Goal: Communication & Community: Answer question/provide support

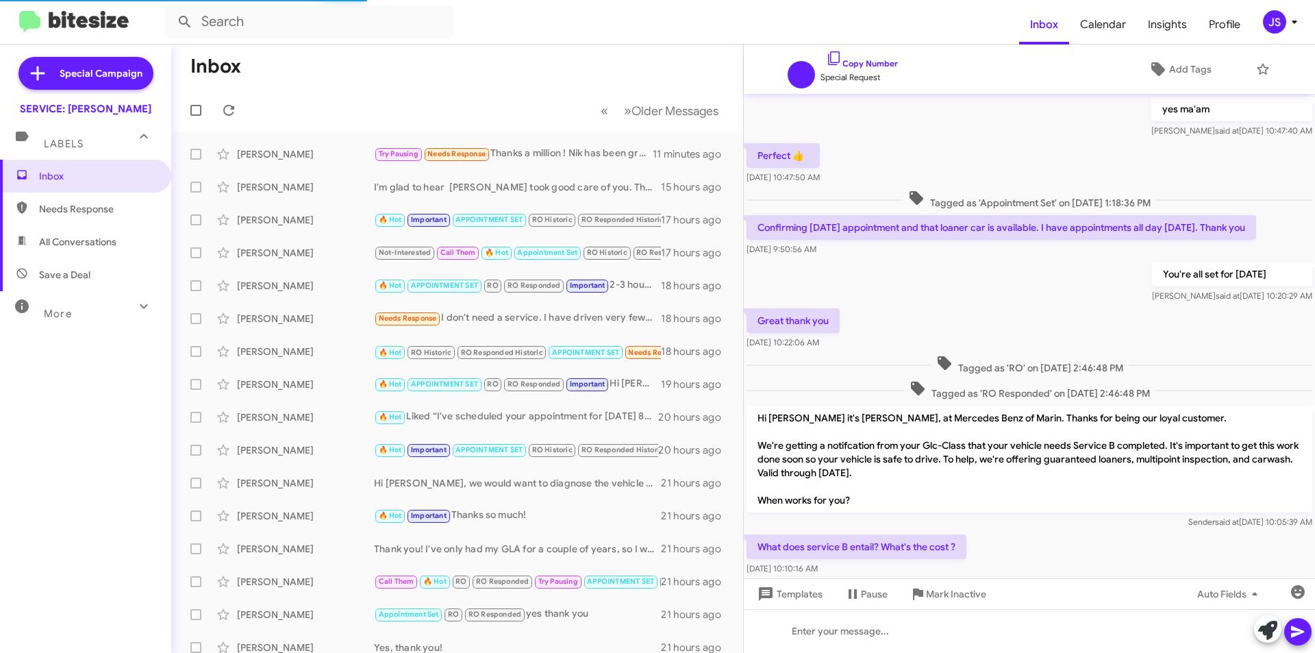
scroll to position [587, 0]
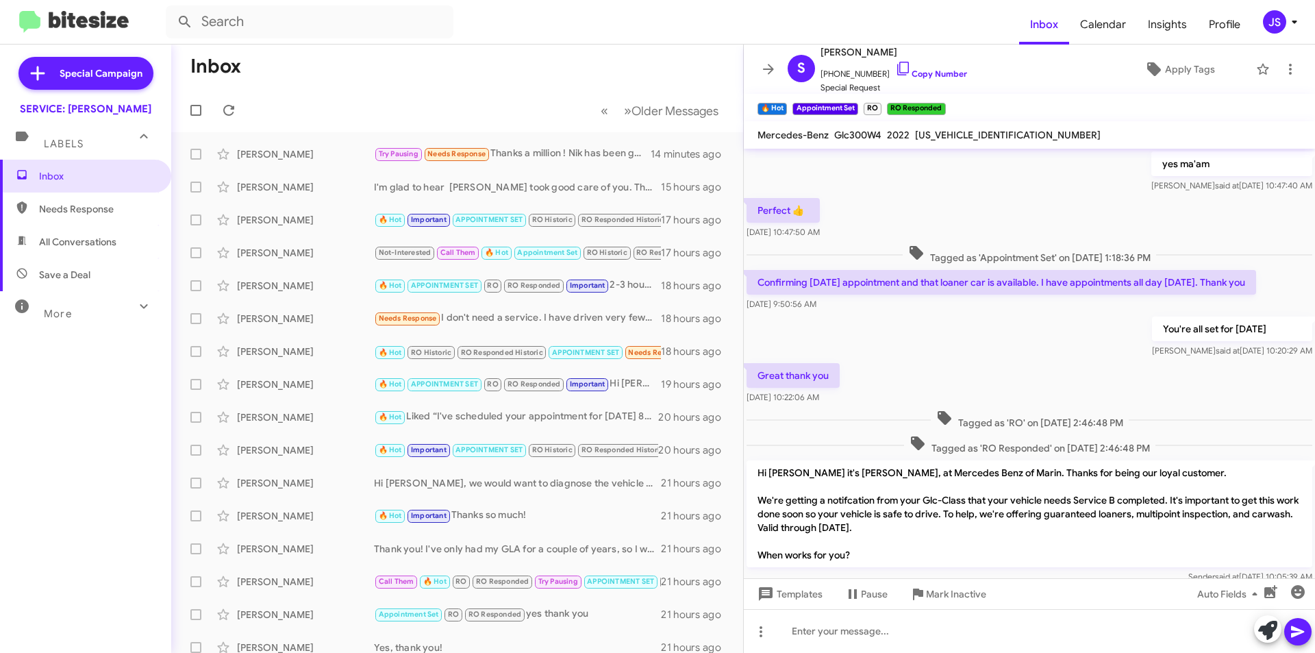
scroll to position [587, 0]
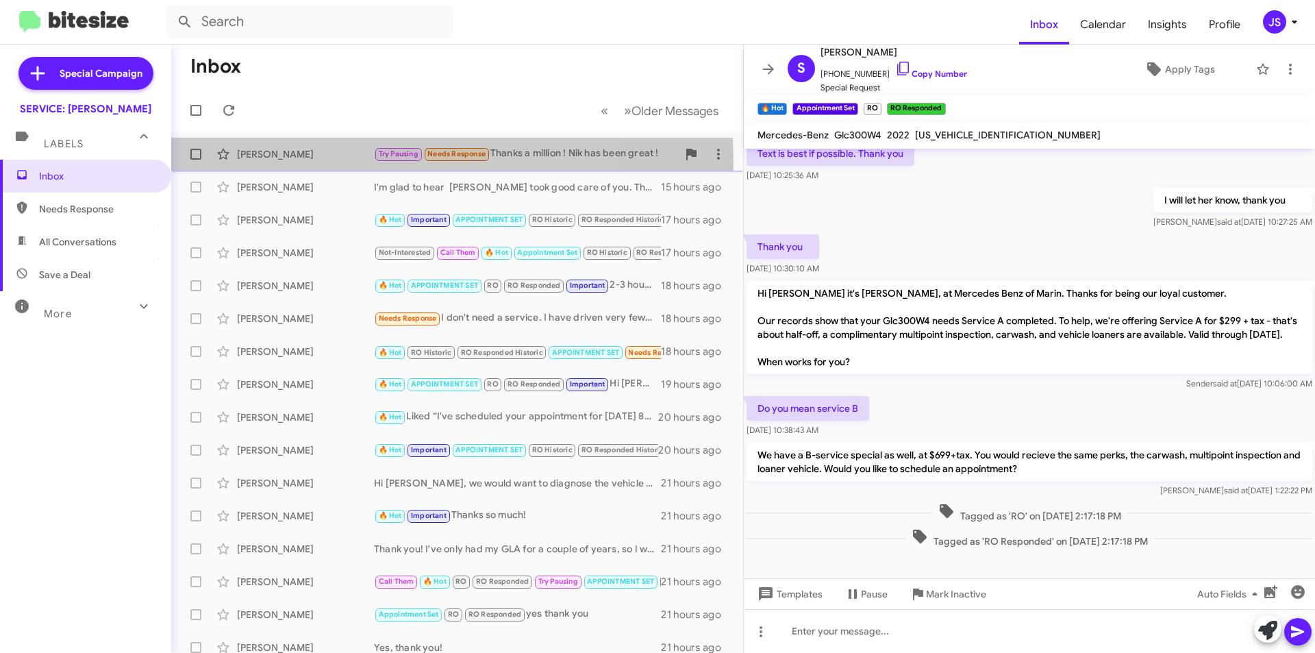
click at [327, 162] on div "Louis Sbarra Try Pausing Needs Response Thanks a million ! Nik has been great !…" at bounding box center [457, 153] width 550 height 27
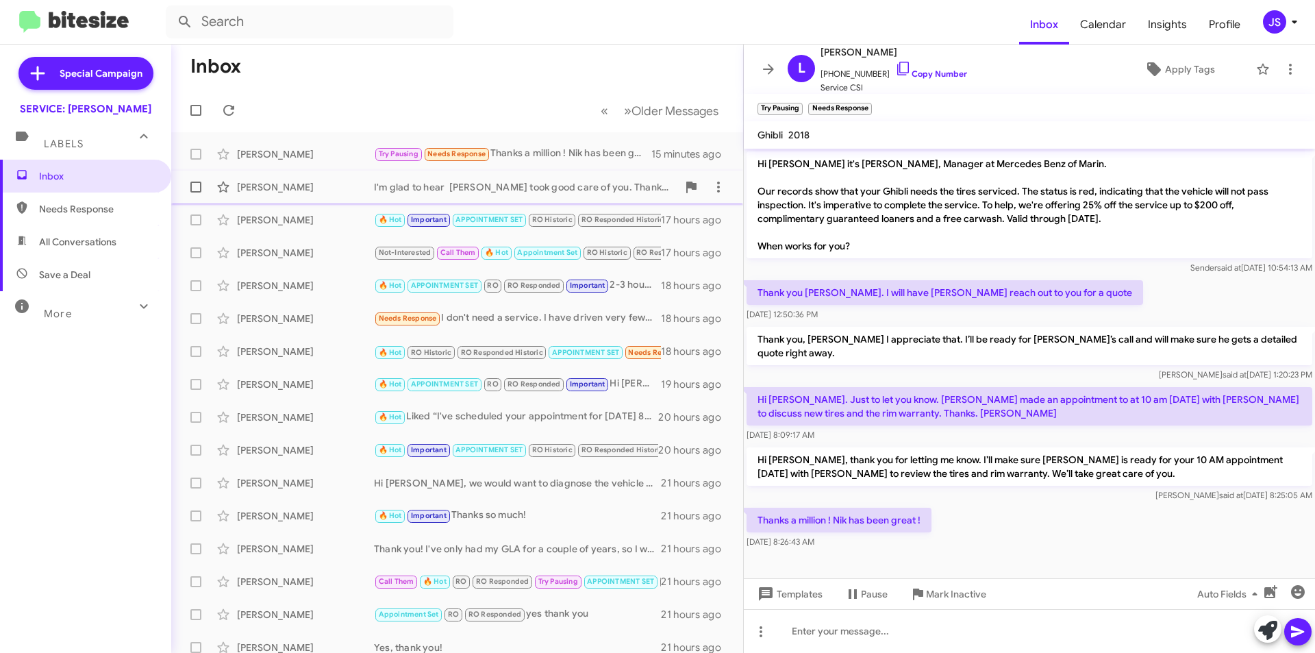
click at [278, 175] on div "Rylee Desin I'm glad to hear Angelo took good care of you. Thanks for your pati…" at bounding box center [457, 186] width 550 height 27
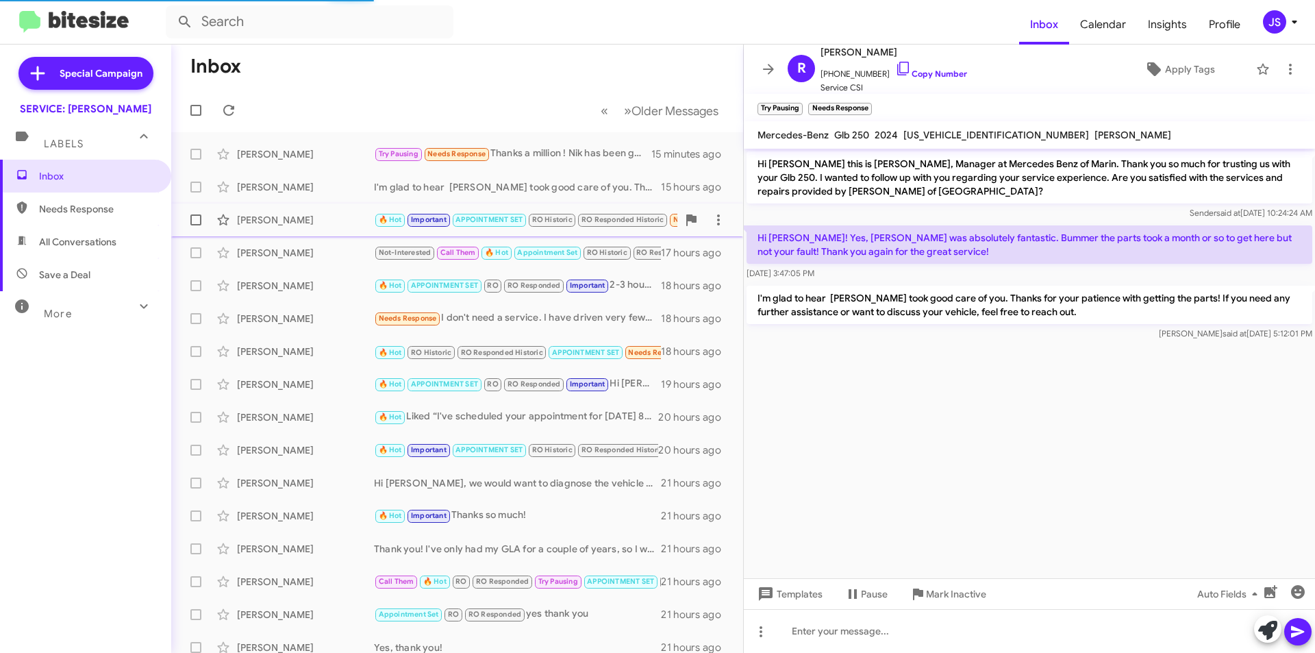
click at [312, 223] on div "[PERSON_NAME]" at bounding box center [305, 220] width 137 height 14
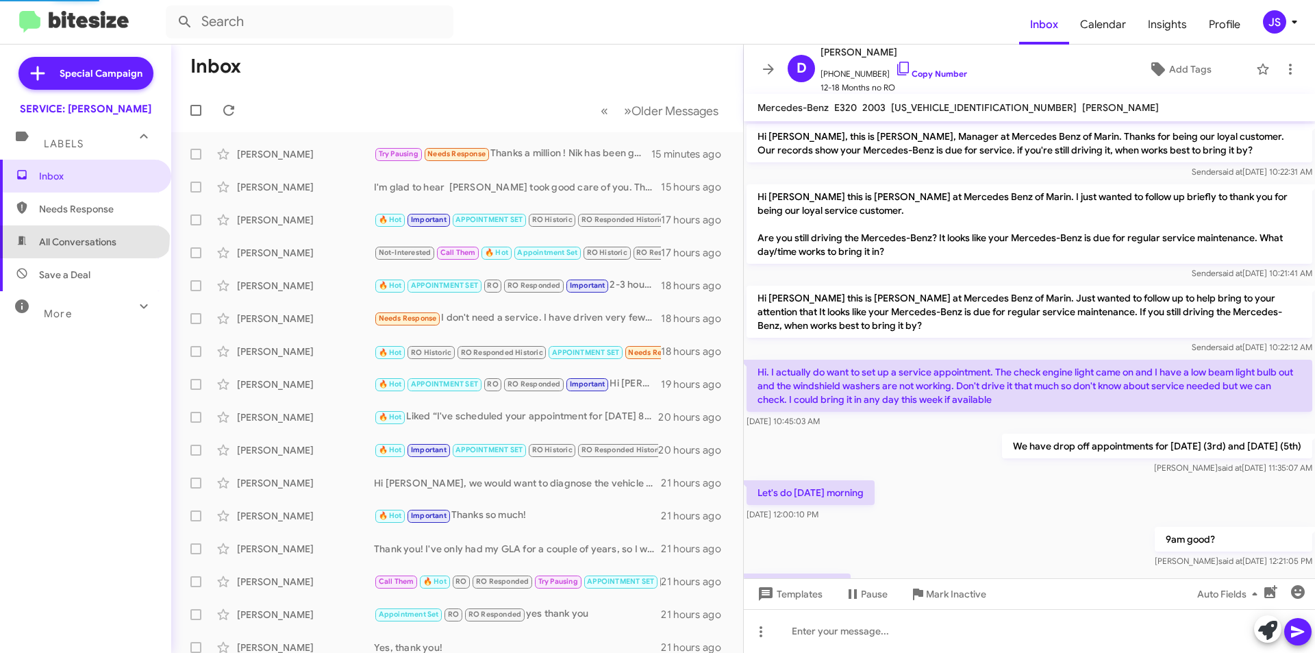
click at [84, 236] on span "All Conversations" at bounding box center [77, 242] width 77 height 14
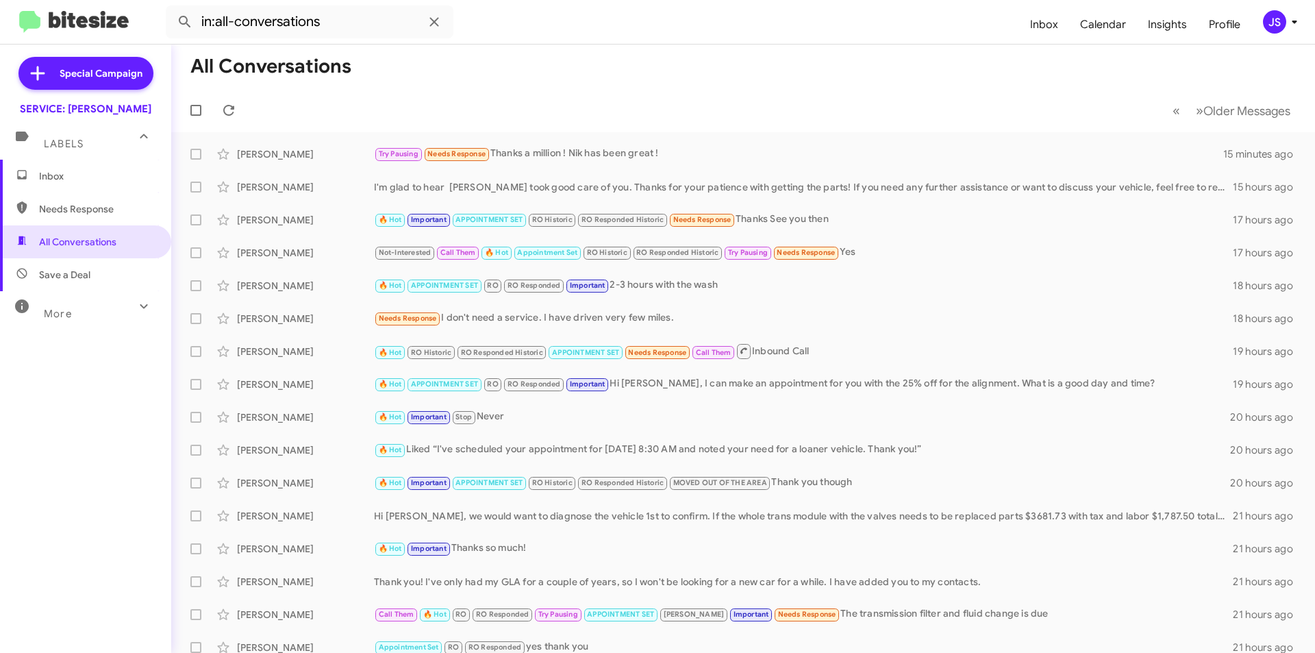
click at [89, 216] on span "Needs Response" at bounding box center [85, 208] width 171 height 33
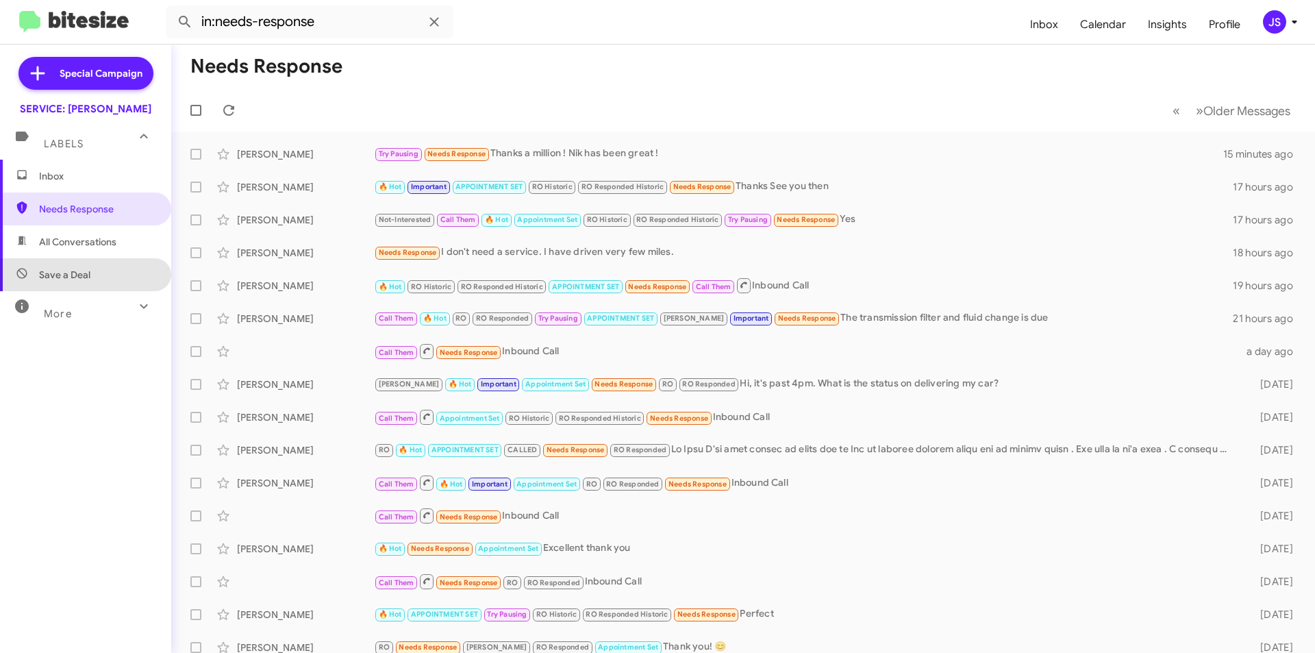
click at [89, 281] on span "Save a Deal" at bounding box center [64, 275] width 51 height 14
type input "in:not-interested"
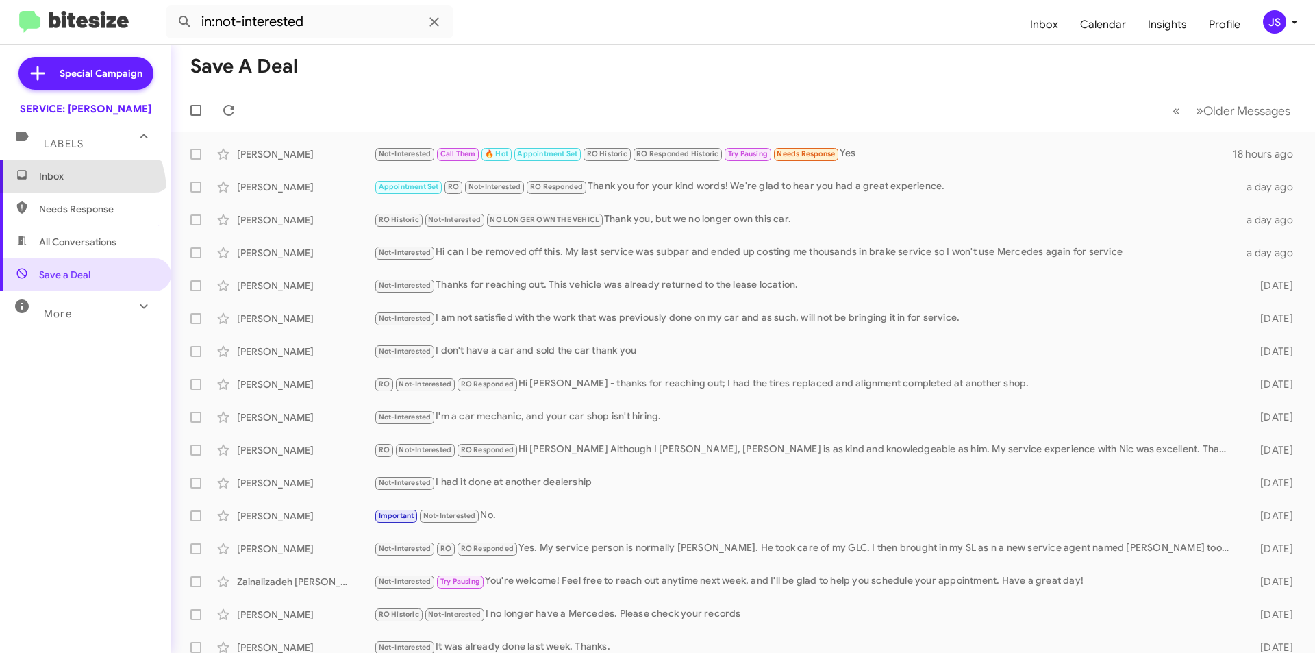
click at [77, 190] on span "Inbox" at bounding box center [85, 176] width 171 height 33
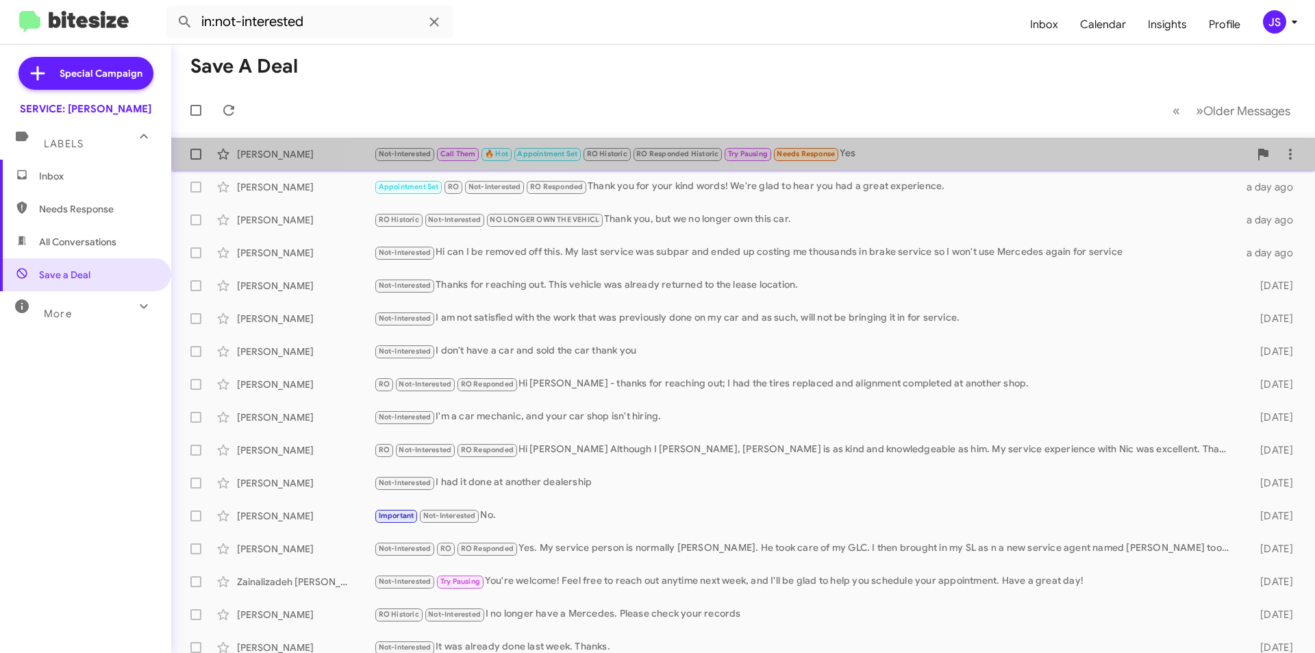
click at [1006, 142] on div "Carol Terhune Not-Interested Call Them 🔥 Hot Appointment Set RO Historic RO Res…" at bounding box center [743, 153] width 1122 height 27
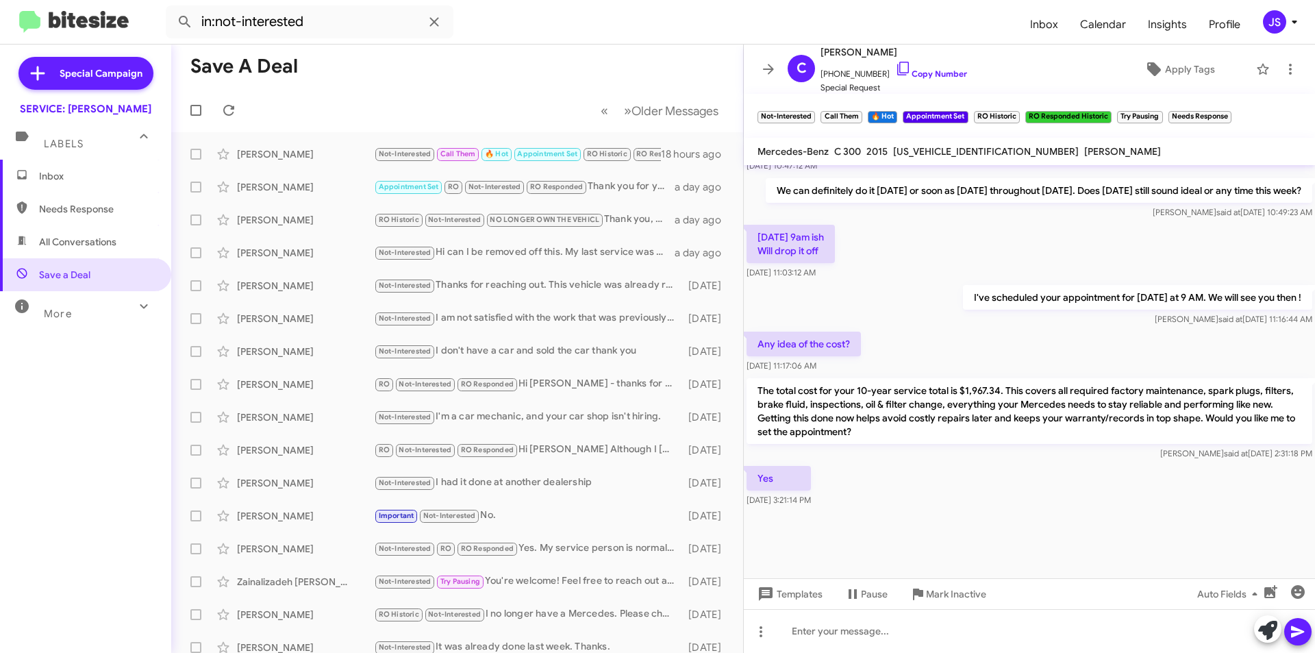
scroll to position [637, 0]
click at [336, 180] on div "[PERSON_NAME]" at bounding box center [305, 187] width 137 height 14
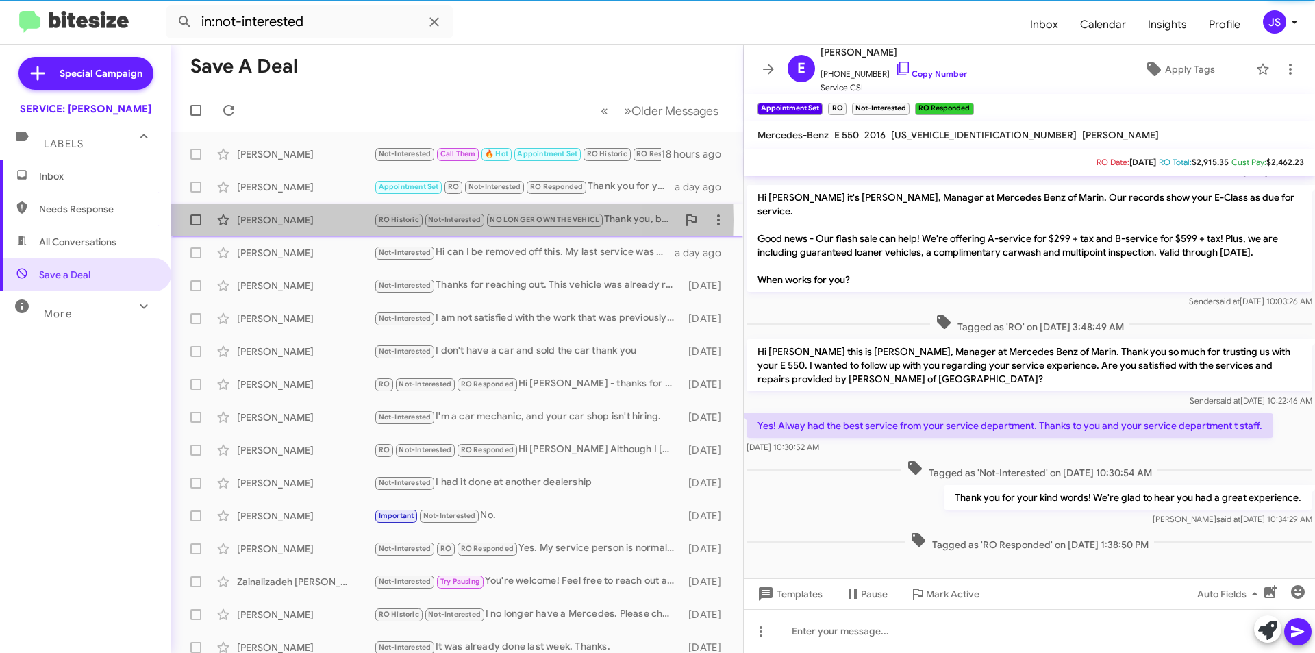
click at [339, 220] on div "[PERSON_NAME]" at bounding box center [305, 220] width 137 height 14
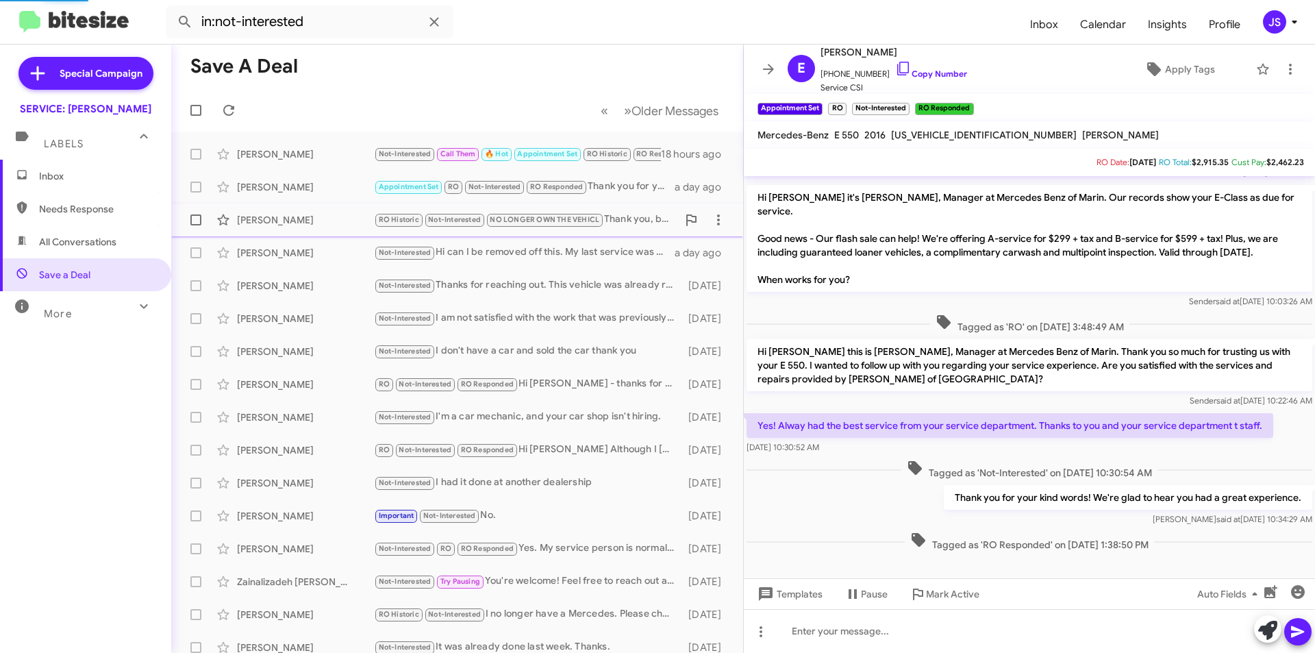
scroll to position [253, 0]
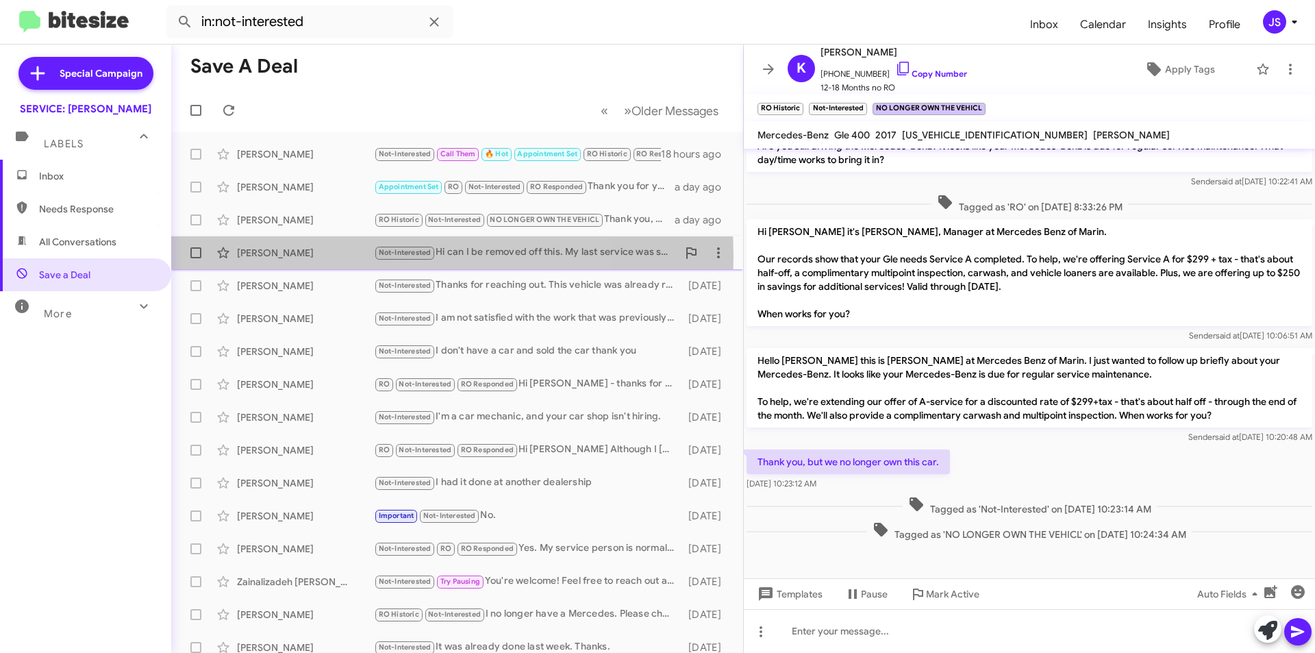
click at [324, 257] on div "[PERSON_NAME]" at bounding box center [305, 253] width 137 height 14
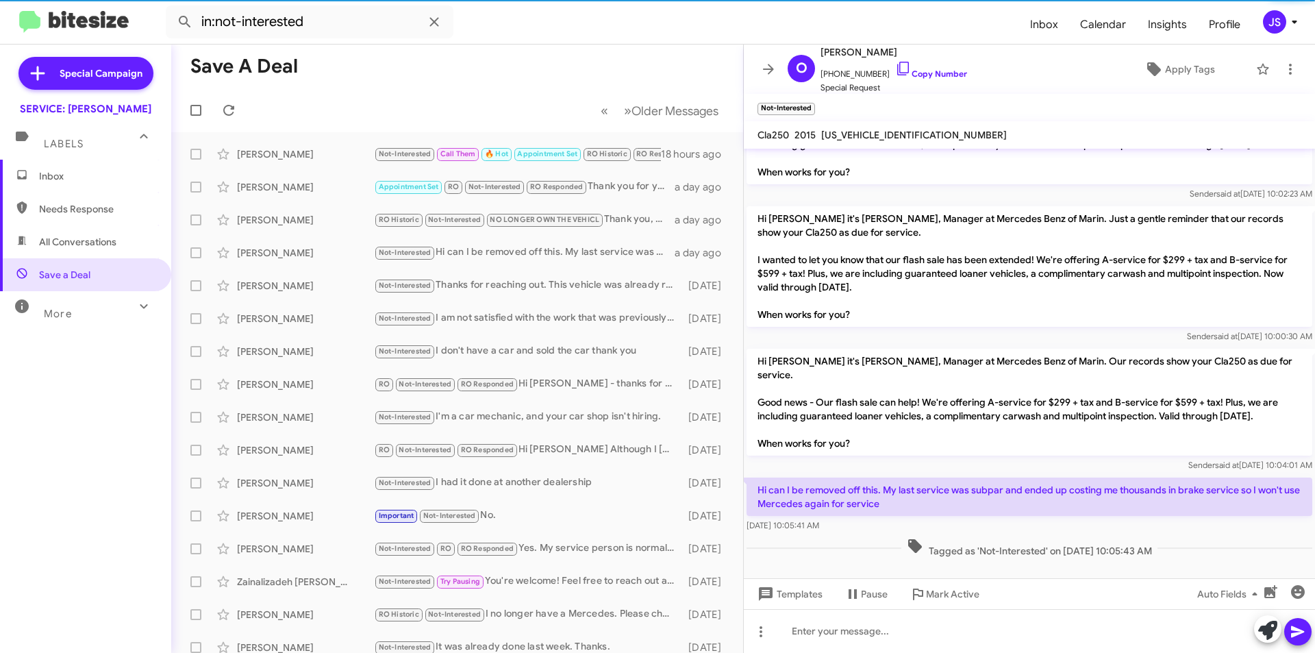
scroll to position [2557, 0]
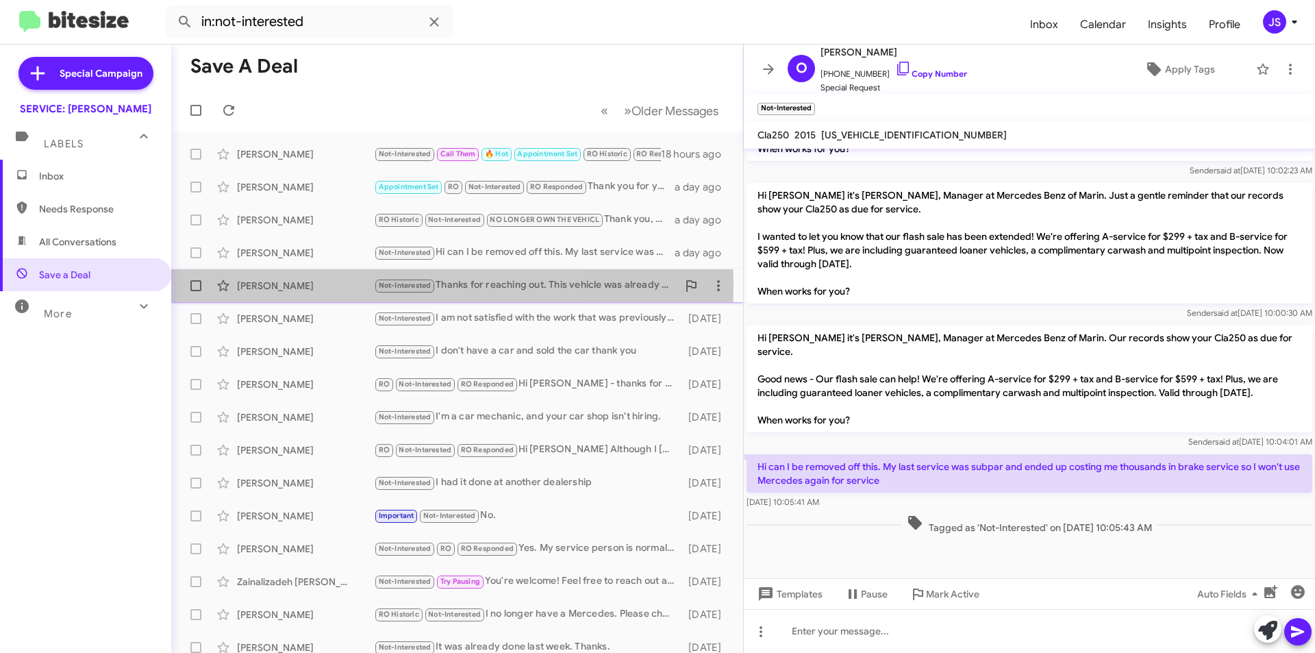
click at [311, 287] on div "[PERSON_NAME]" at bounding box center [305, 286] width 137 height 14
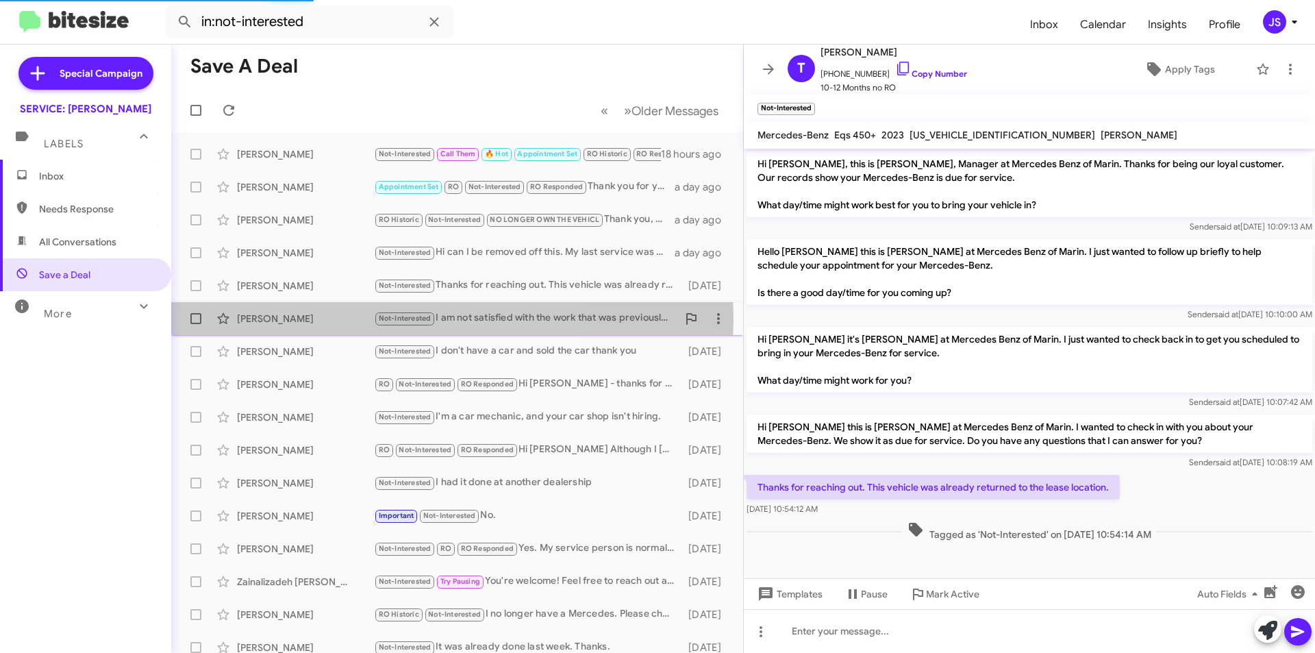
click at [310, 318] on div "[PERSON_NAME]" at bounding box center [305, 319] width 137 height 14
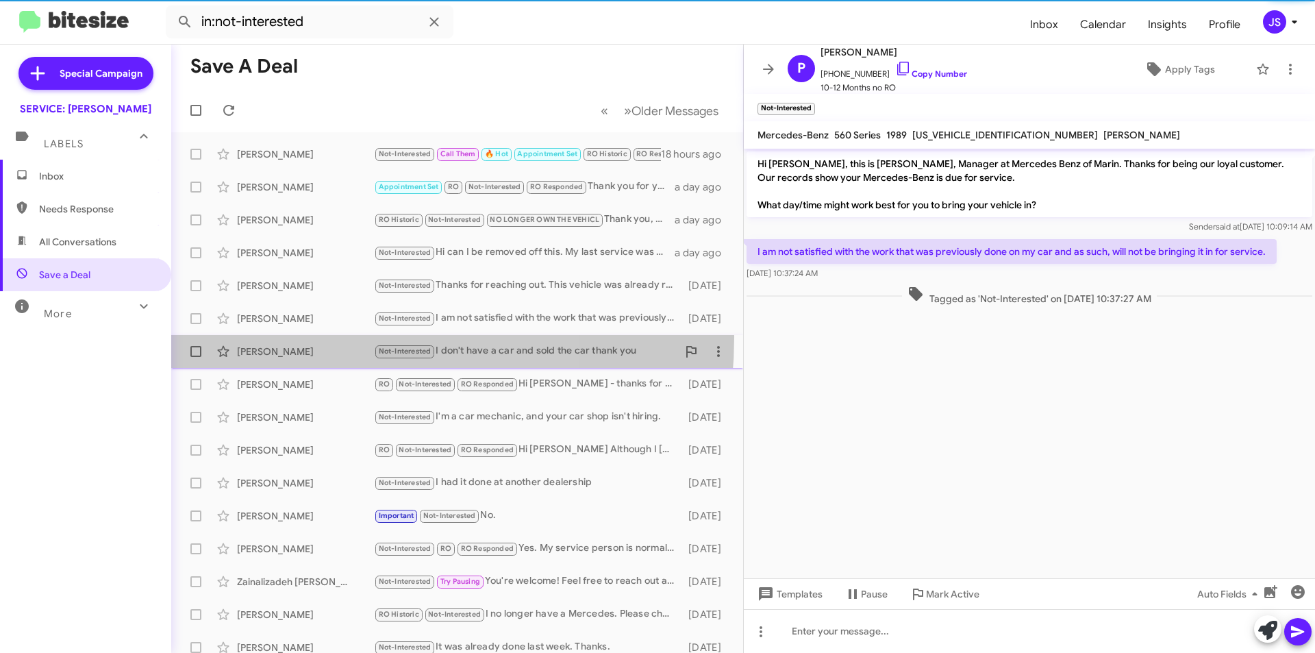
click at [308, 337] on span "Saeed Hagaighi Not-Interested I don't have a car and sold the car thank you 2 d…" at bounding box center [457, 351] width 572 height 33
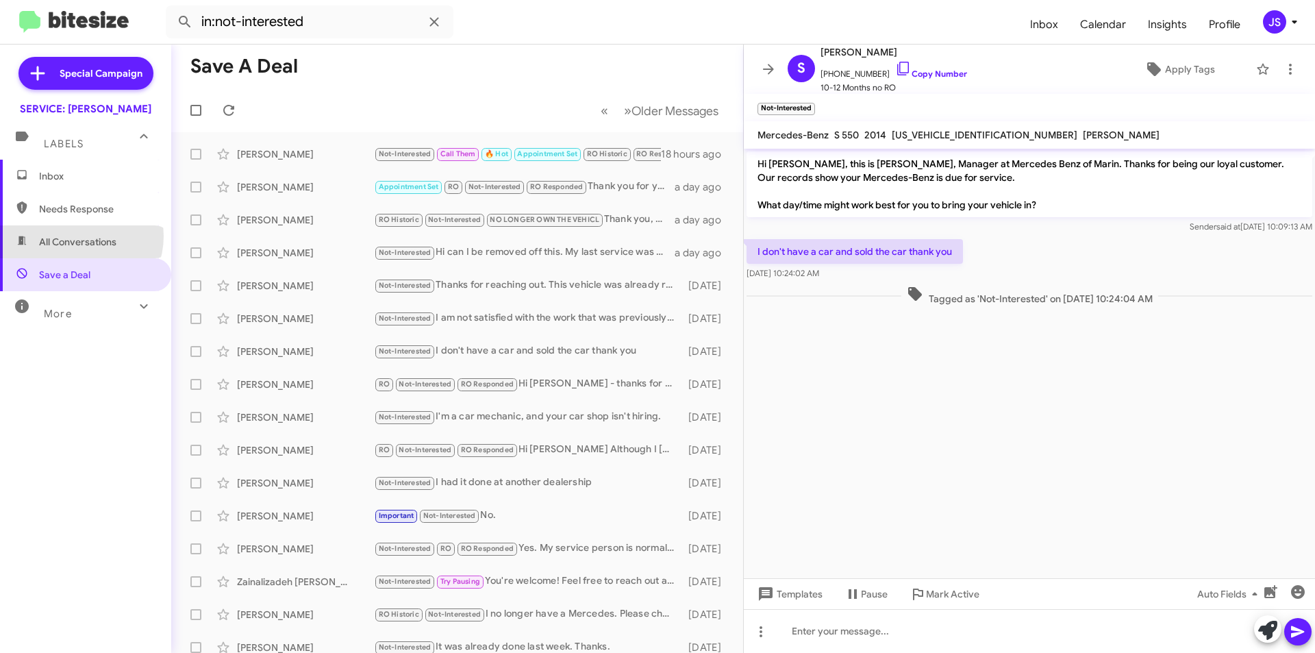
click at [77, 236] on span "All Conversations" at bounding box center [77, 242] width 77 height 14
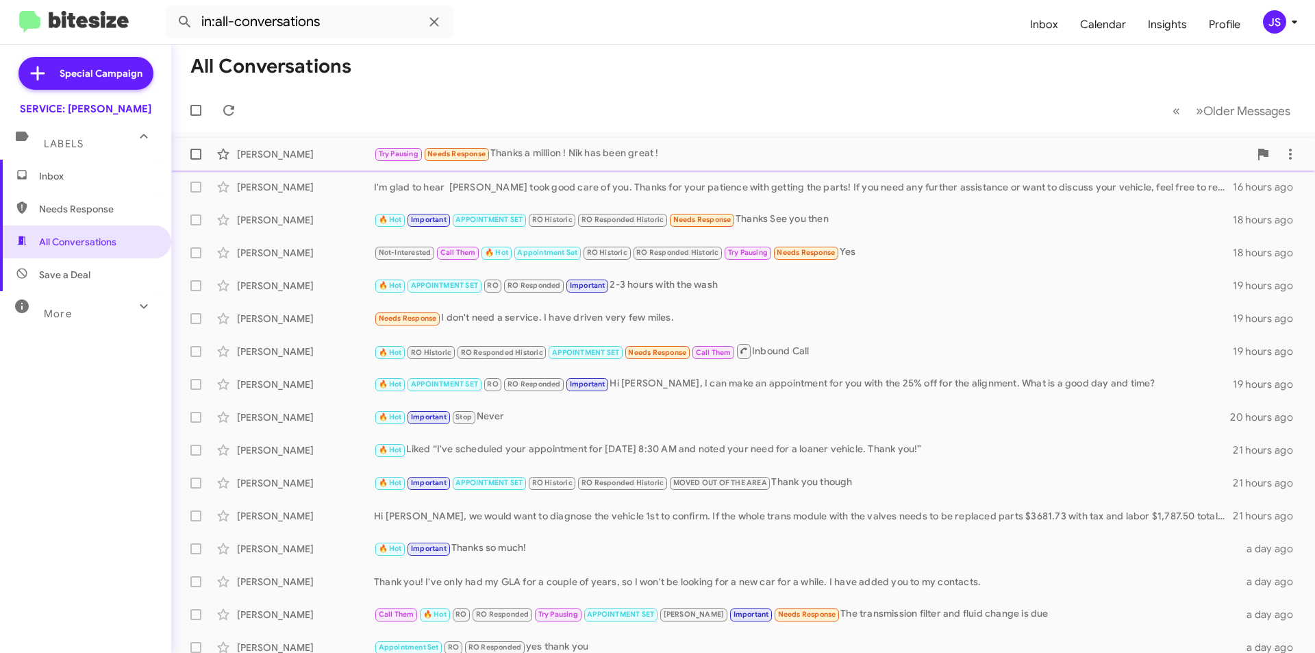
click at [307, 159] on div "[PERSON_NAME]" at bounding box center [305, 154] width 137 height 14
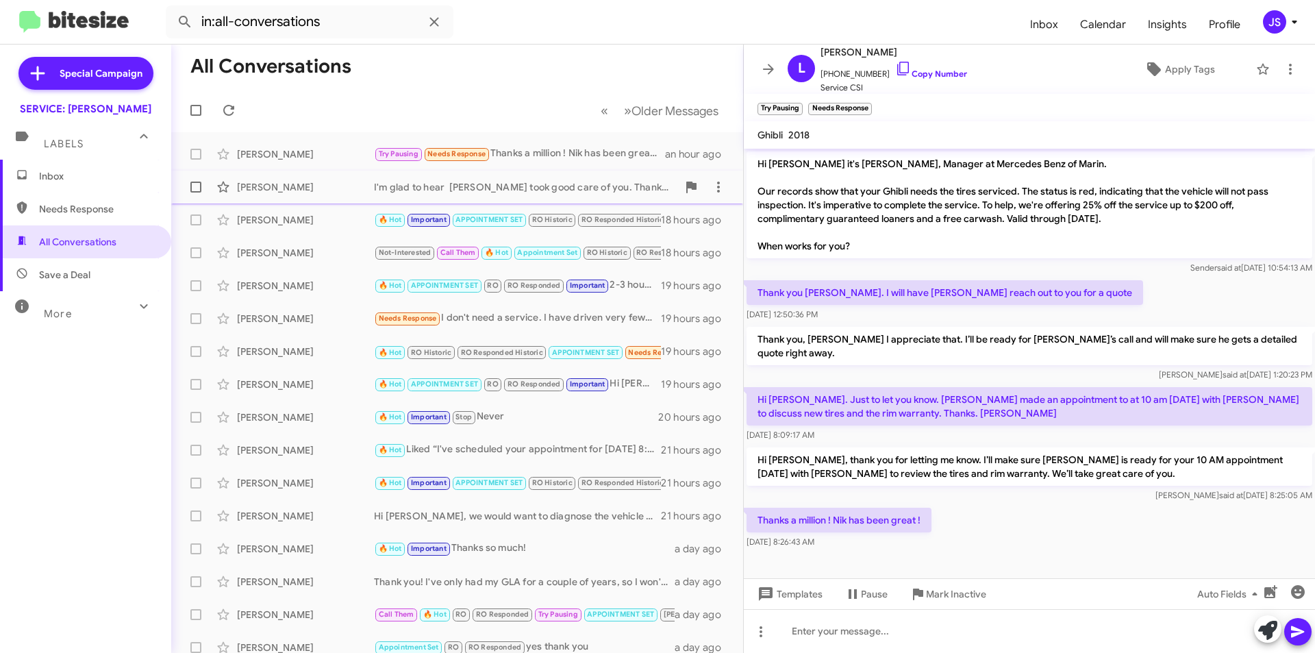
click at [316, 187] on div "[PERSON_NAME]" at bounding box center [305, 187] width 137 height 14
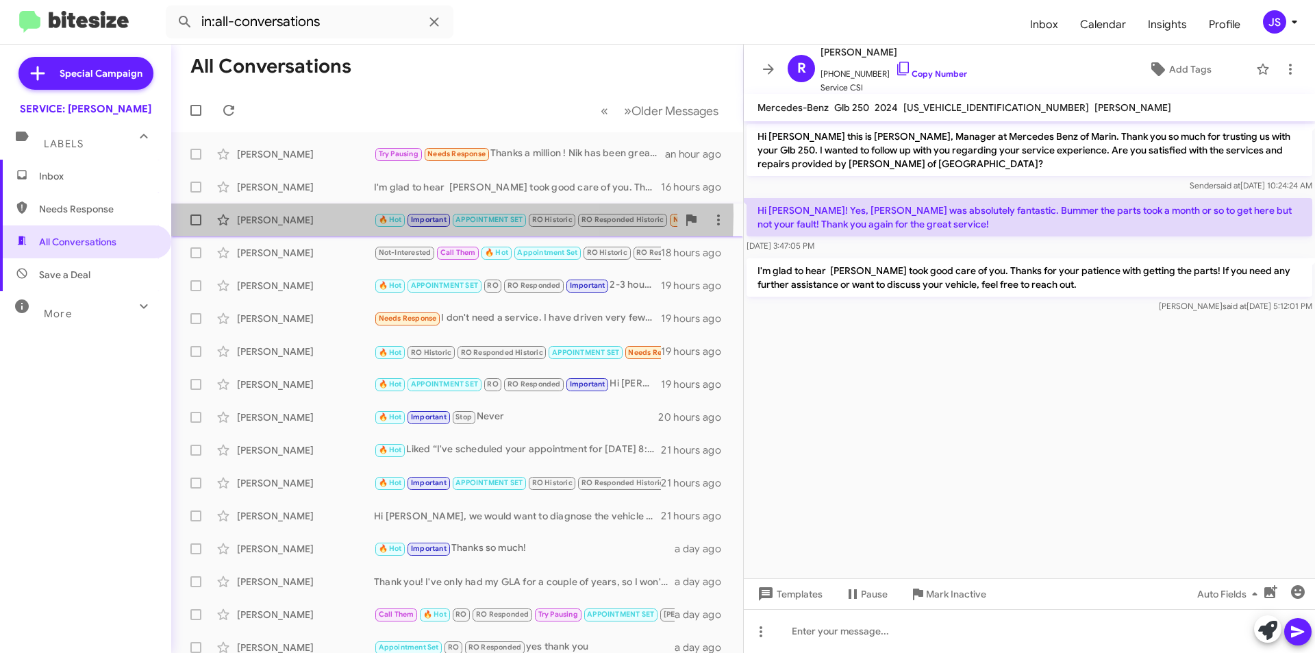
click at [318, 214] on div "[PERSON_NAME]" at bounding box center [305, 220] width 137 height 14
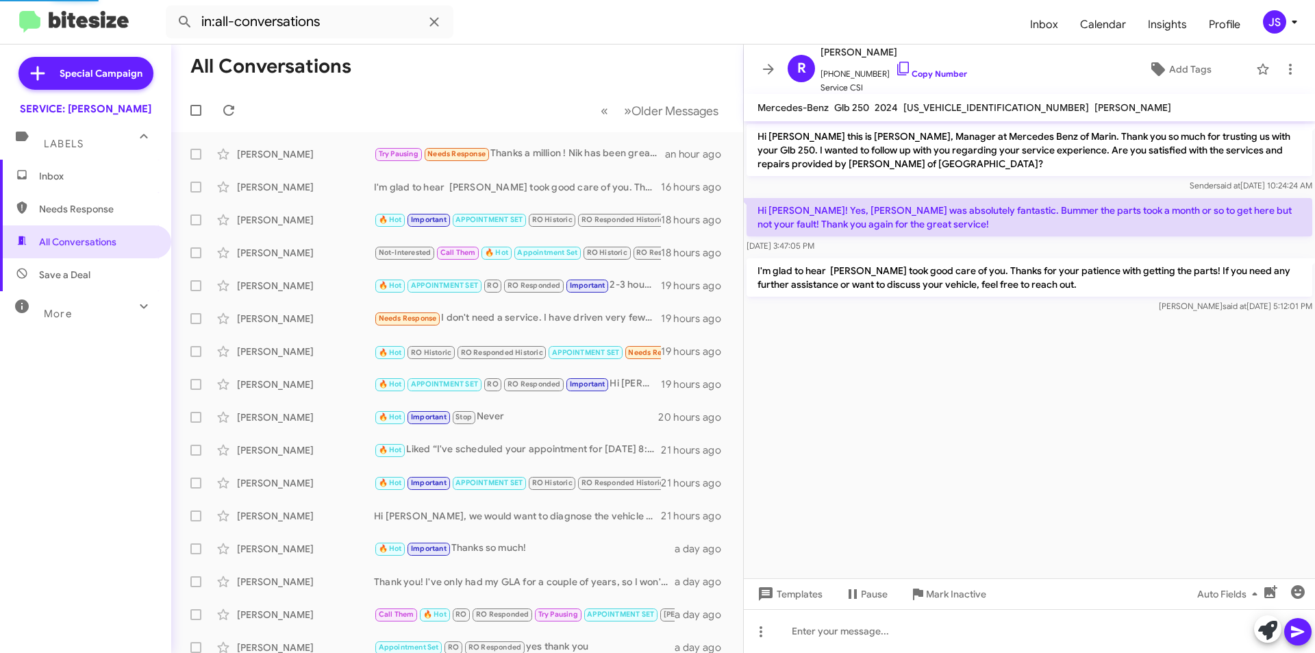
scroll to position [571, 0]
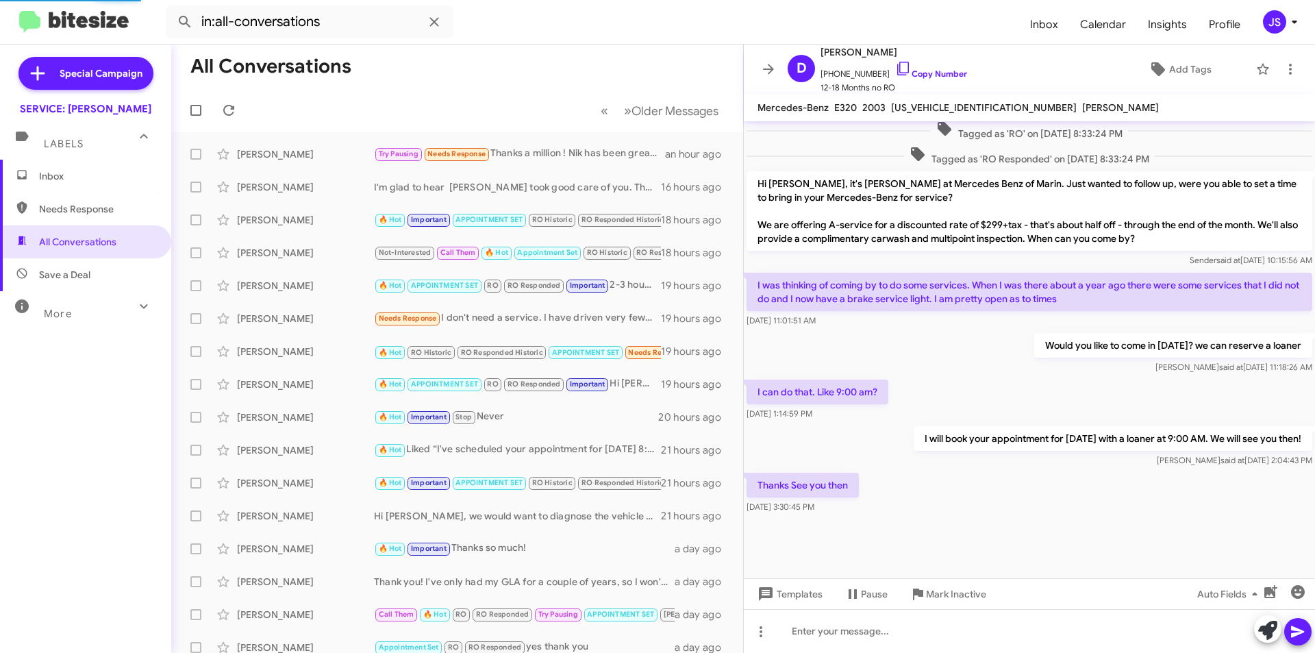
click at [103, 283] on span "Save a Deal" at bounding box center [85, 274] width 171 height 33
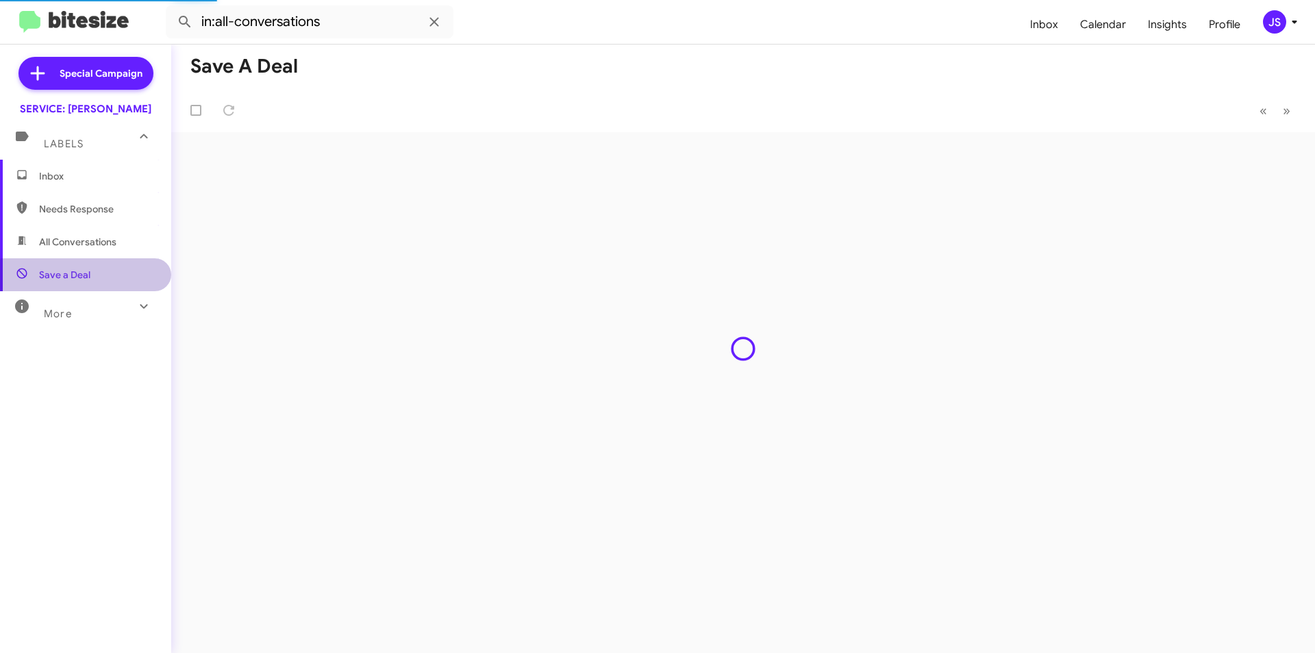
type input "in:not-interested"
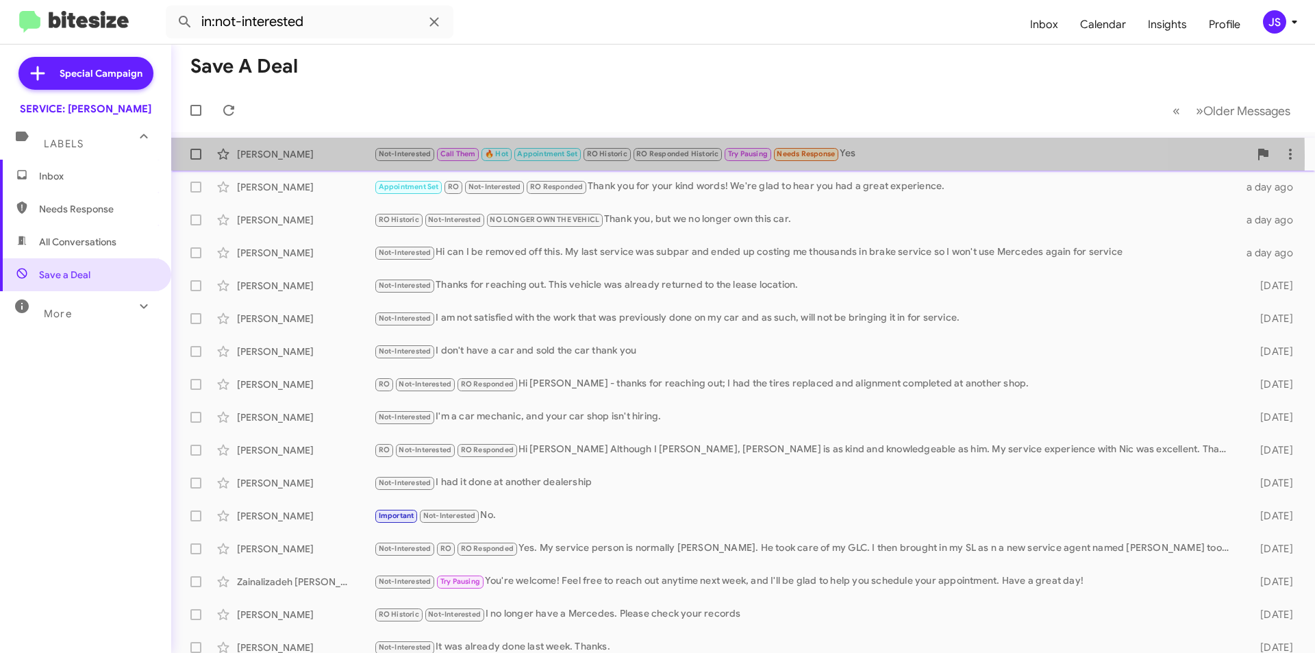
click at [279, 155] on div "[PERSON_NAME]" at bounding box center [305, 154] width 137 height 14
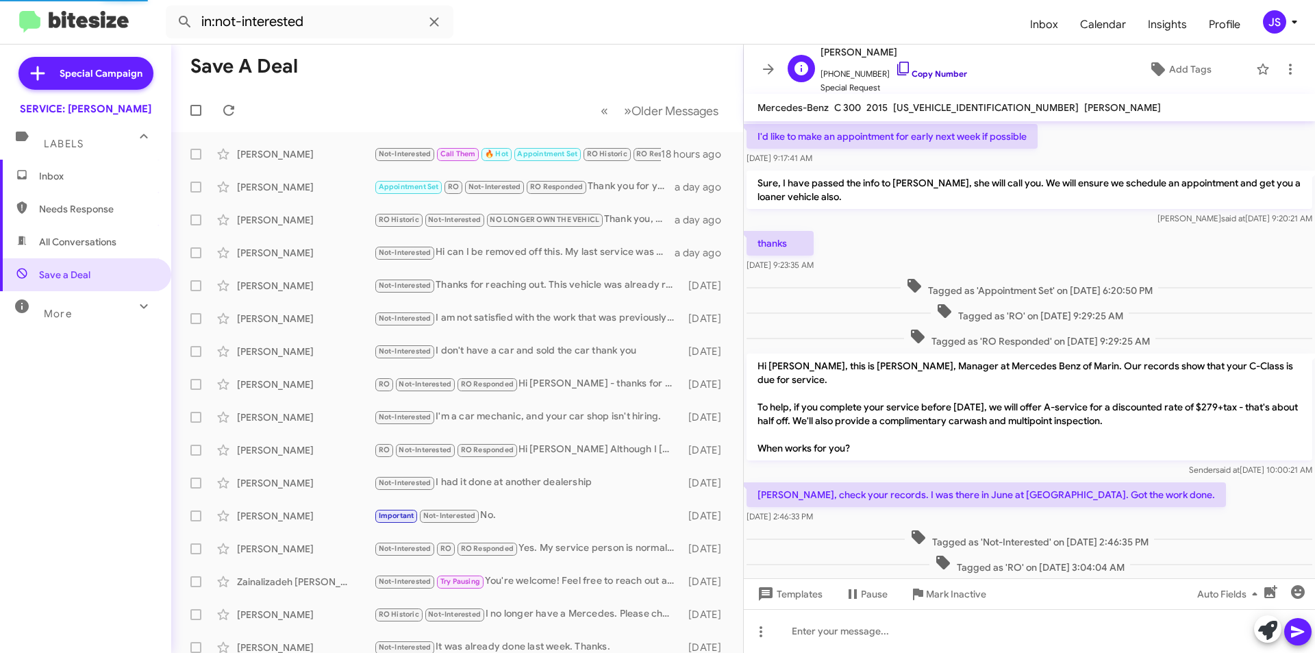
scroll to position [594, 0]
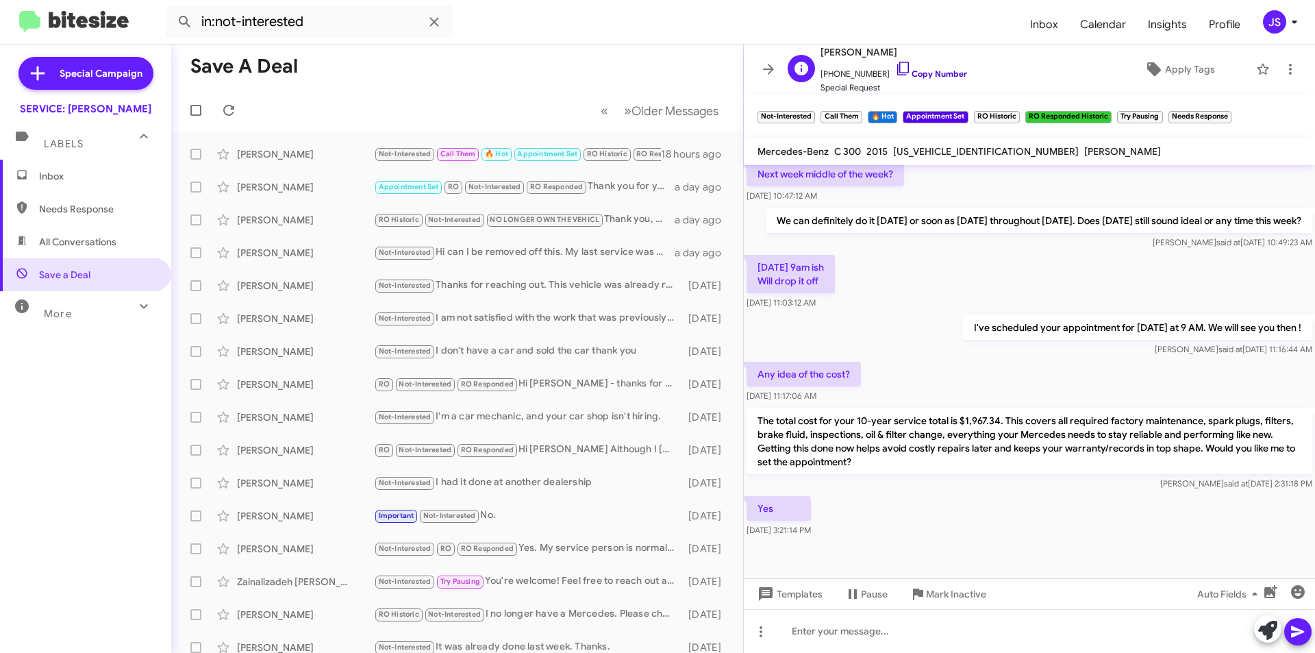
click at [895, 68] on icon at bounding box center [903, 68] width 16 height 16
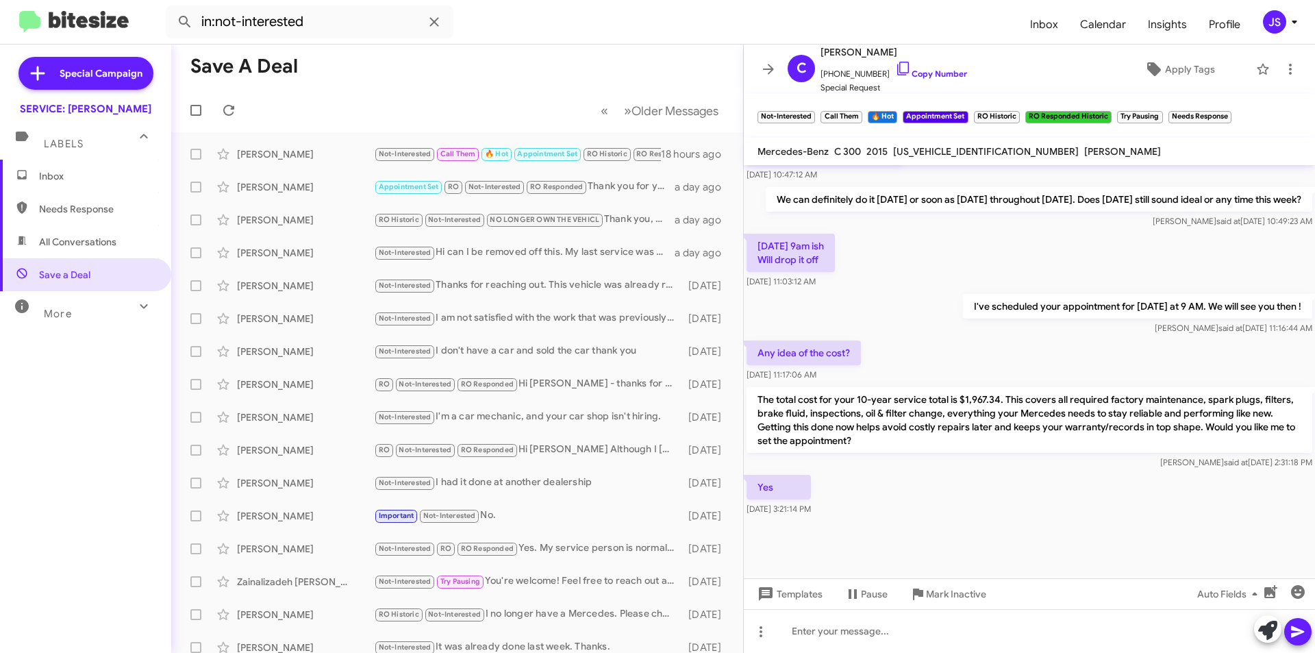
scroll to position [637, 0]
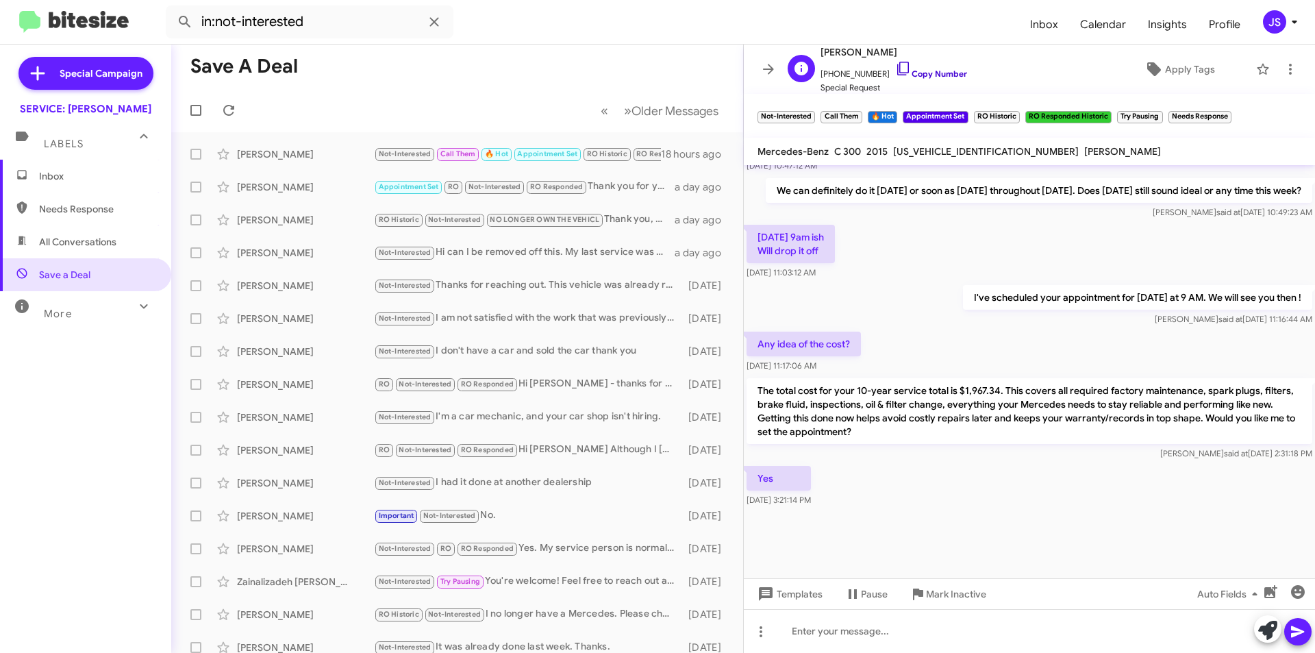
click at [895, 64] on icon at bounding box center [903, 68] width 16 height 16
click at [1269, 638] on icon at bounding box center [1267, 629] width 19 height 19
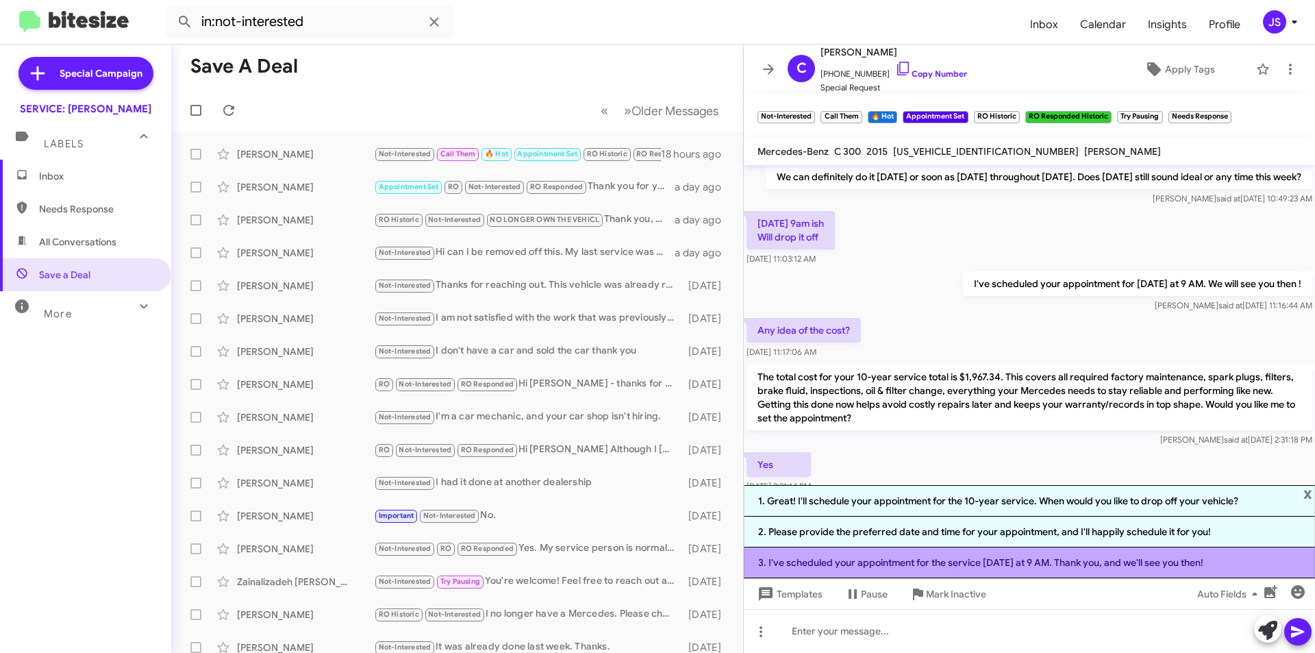
click at [817, 555] on li "3. I've scheduled your appointment for the service on Tuesday at 9 AM. Thank yo…" at bounding box center [1029, 562] width 571 height 31
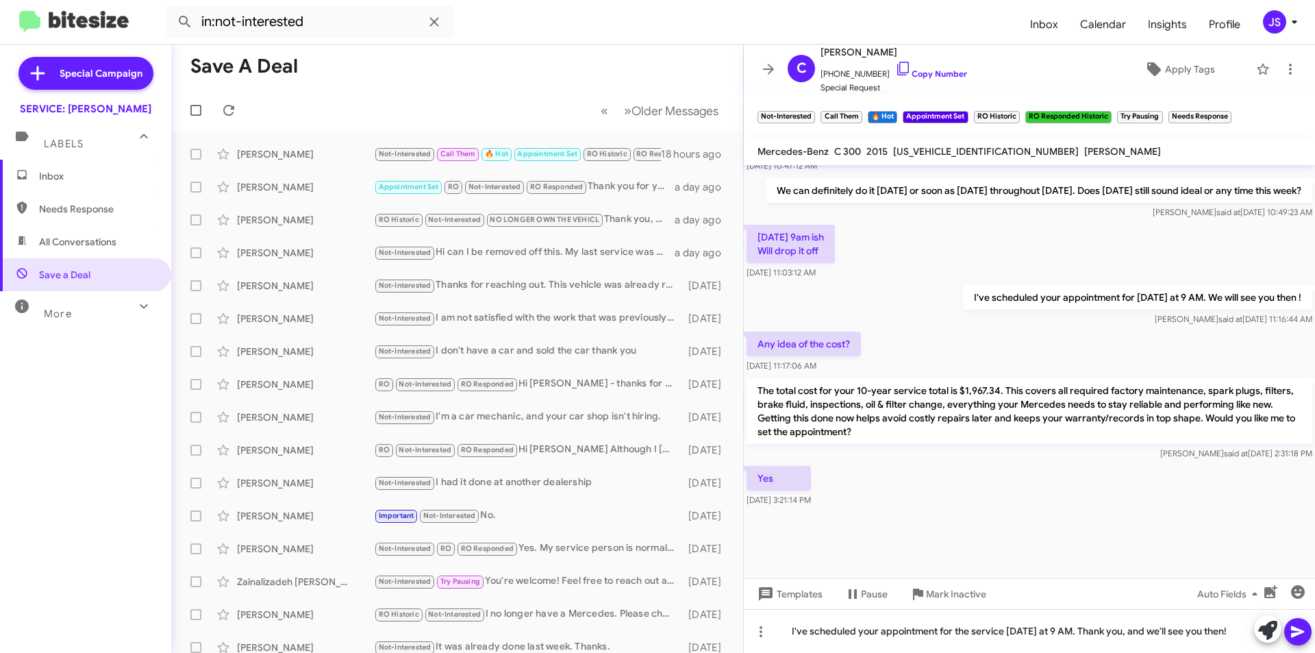
click at [1300, 633] on icon at bounding box center [1297, 632] width 13 height 12
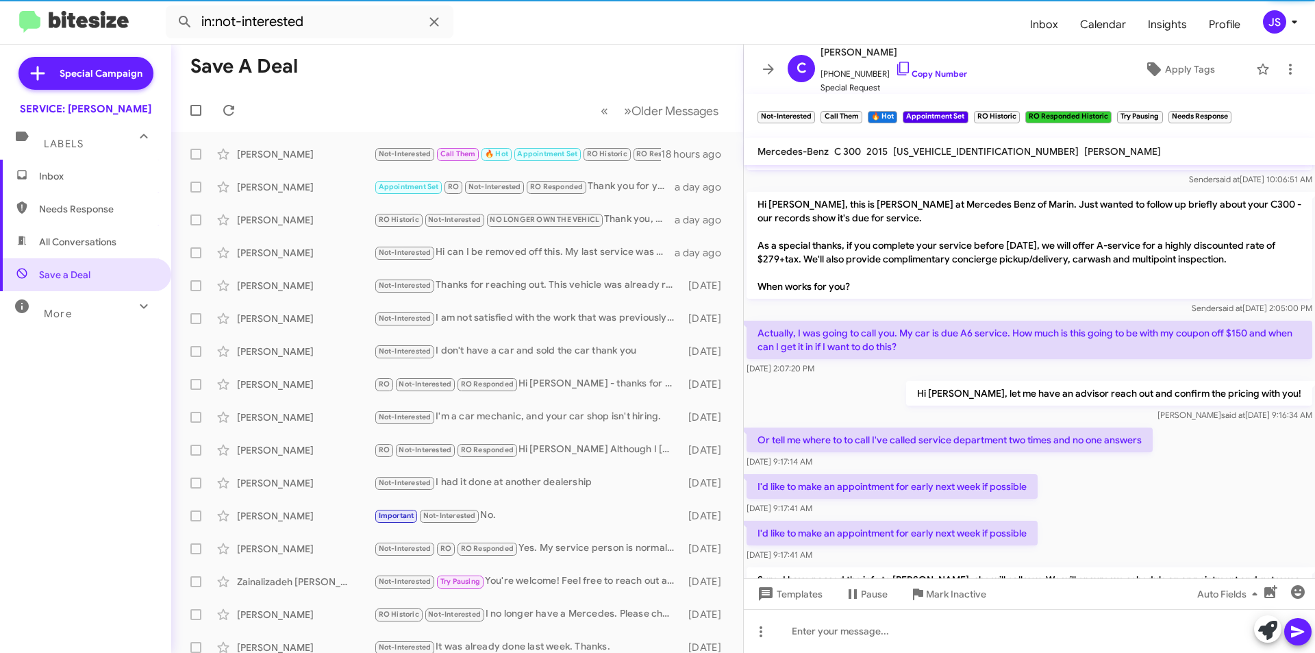
scroll to position [137, 0]
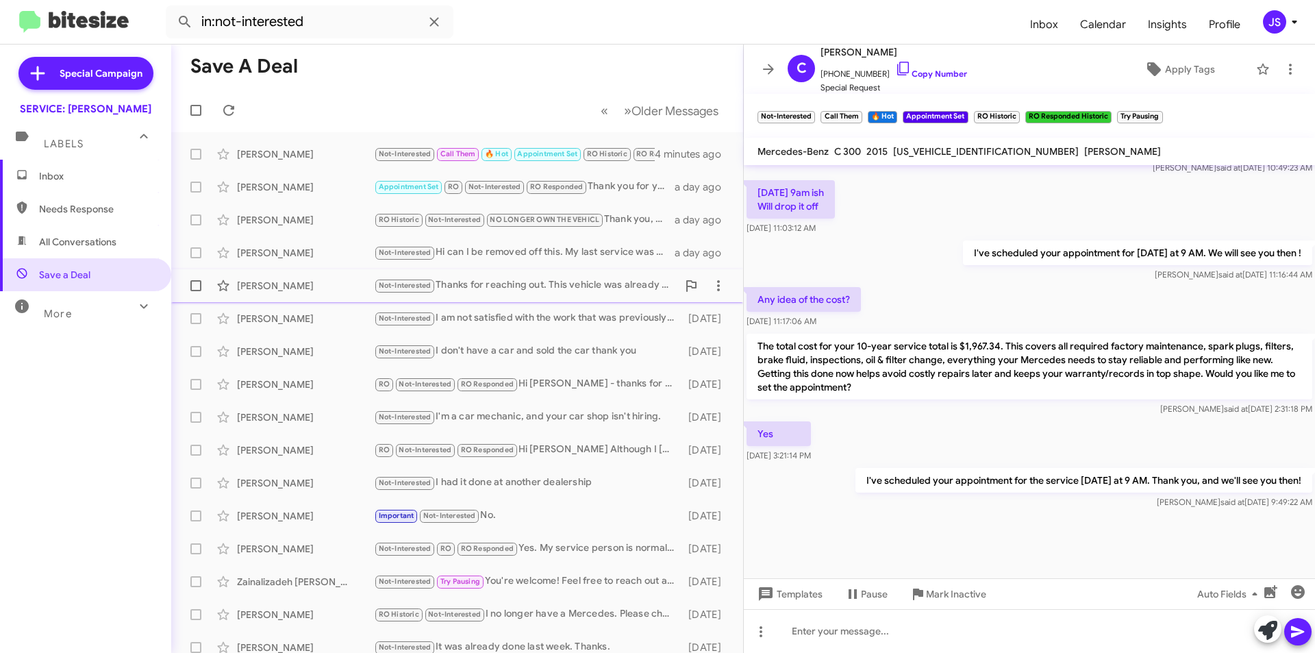
scroll to position [637, 0]
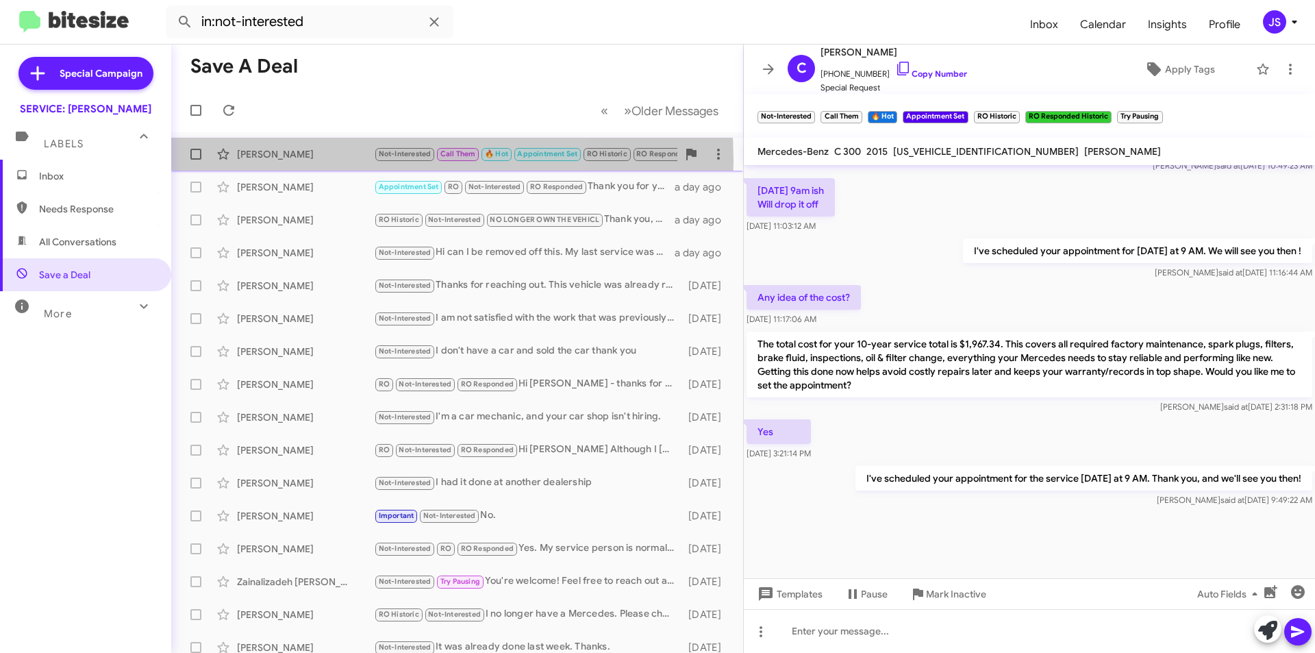
click at [313, 161] on div "[PERSON_NAME] Not-Interested Call Them 🔥 Hot Appointment Set RO Historic RO Res…" at bounding box center [457, 153] width 550 height 27
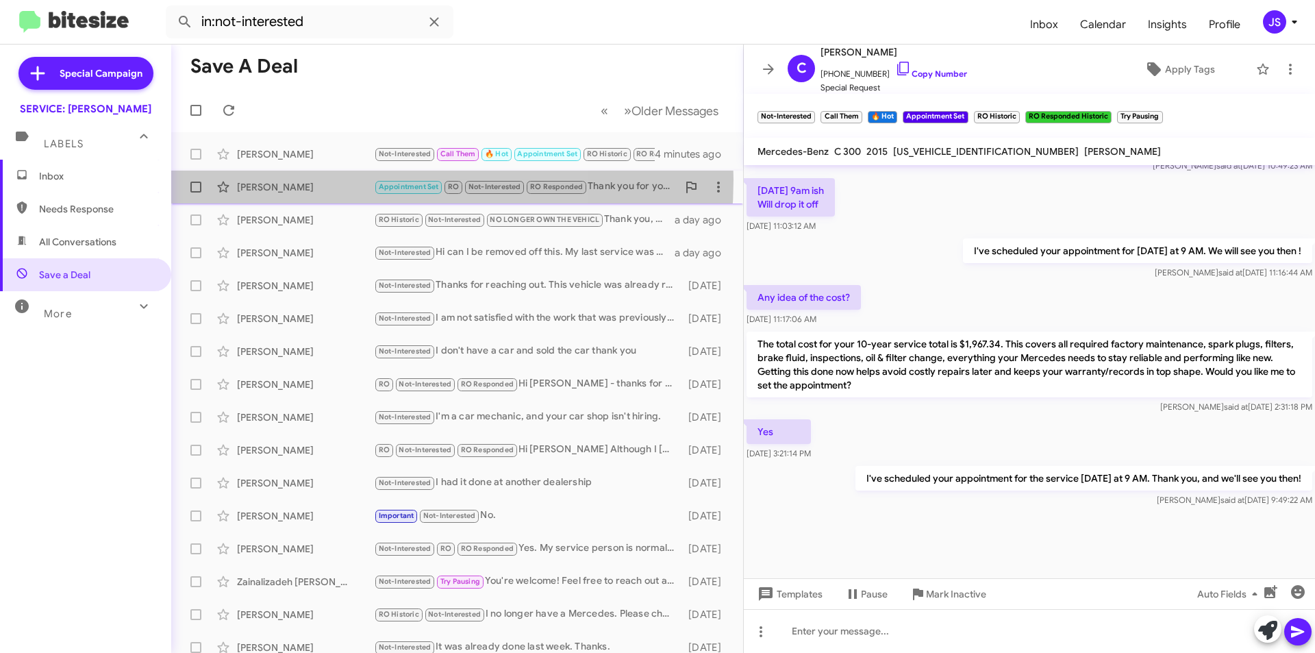
click at [312, 179] on div "[PERSON_NAME] Appointment Set RO Not-Interested RO Responded Thank you for your…" at bounding box center [457, 186] width 550 height 27
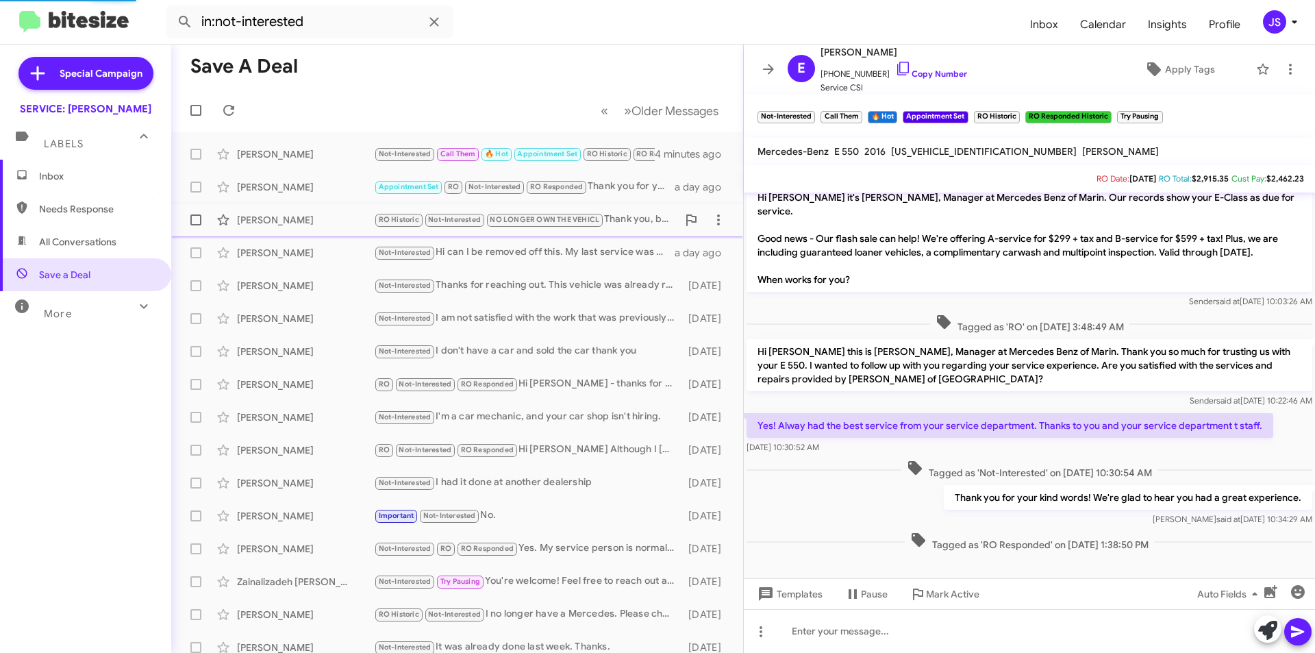
scroll to position [275, 0]
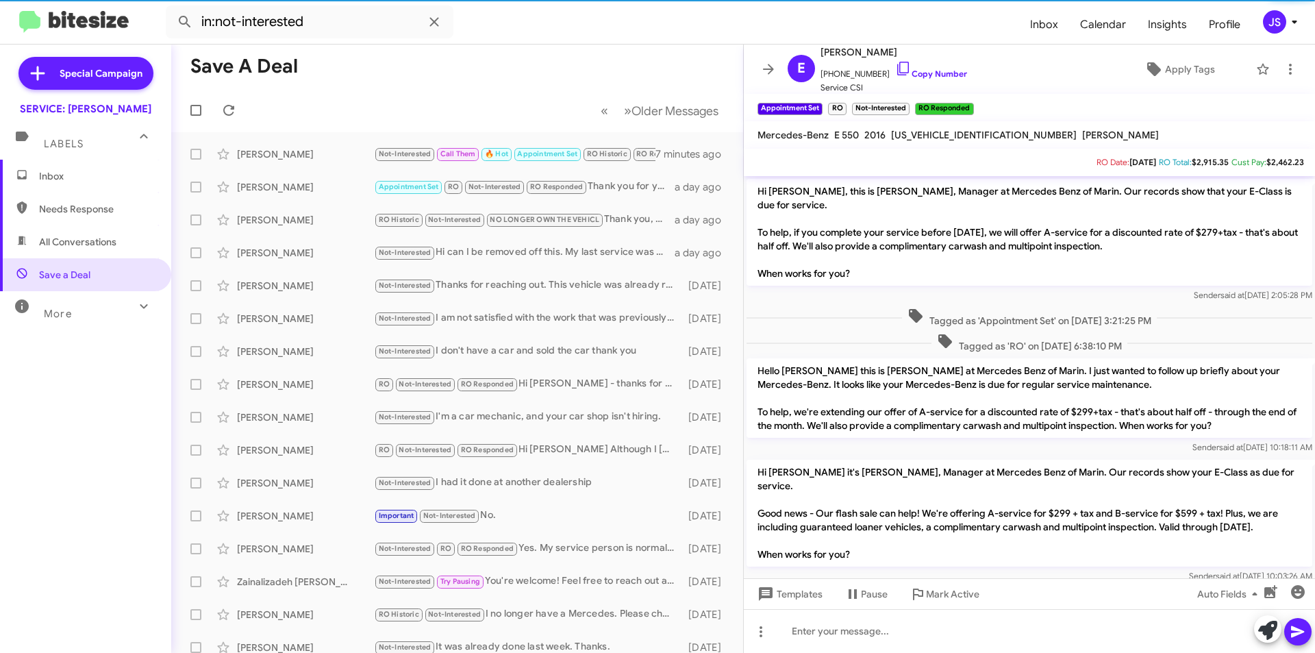
scroll to position [275, 0]
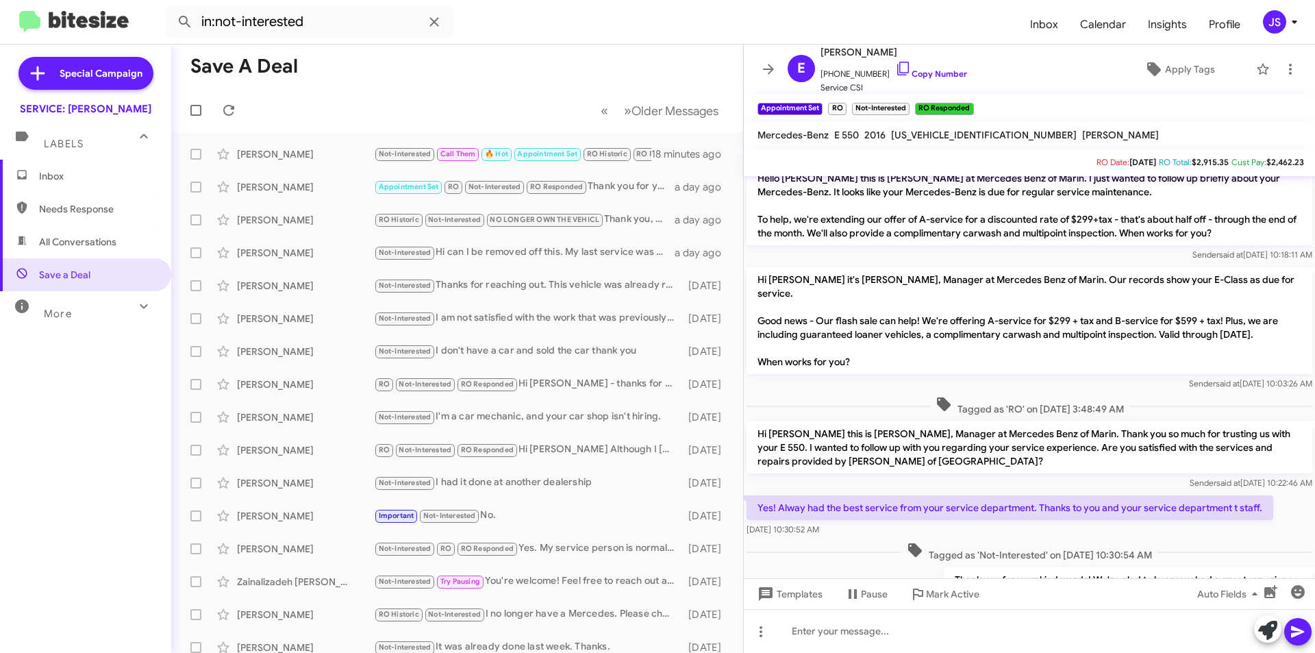
scroll to position [275, 0]
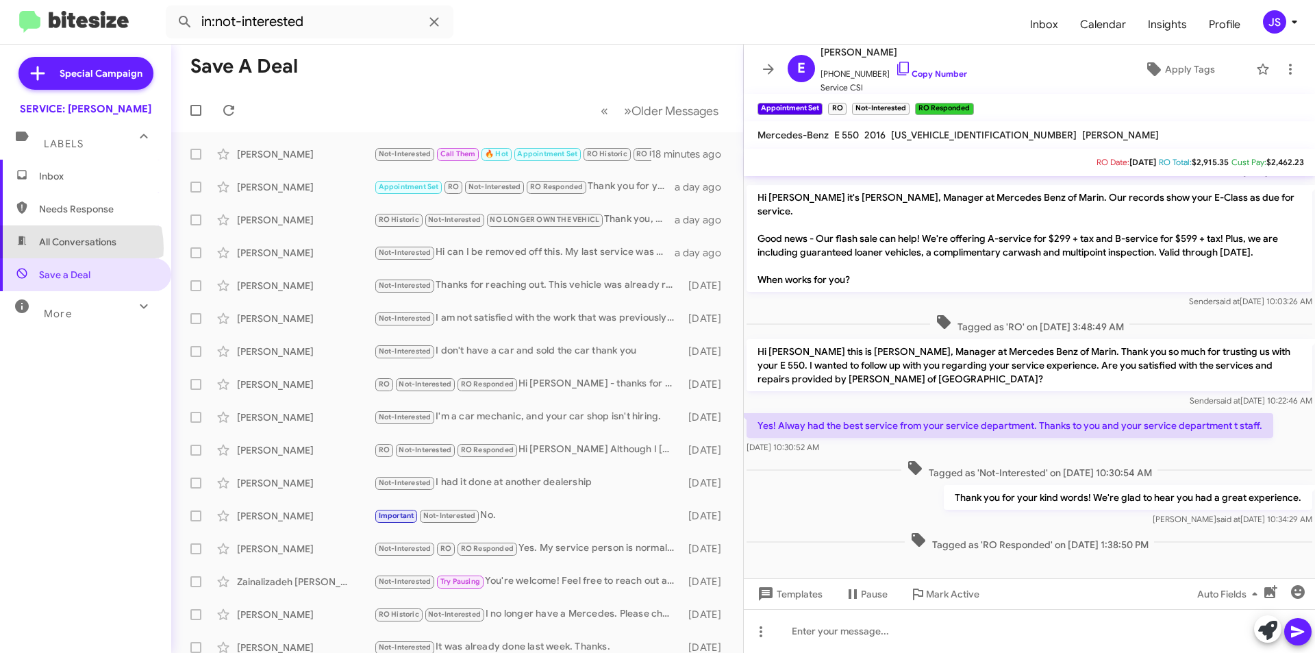
click at [66, 248] on span "All Conversations" at bounding box center [77, 242] width 77 height 14
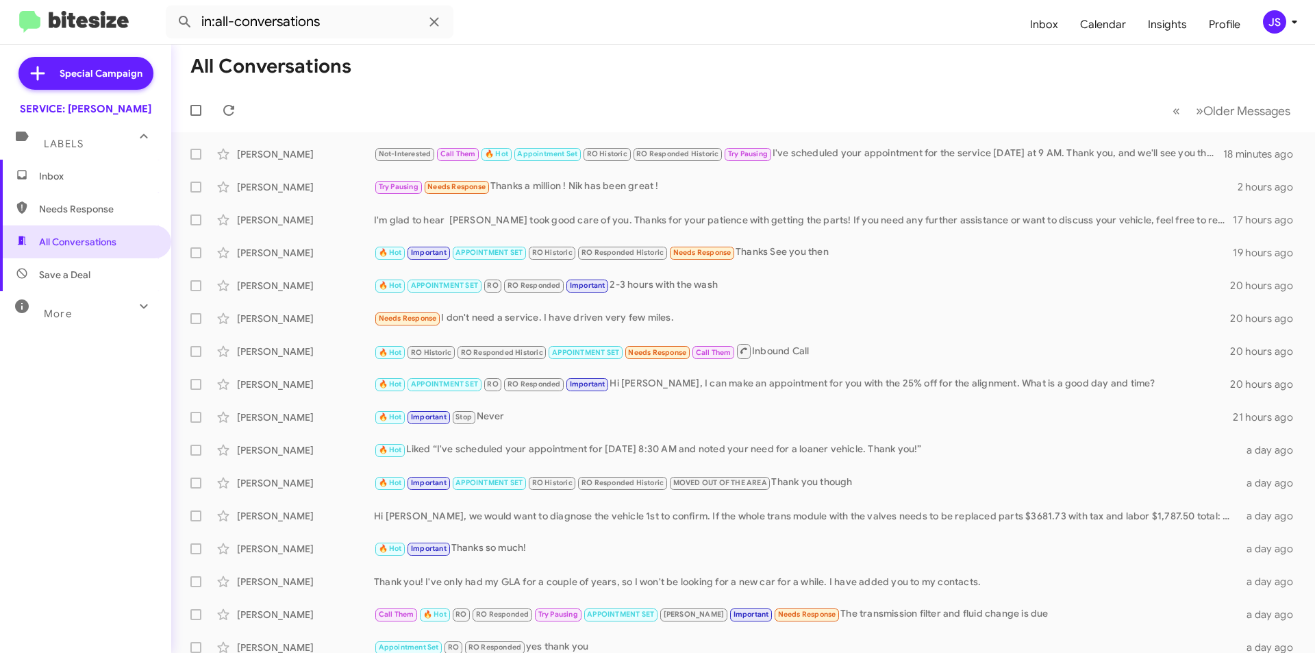
click at [83, 210] on span "Needs Response" at bounding box center [97, 209] width 116 height 14
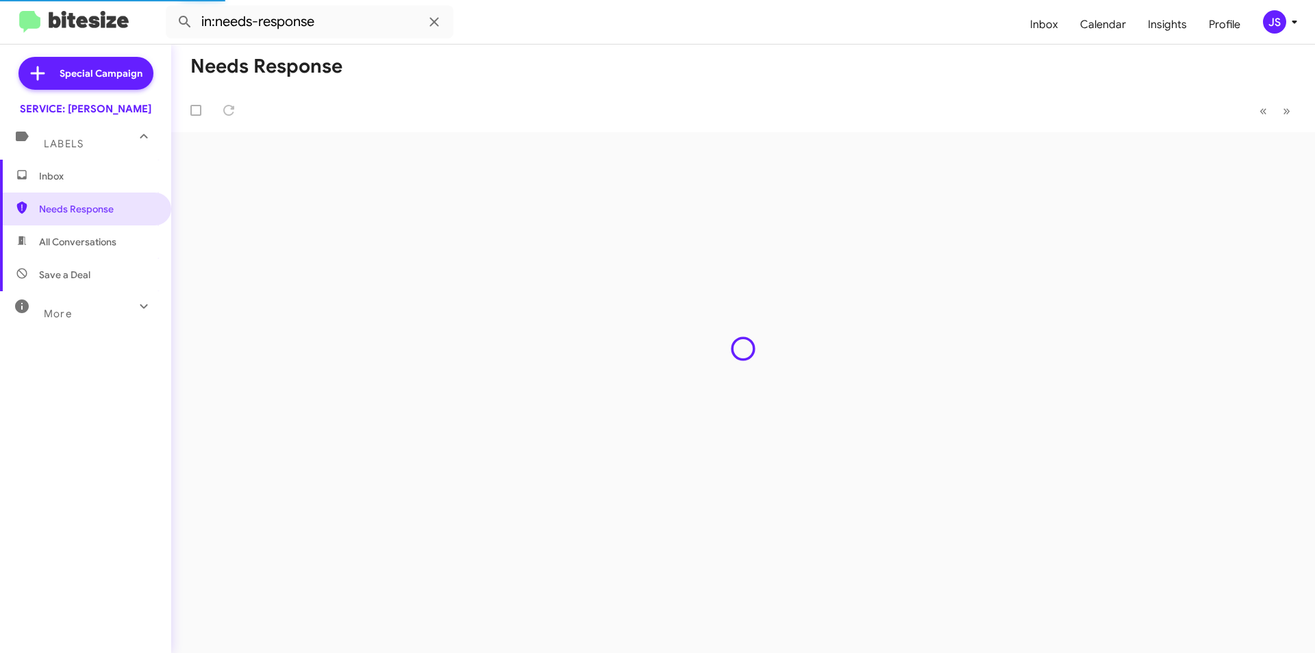
click at [120, 313] on div "More" at bounding box center [72, 307] width 122 height 25
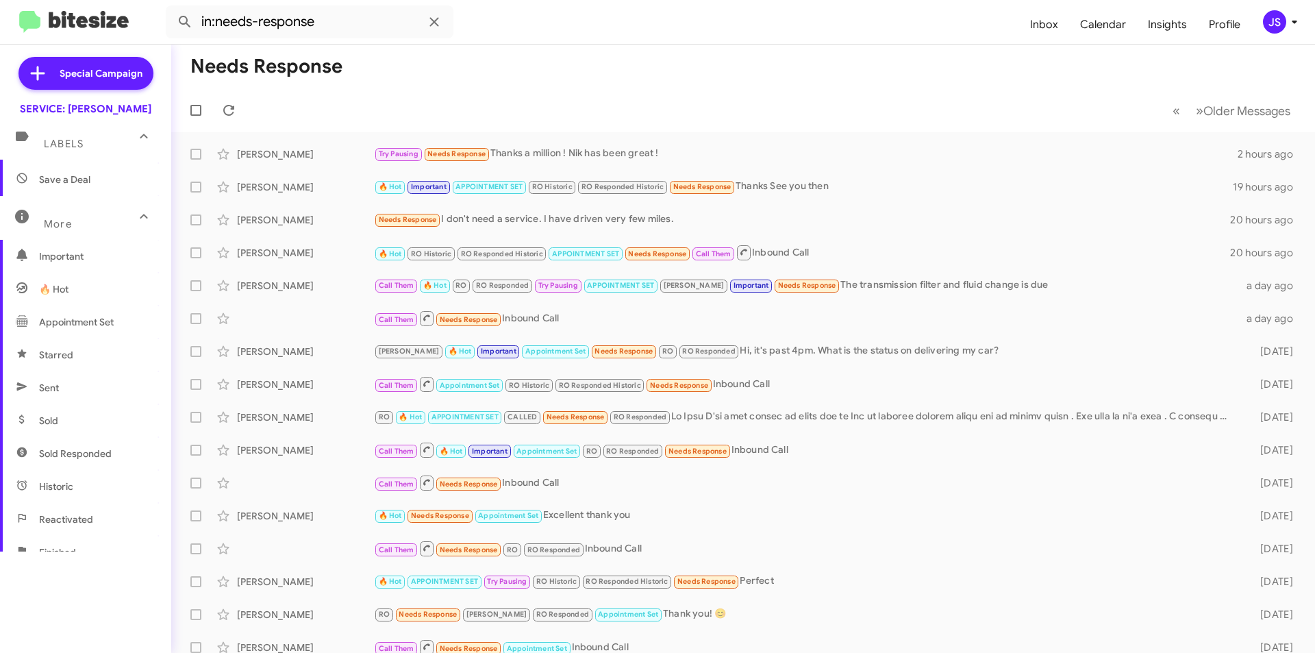
scroll to position [255, 0]
click at [60, 332] on span "Historic" at bounding box center [56, 327] width 34 height 14
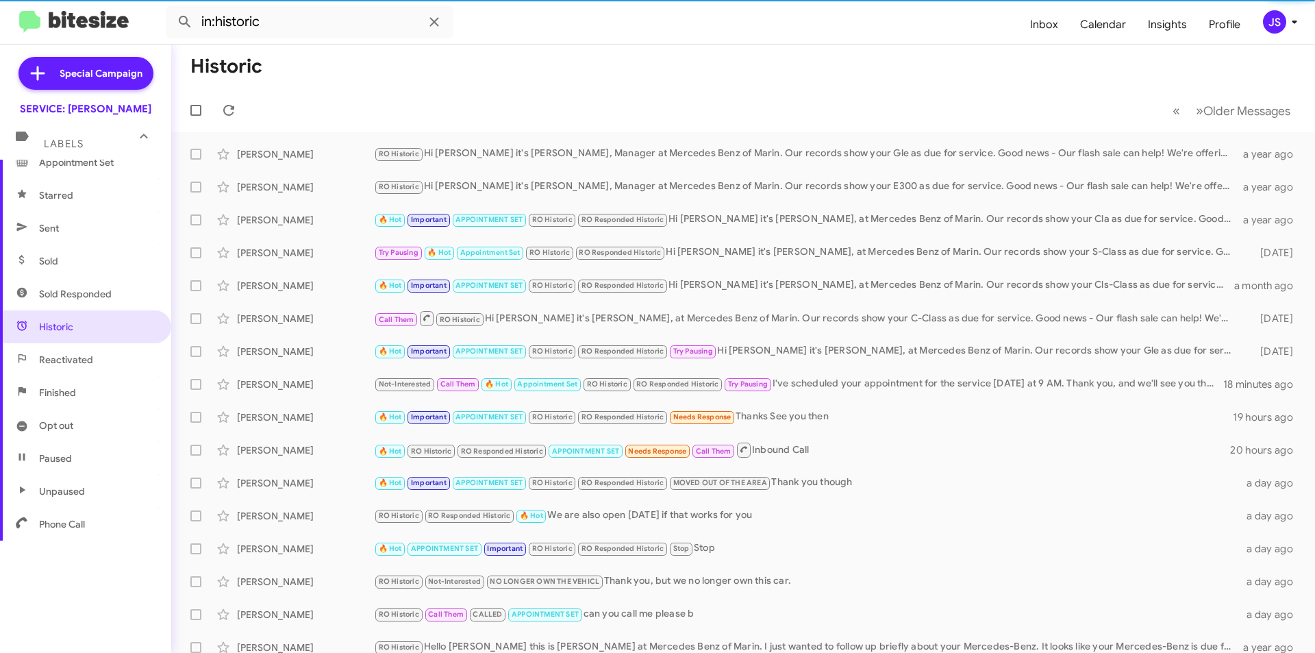
click at [96, 227] on span "Sent" at bounding box center [85, 228] width 171 height 33
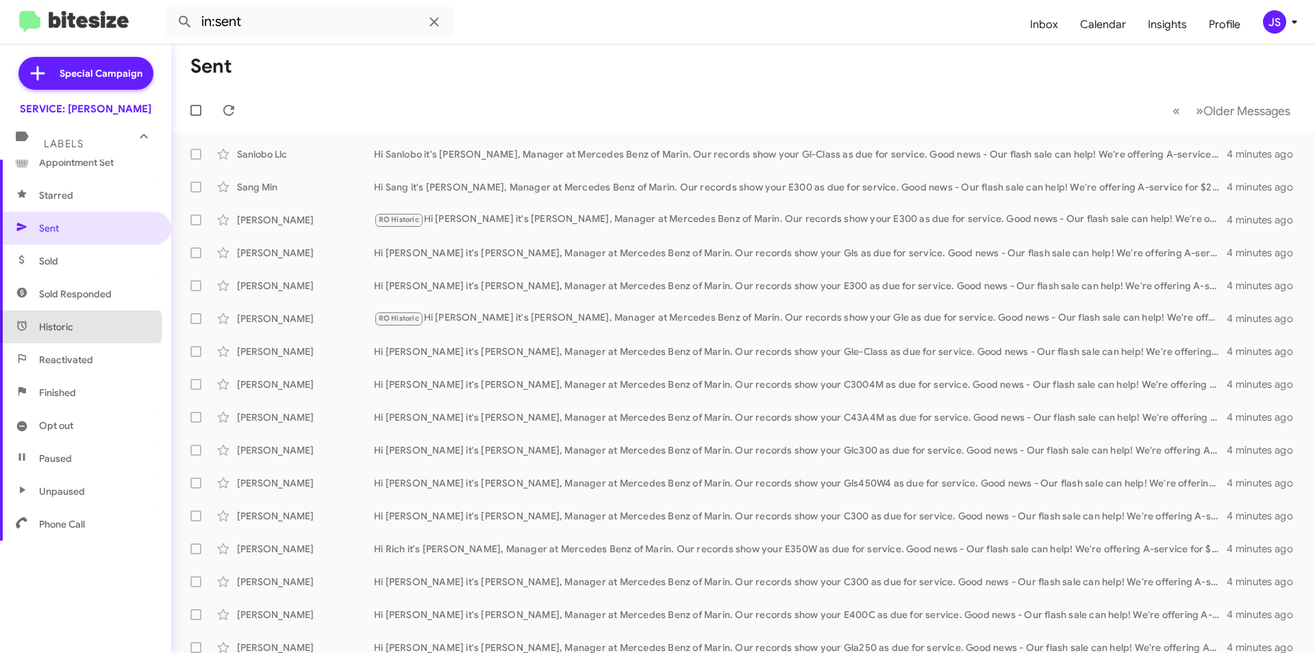
click at [70, 327] on span "Historic" at bounding box center [56, 327] width 34 height 14
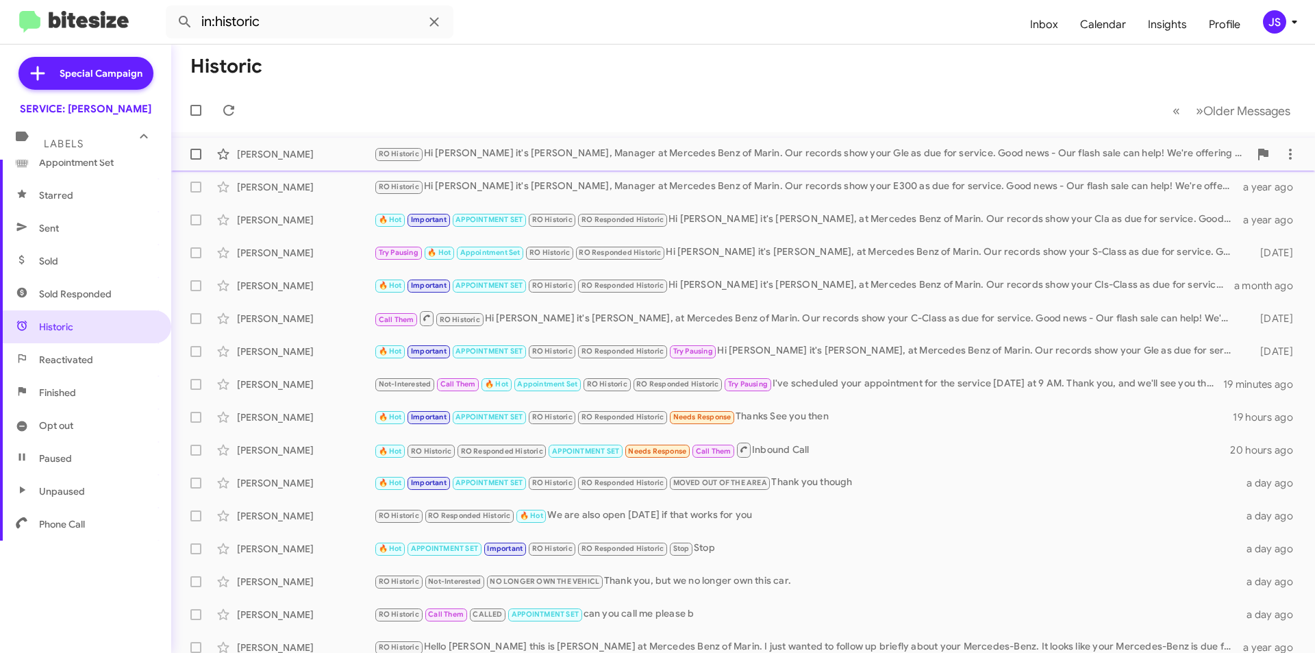
click at [598, 146] on div "RO Historic Hi [PERSON_NAME] it's [PERSON_NAME], Manager at Mercedes Benz of Ma…" at bounding box center [811, 154] width 875 height 16
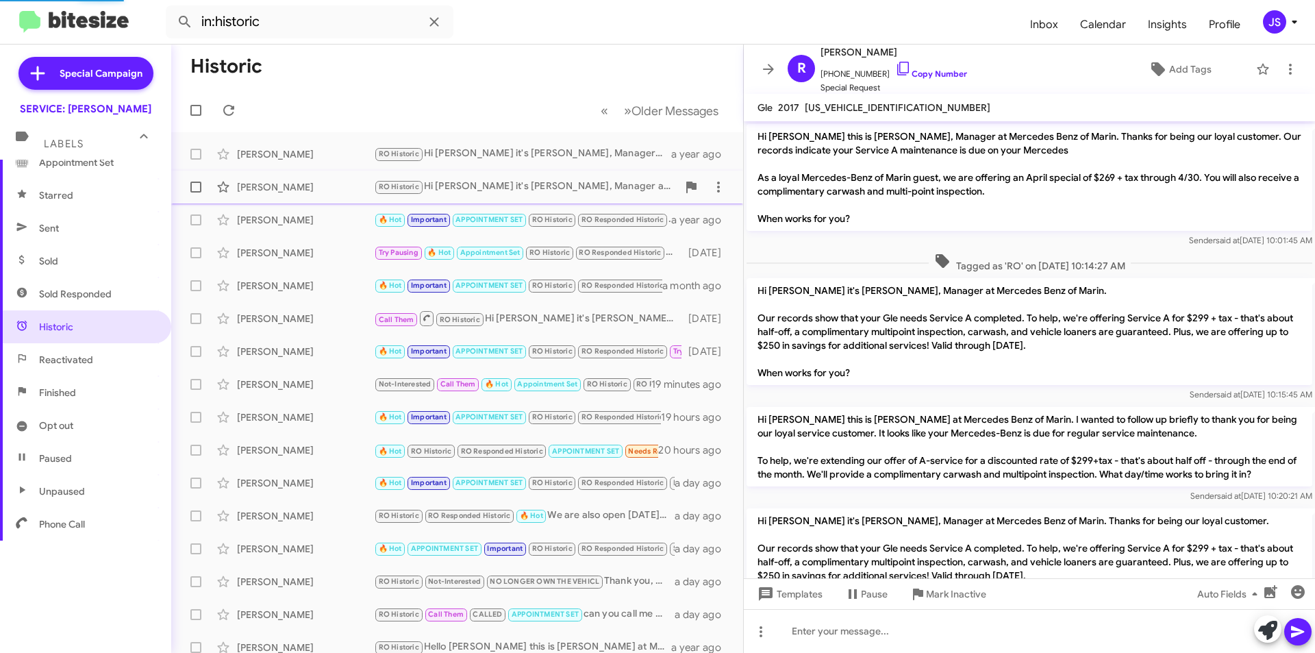
scroll to position [1272, 0]
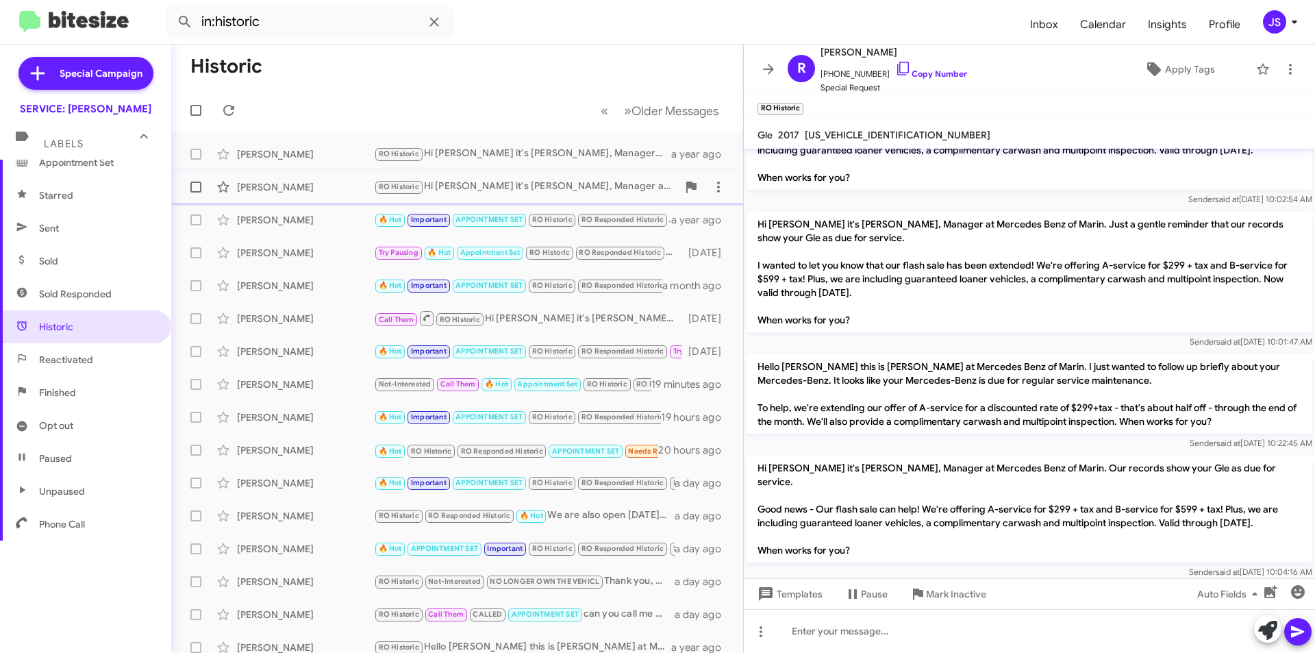
click at [579, 192] on div "RO Historic Hi Rosa it's Omar Ibrahimi, Manager at Mercedes Benz of Marin. Our …" at bounding box center [525, 187] width 303 height 16
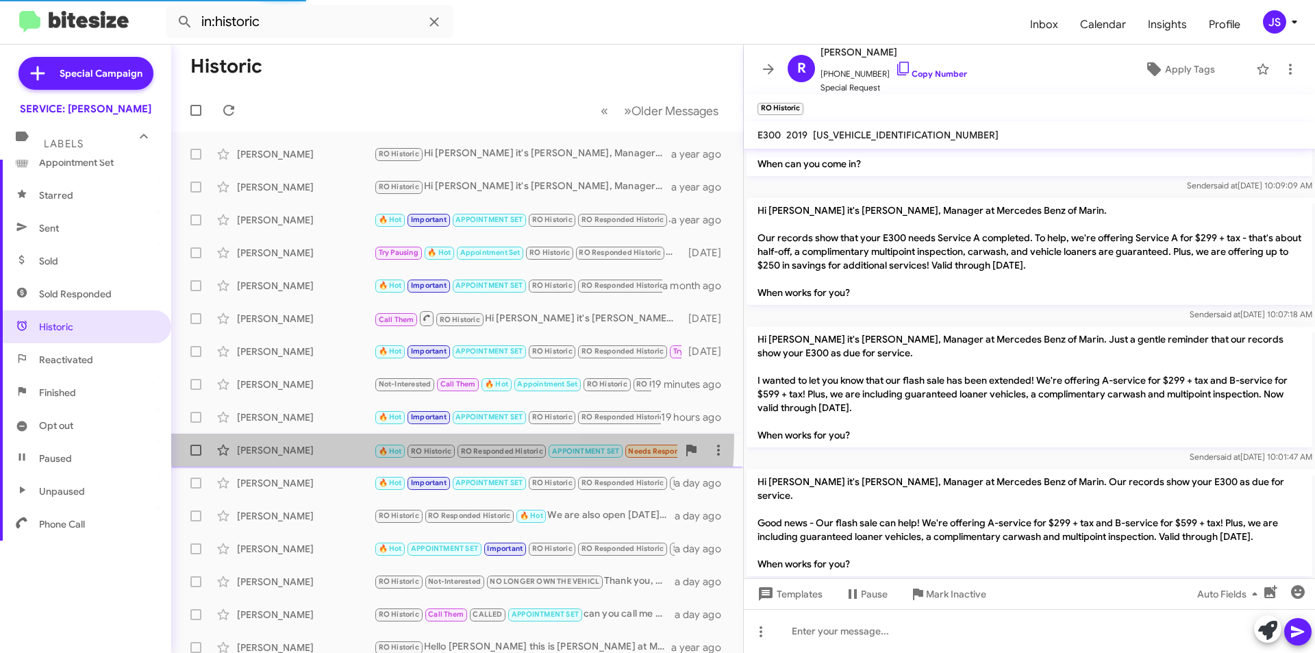
click at [308, 436] on div "Grainne Bowman 🔥 Hot RO Historic RO Responded Historic APPOINTMENT SET Needs Re…" at bounding box center [457, 449] width 550 height 27
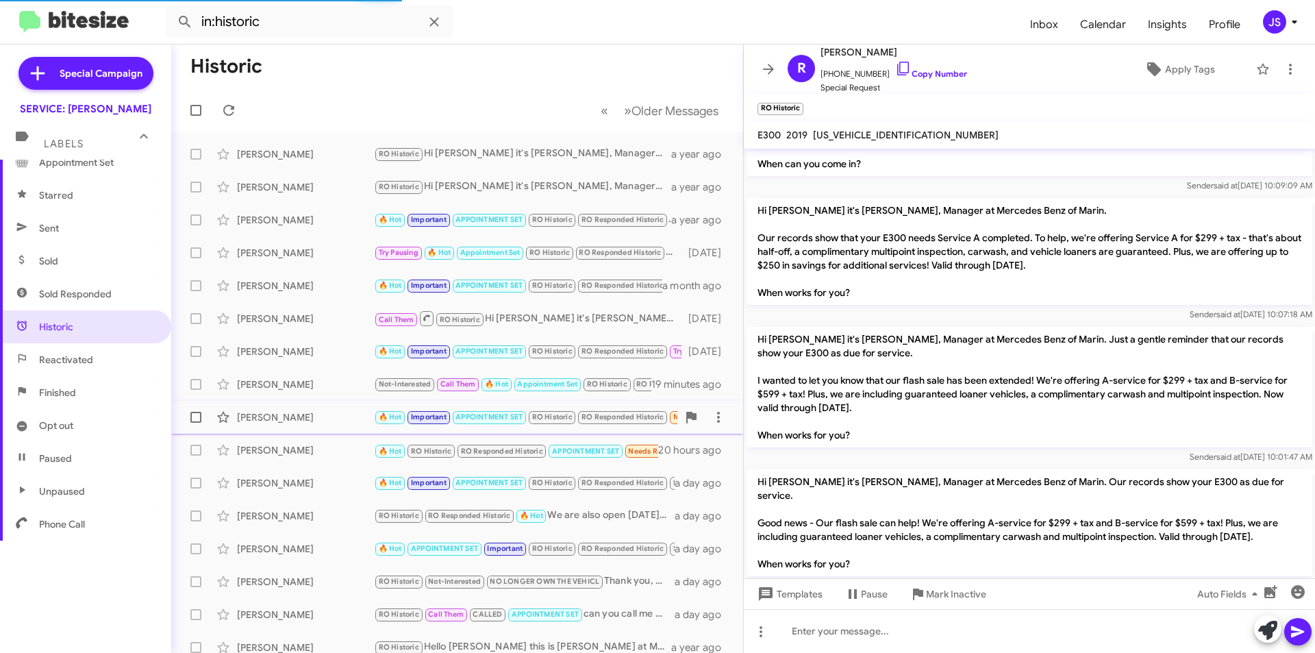
scroll to position [688, 0]
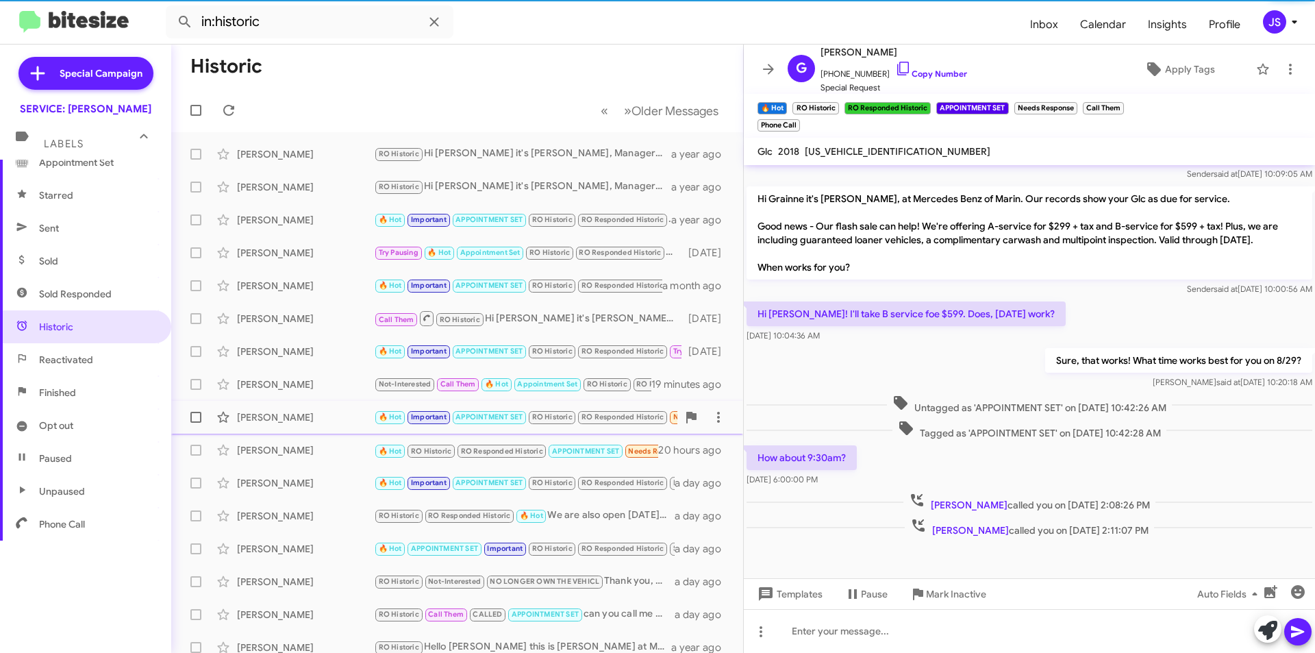
click at [322, 413] on div "[PERSON_NAME]" at bounding box center [305, 417] width 137 height 14
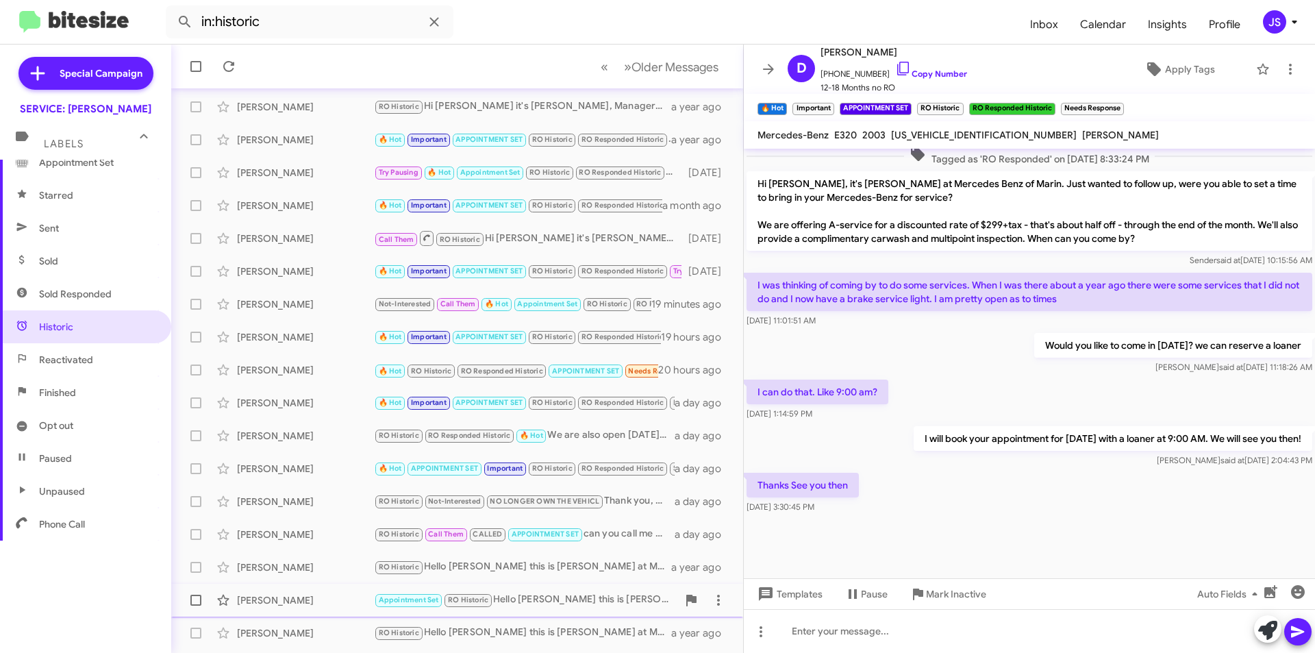
scroll to position [142, 0]
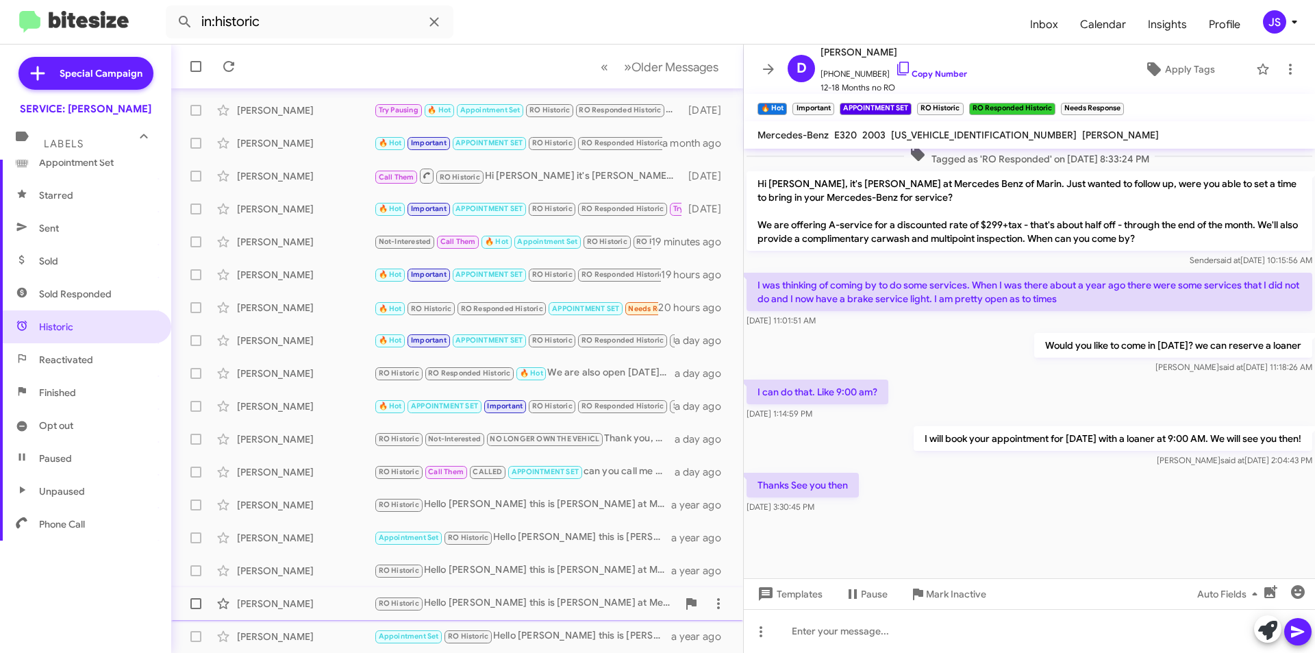
click at [337, 594] on div "Tiffany Cleveland RO Historic Hello Tiffany this is Omar Ibrahimi at Mercedes B…" at bounding box center [457, 603] width 550 height 27
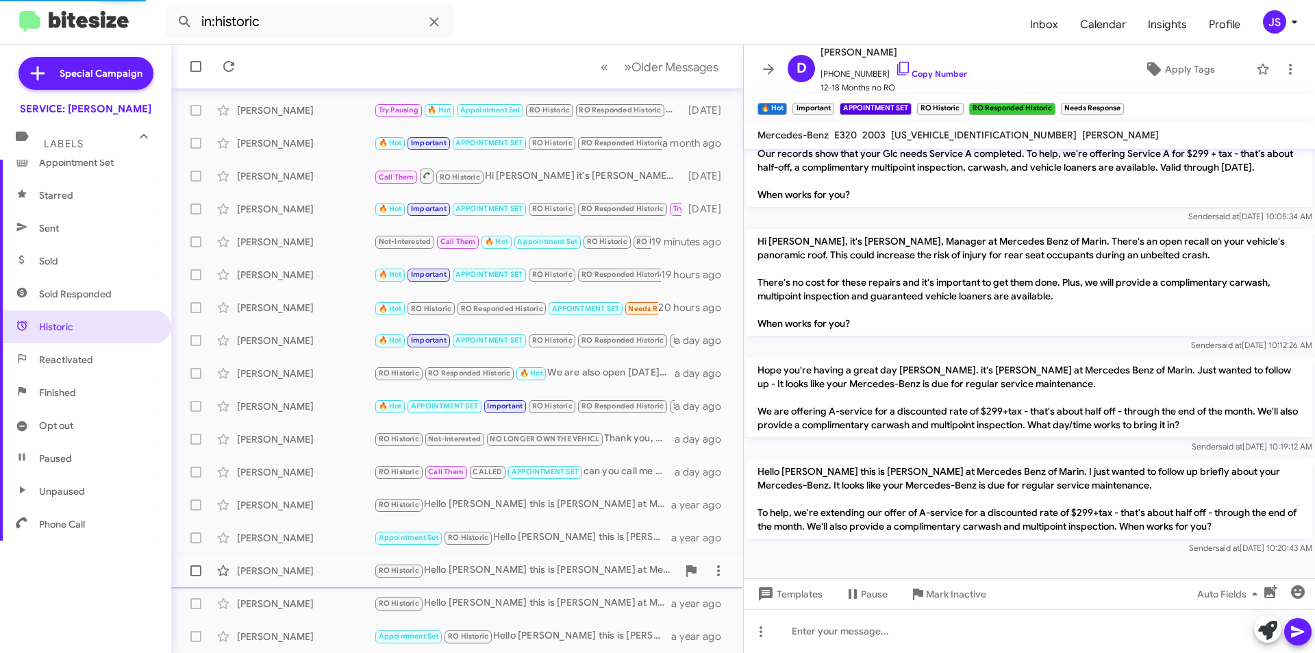
scroll to position [178, 0]
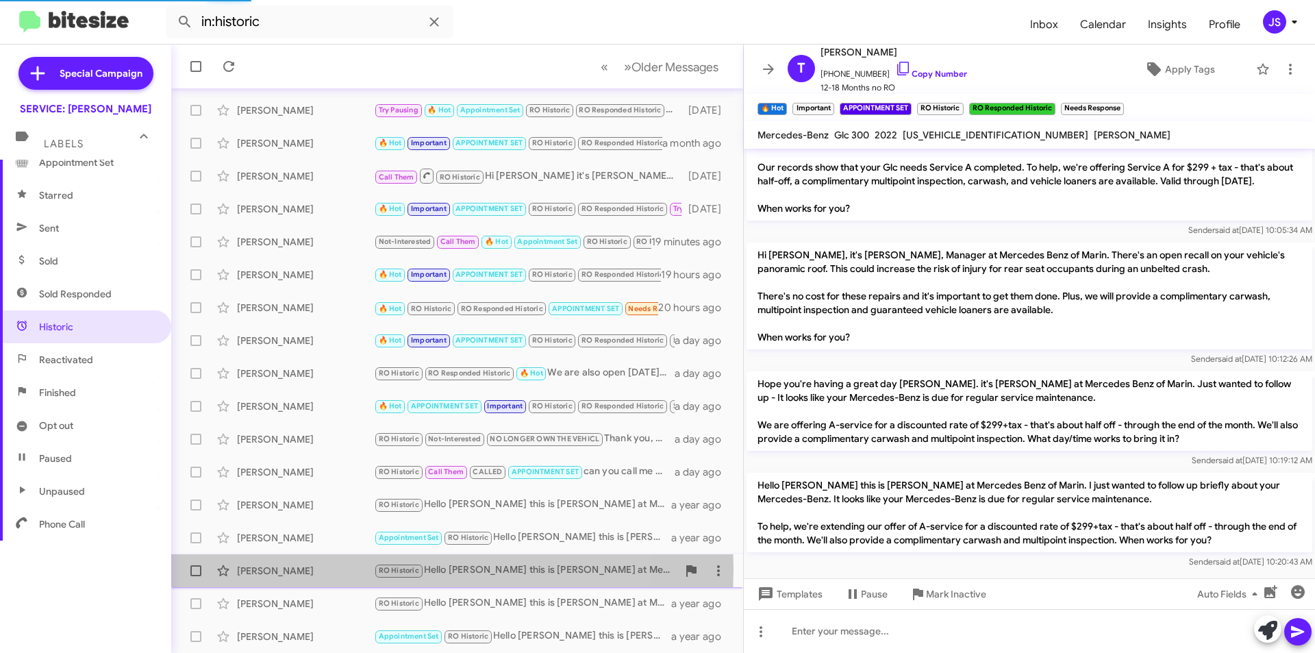
click at [344, 569] on div "Jill Finegold" at bounding box center [305, 571] width 137 height 14
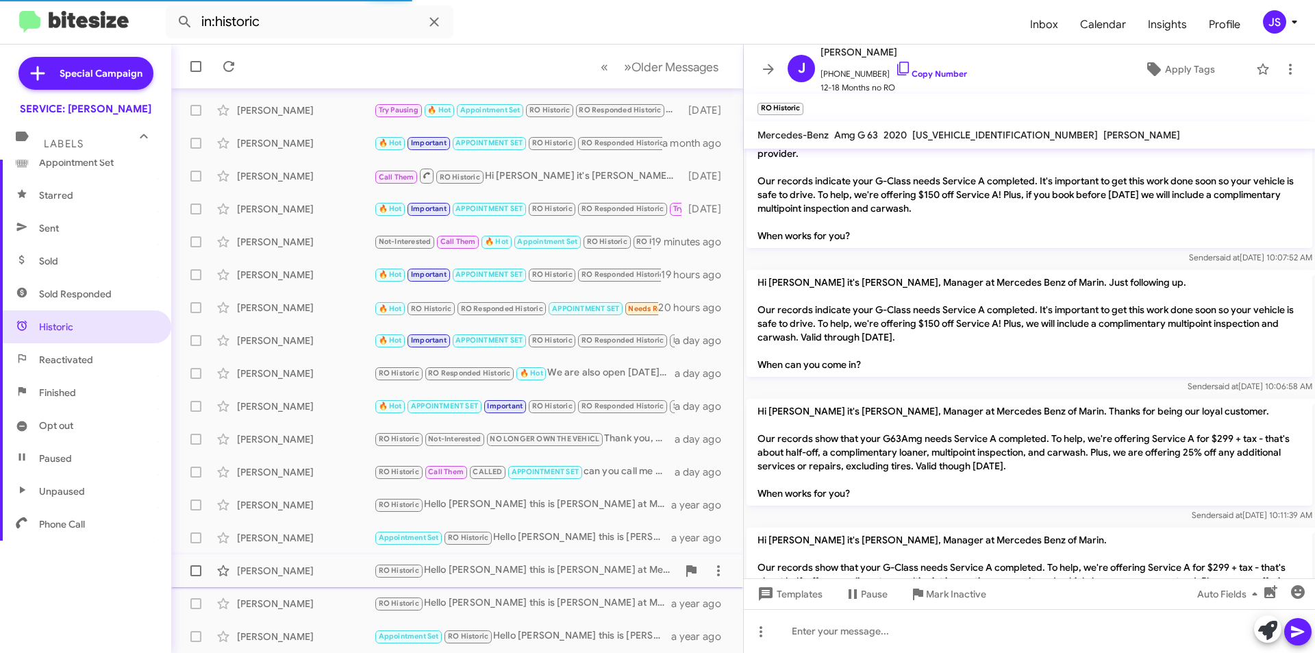
scroll to position [693, 0]
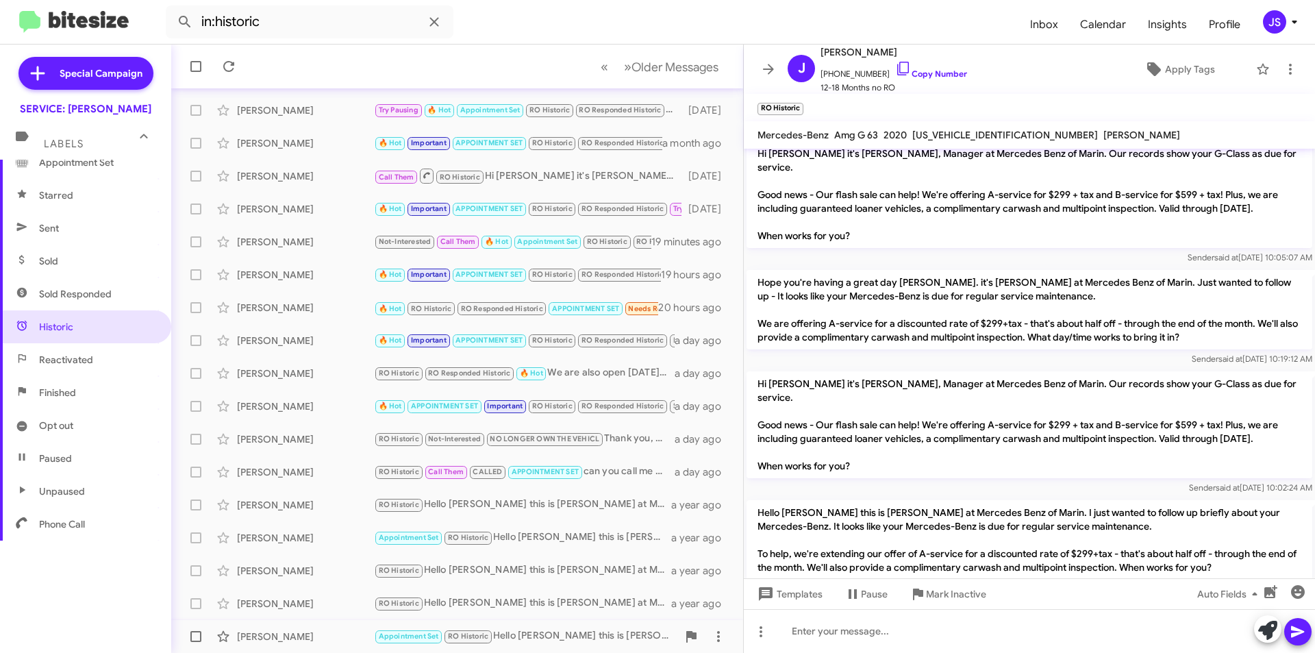
click at [314, 629] on div "Thomas Paoli Appointment Set RO Historic Hello Thomas this is Omar Ibrahimi at …" at bounding box center [457, 635] width 550 height 27
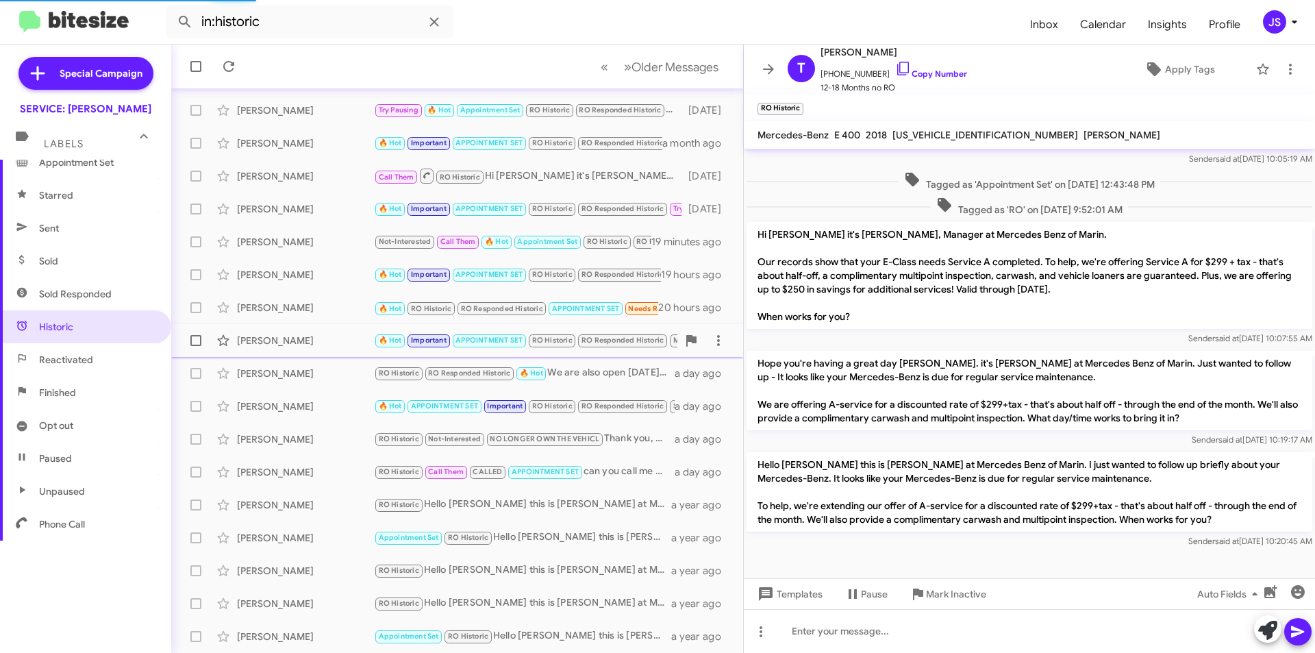
scroll to position [216, 0]
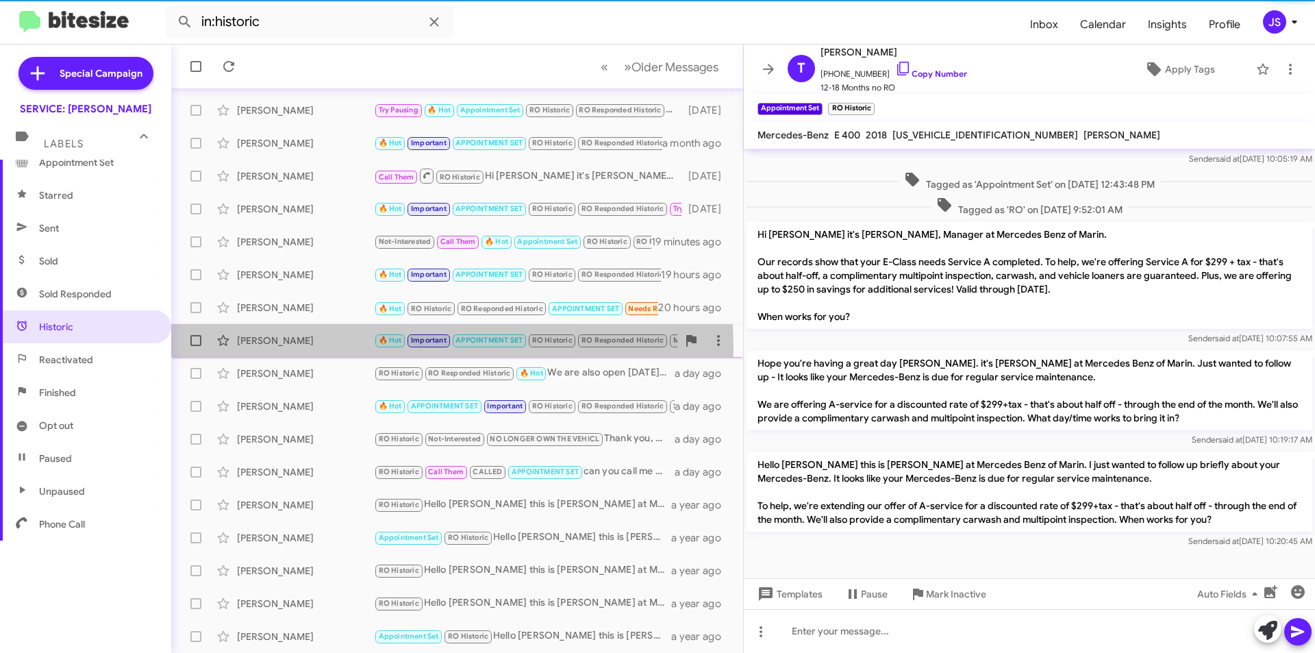
click at [306, 349] on div "Mariah Michaud 🔥 Hot Important APPOINTMENT SET RO Historic RO Responded Histori…" at bounding box center [457, 340] width 550 height 27
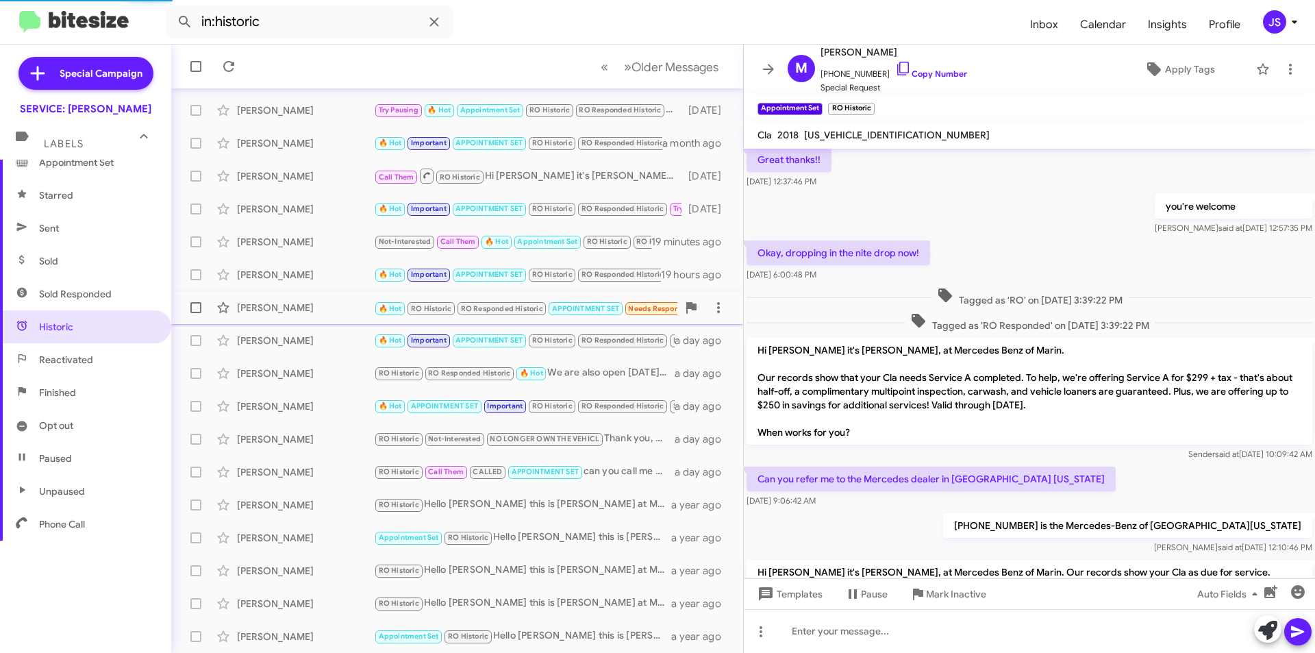
scroll to position [636, 0]
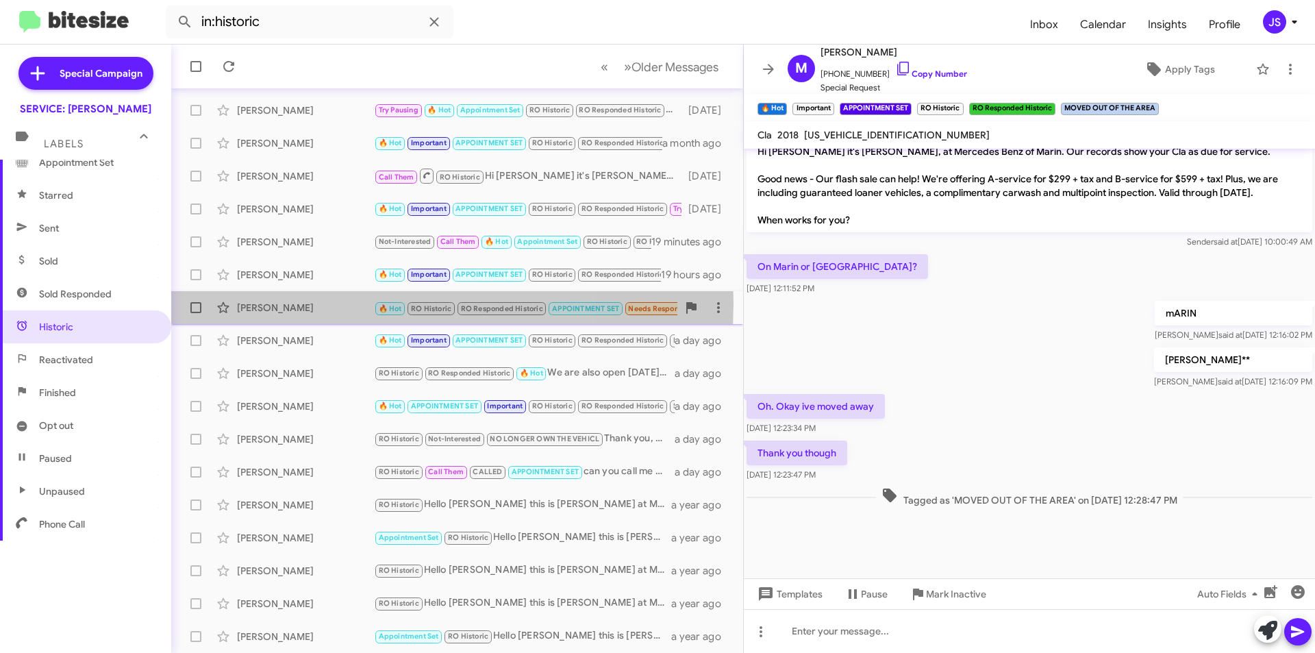
click at [316, 303] on div "[PERSON_NAME]" at bounding box center [305, 308] width 137 height 14
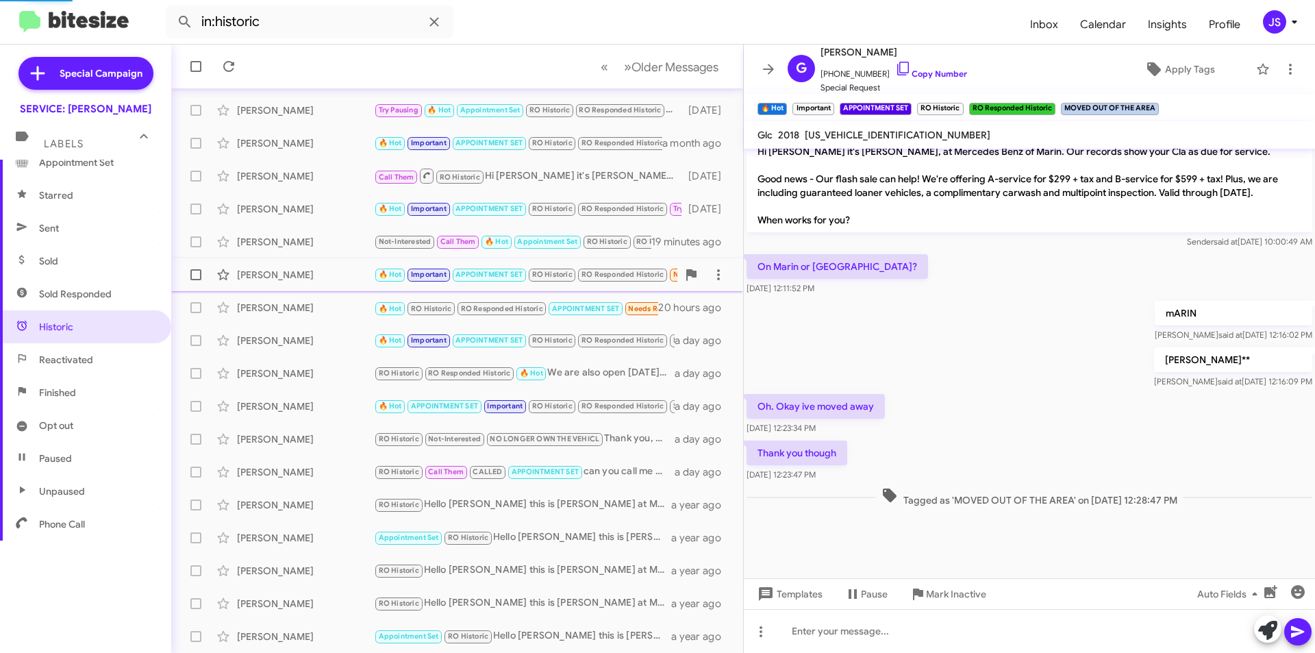
scroll to position [688, 0]
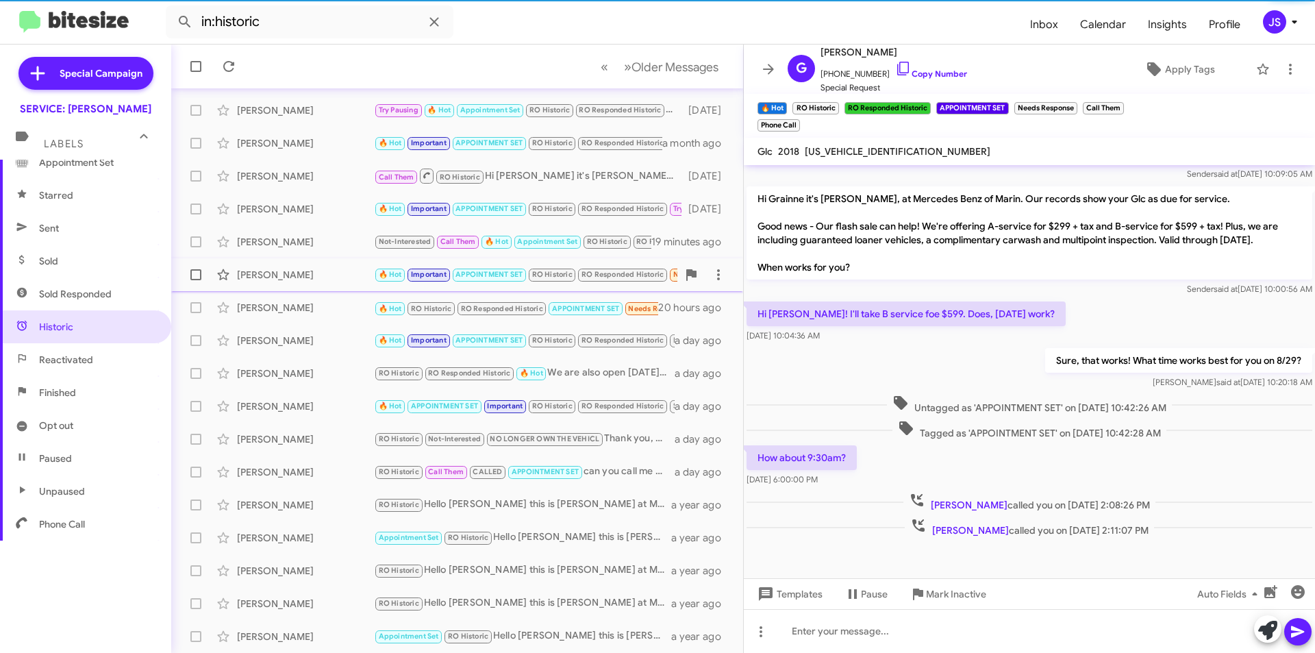
click at [301, 270] on div "[PERSON_NAME]" at bounding box center [305, 275] width 137 height 14
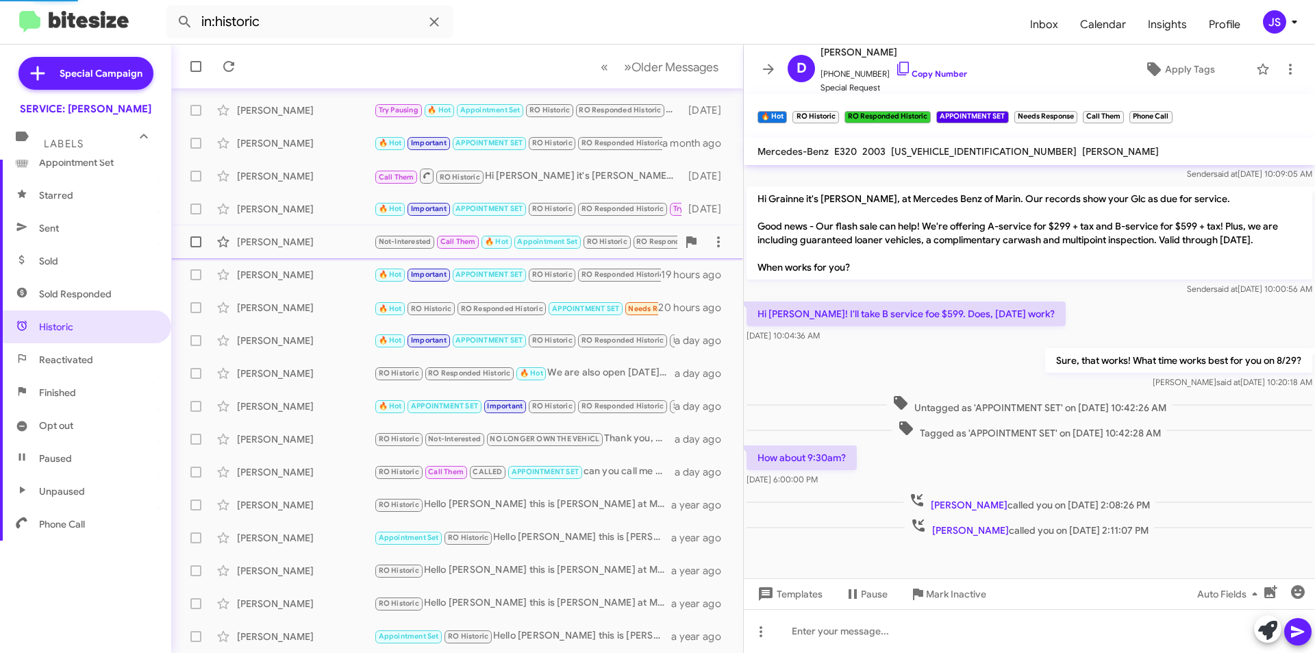
scroll to position [598, 0]
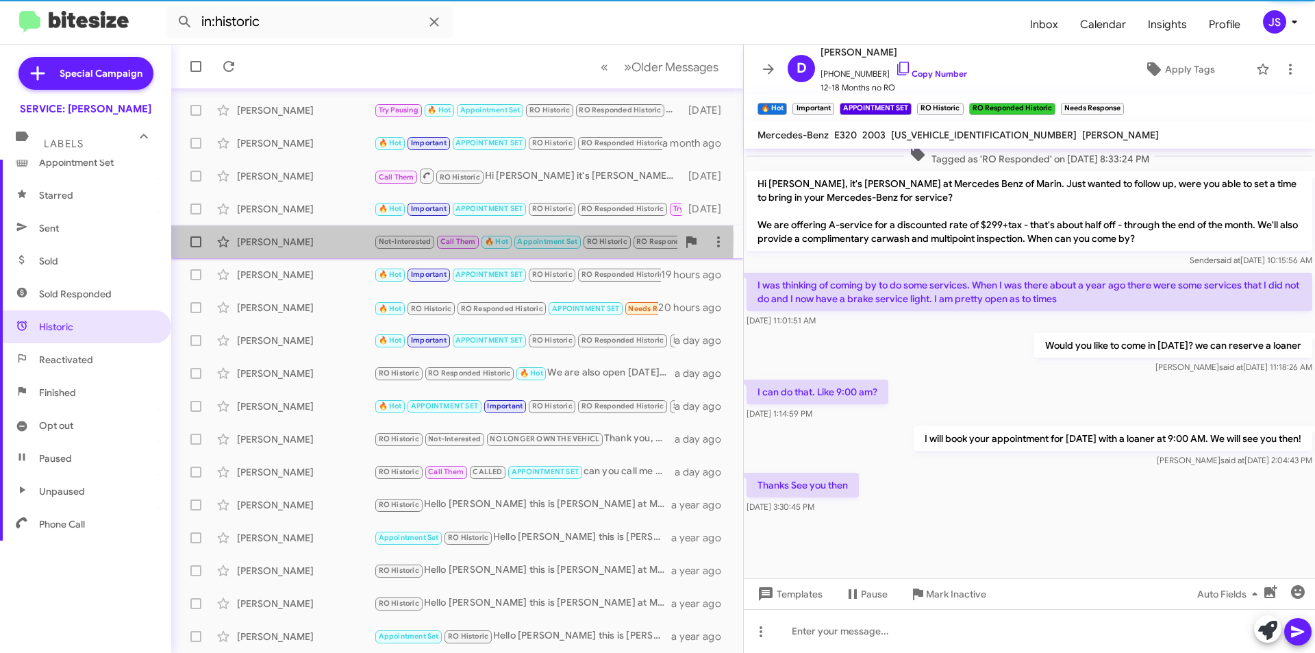
click at [307, 240] on div "[PERSON_NAME]" at bounding box center [305, 242] width 137 height 14
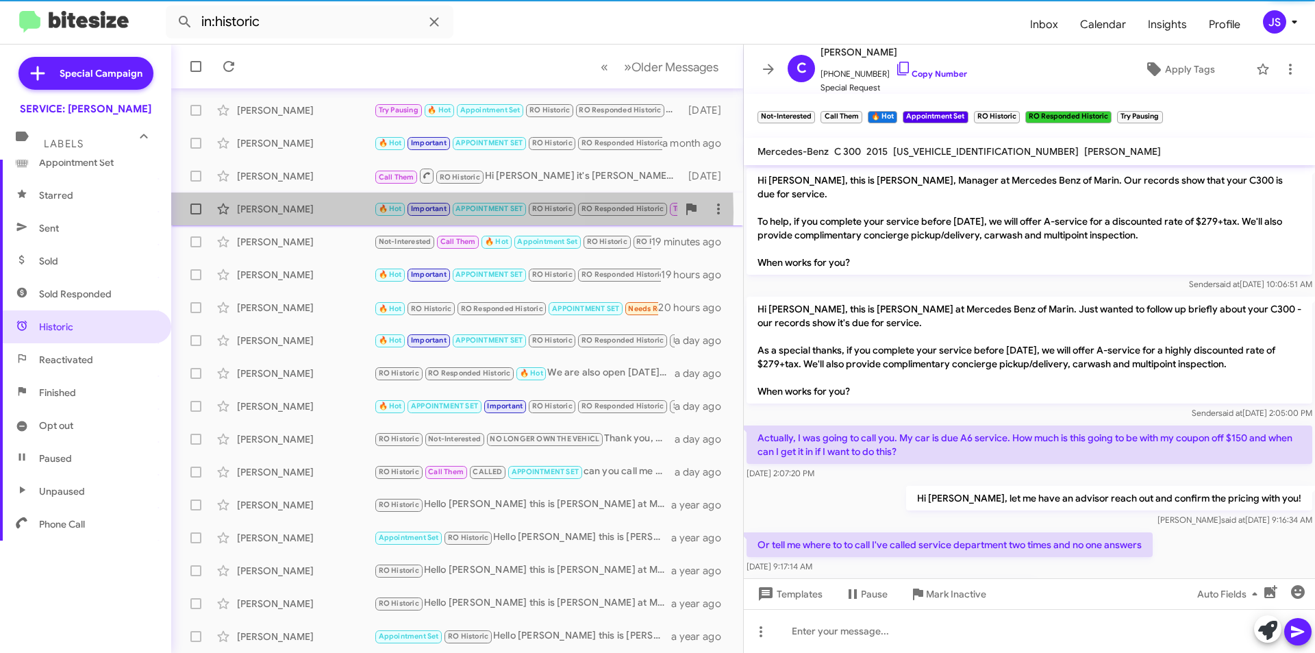
scroll to position [68, 0]
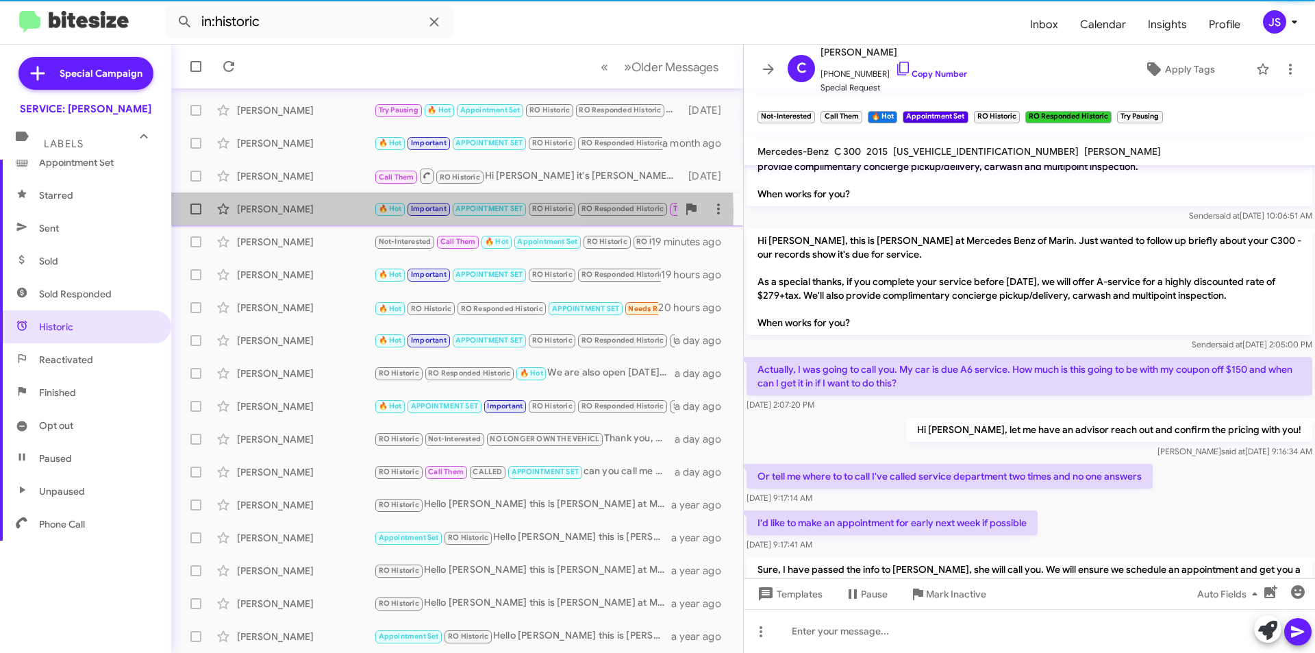
click at [311, 212] on div "Scott Drexel" at bounding box center [305, 209] width 137 height 14
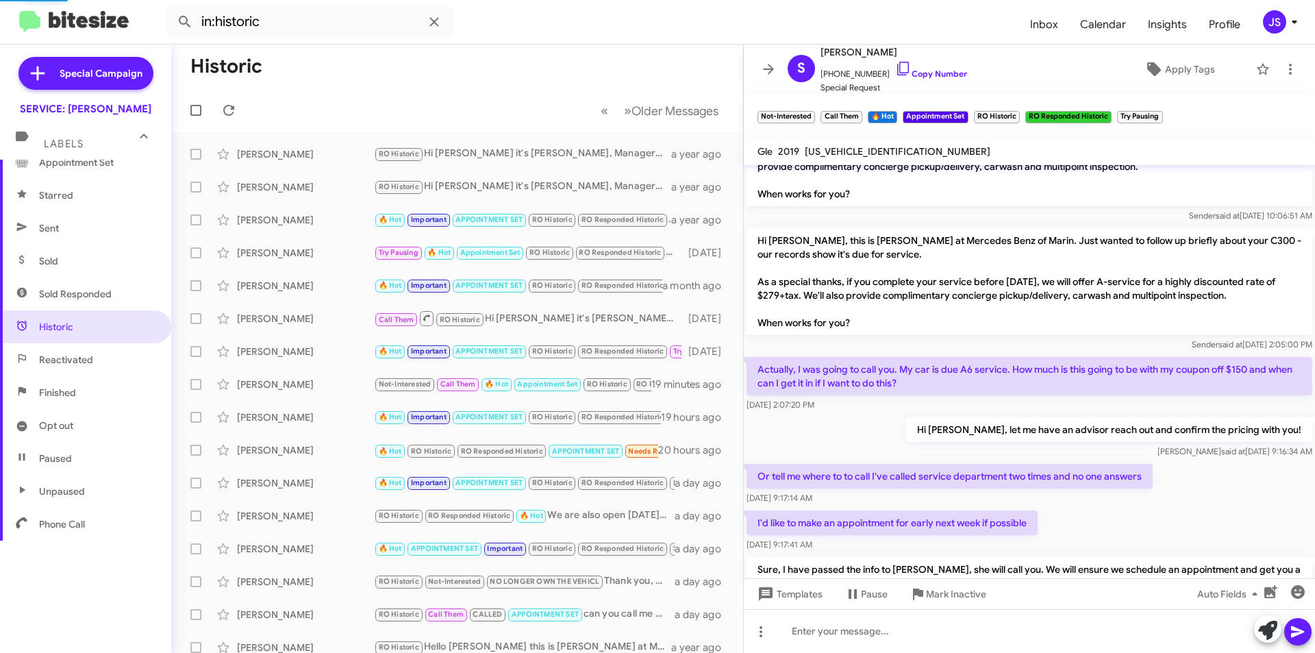
scroll to position [1071, 0]
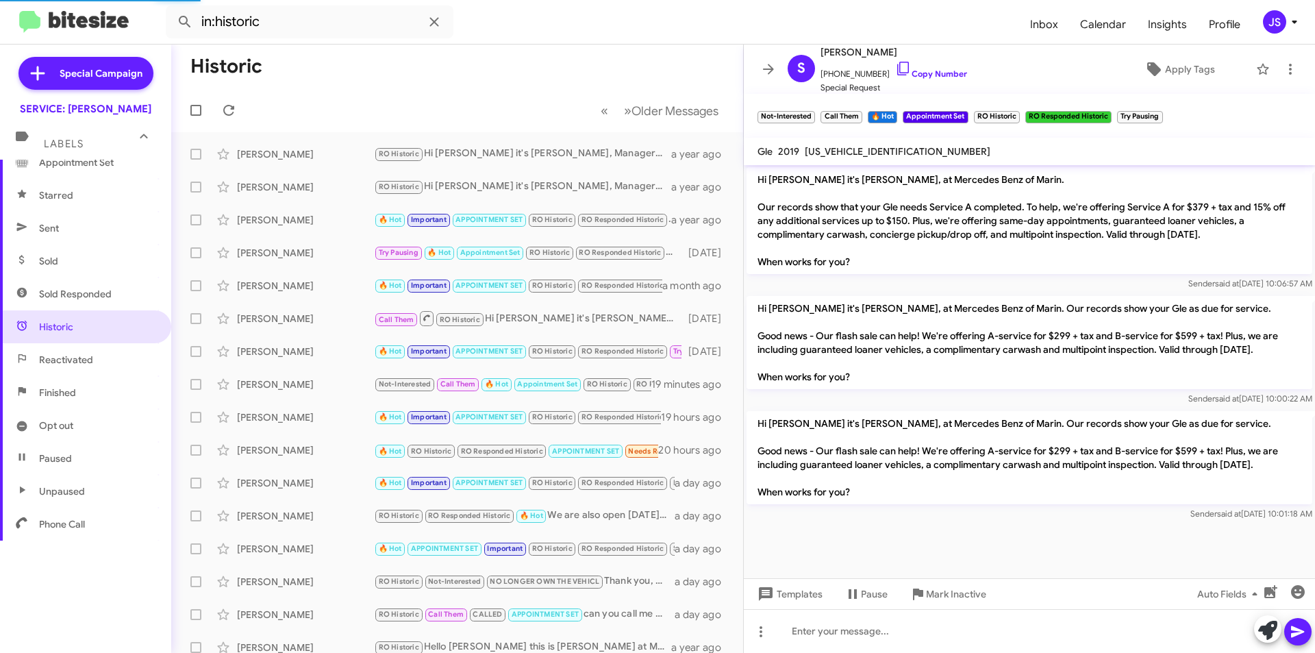
click at [70, 251] on span "Sold" at bounding box center [85, 260] width 171 height 33
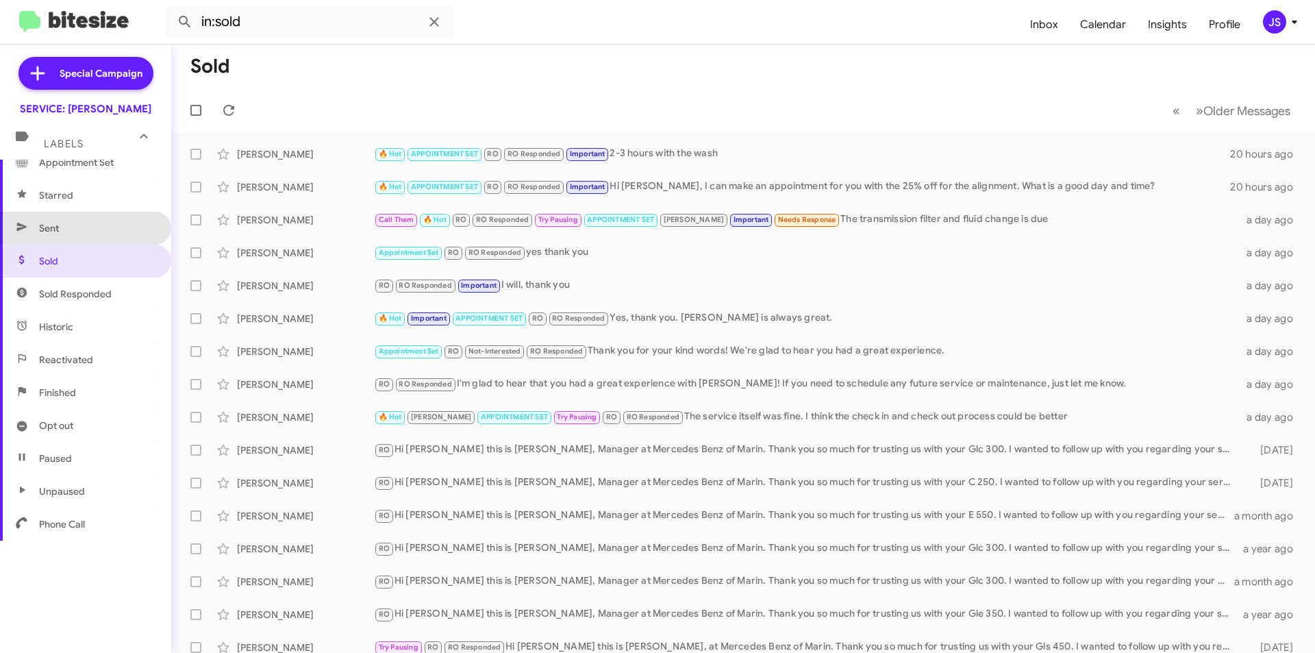
click at [87, 223] on span "Sent" at bounding box center [85, 228] width 171 height 33
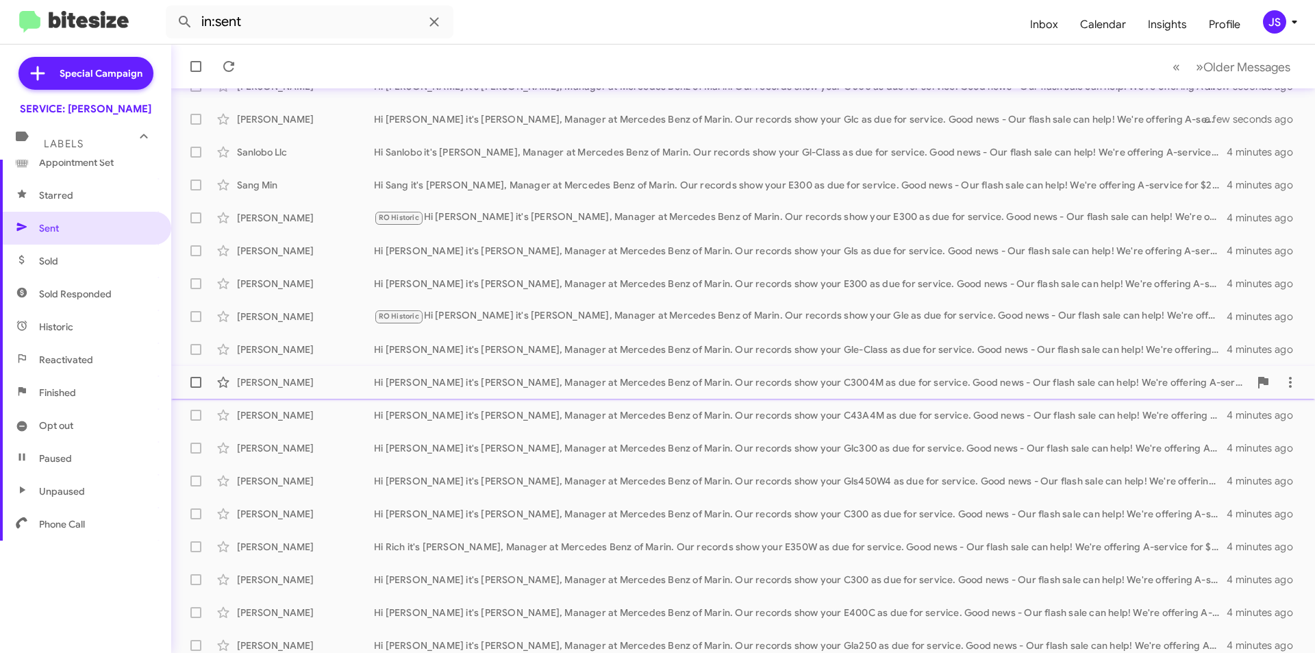
scroll to position [142, 0]
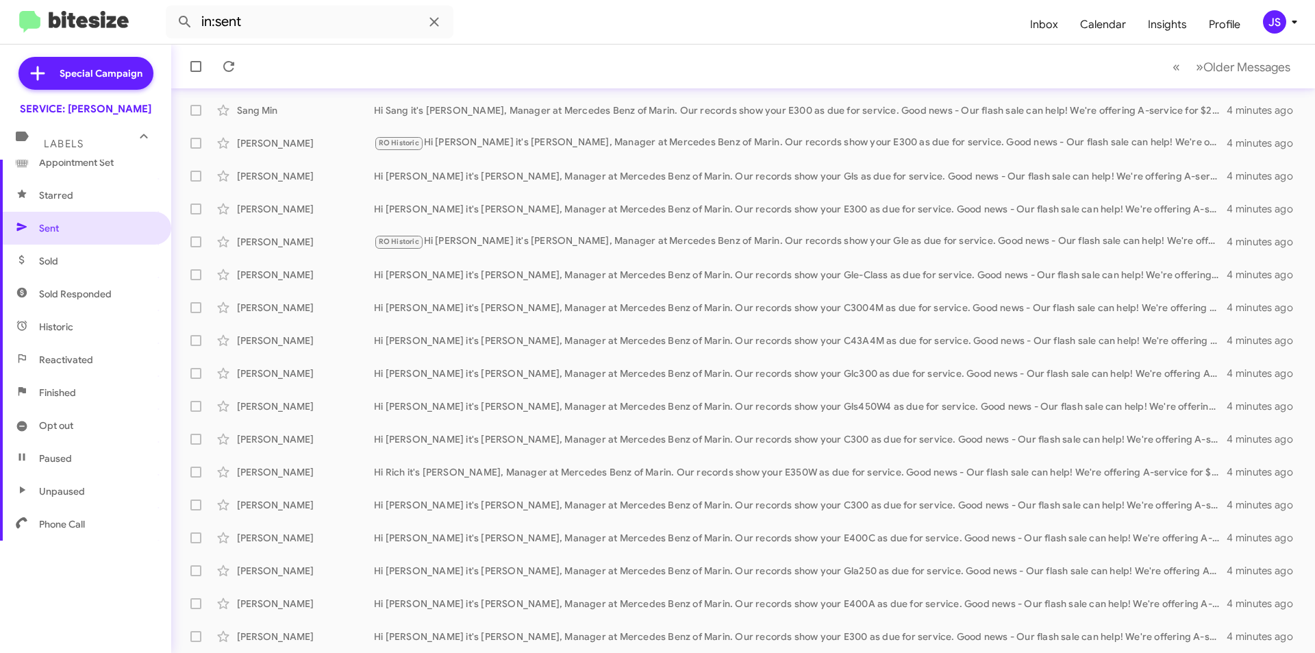
click at [19, 518] on icon at bounding box center [22, 522] width 12 height 12
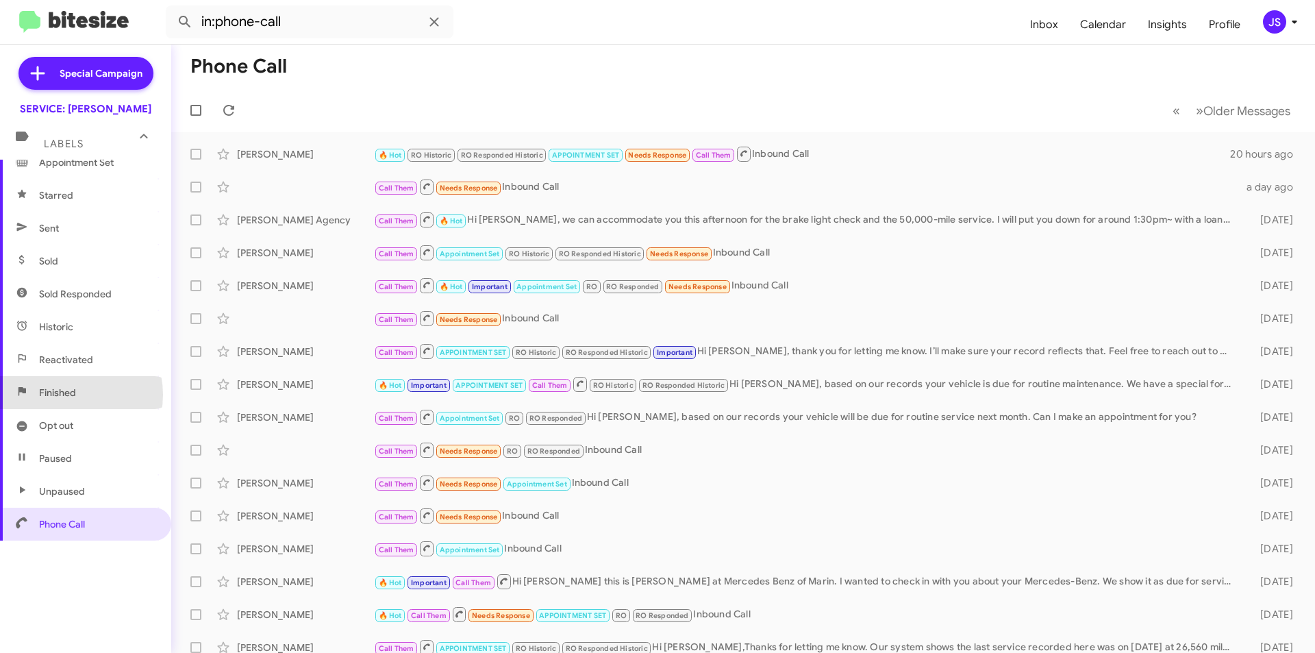
click at [68, 394] on span "Finished" at bounding box center [57, 392] width 37 height 14
type input "in:finished"
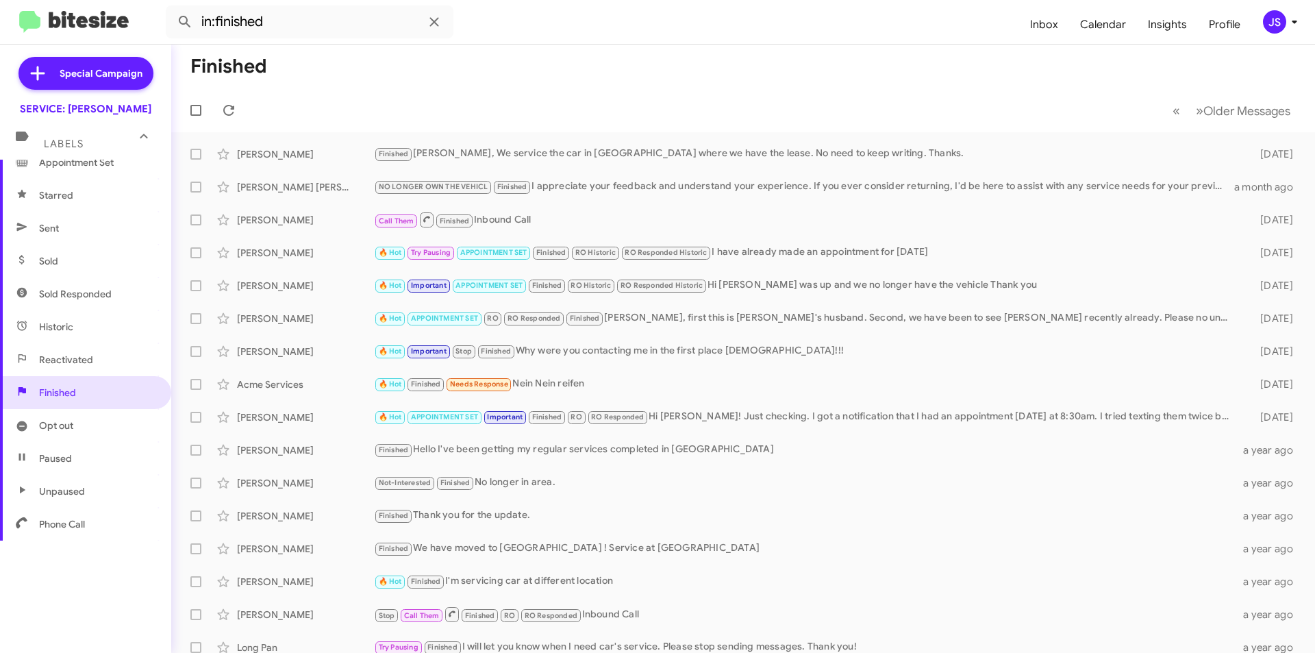
click at [602, 134] on mat-action-list "Michael Cullen Finished Omar, We service the car in Walnut Creek where we have …" at bounding box center [742, 463] width 1143 height 663
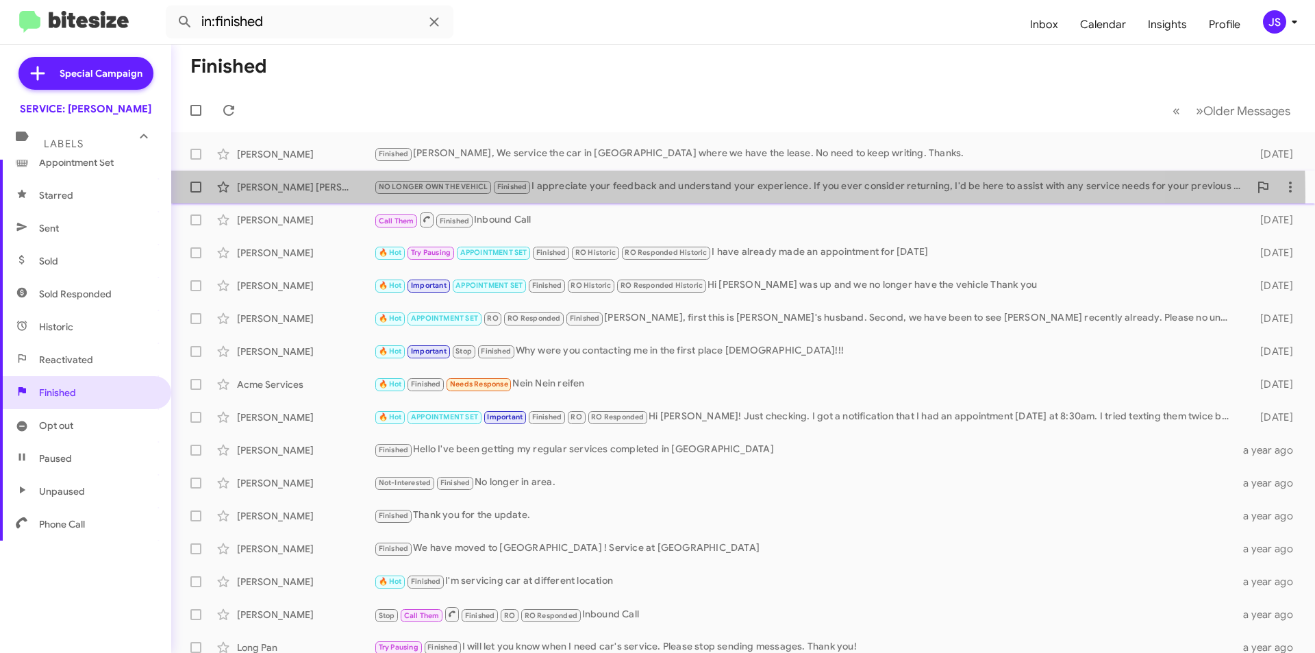
click at [539, 197] on div "Christ Kamages NO LONGER OWN THE VEHICL Finished I appreciate your feedback and…" at bounding box center [743, 186] width 1122 height 27
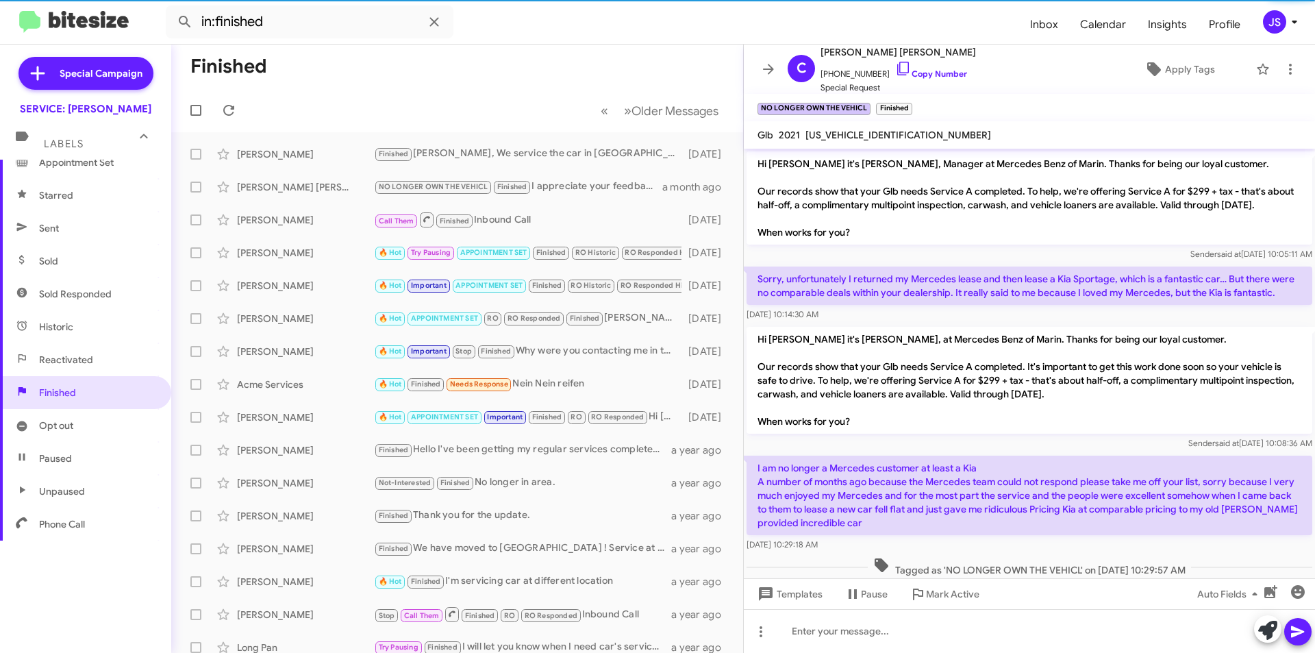
scroll to position [453, 0]
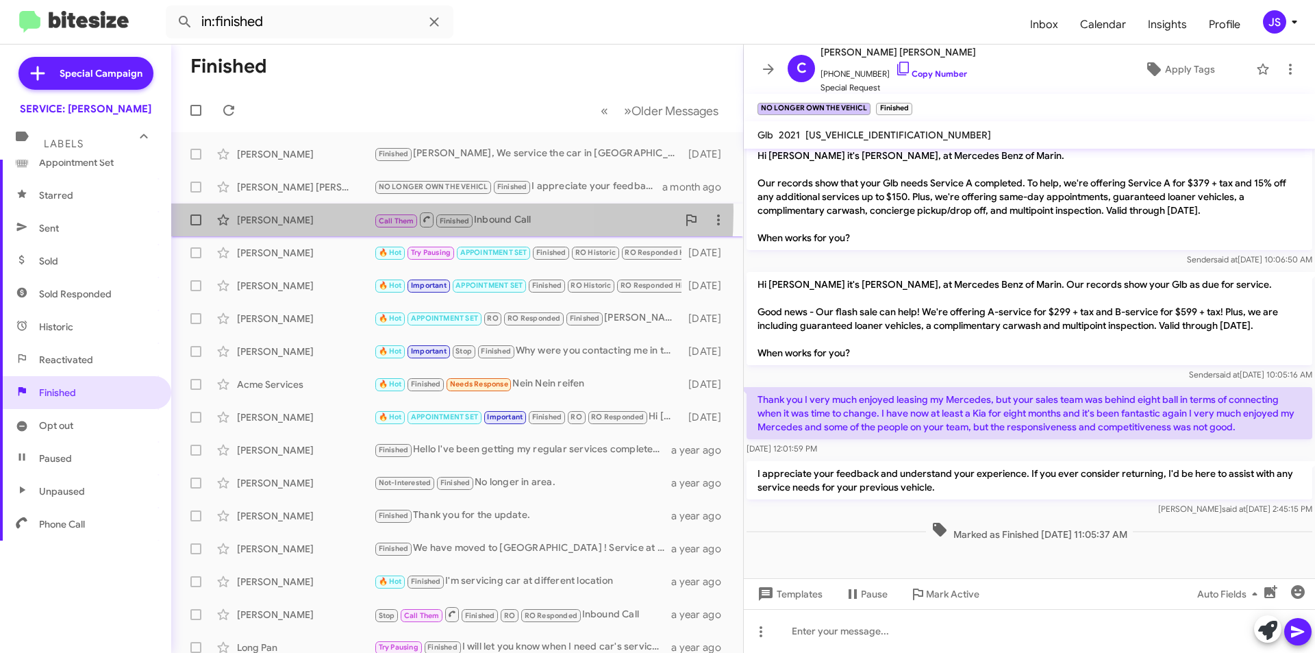
click at [316, 211] on div "Cesar Rodriguez Call Them Finished Inbound Call 3 months ago" at bounding box center [457, 219] width 550 height 27
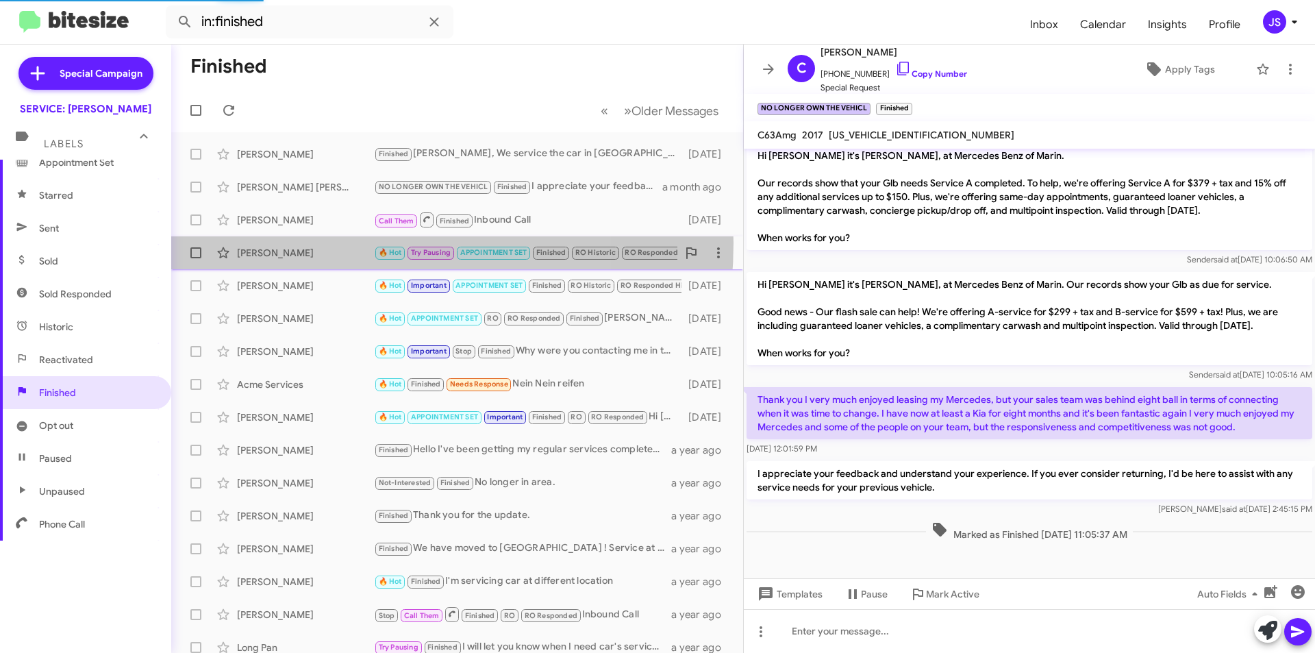
click at [325, 245] on div "Raymond Goodwin 🔥 Hot Try Pausing APPOINTMENT SET Finished RO Historic RO Respo…" at bounding box center [457, 252] width 550 height 27
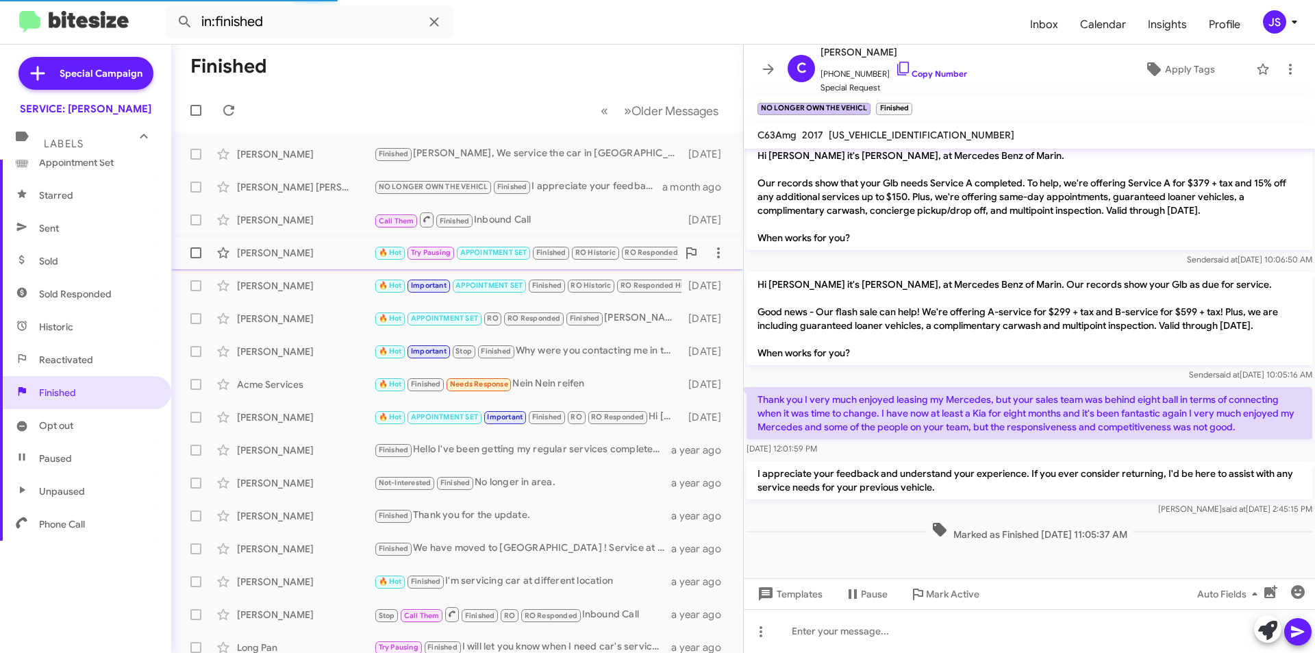
scroll to position [1875, 0]
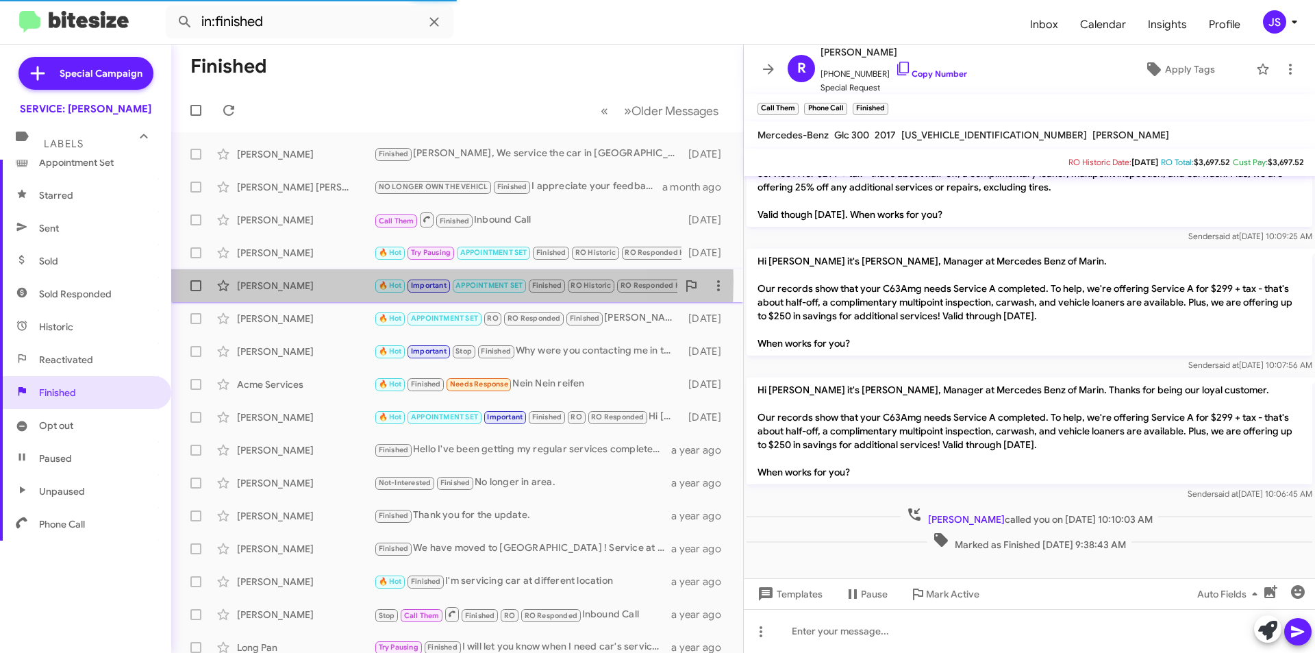
click at [342, 281] on div "Greg Biagi" at bounding box center [305, 286] width 137 height 14
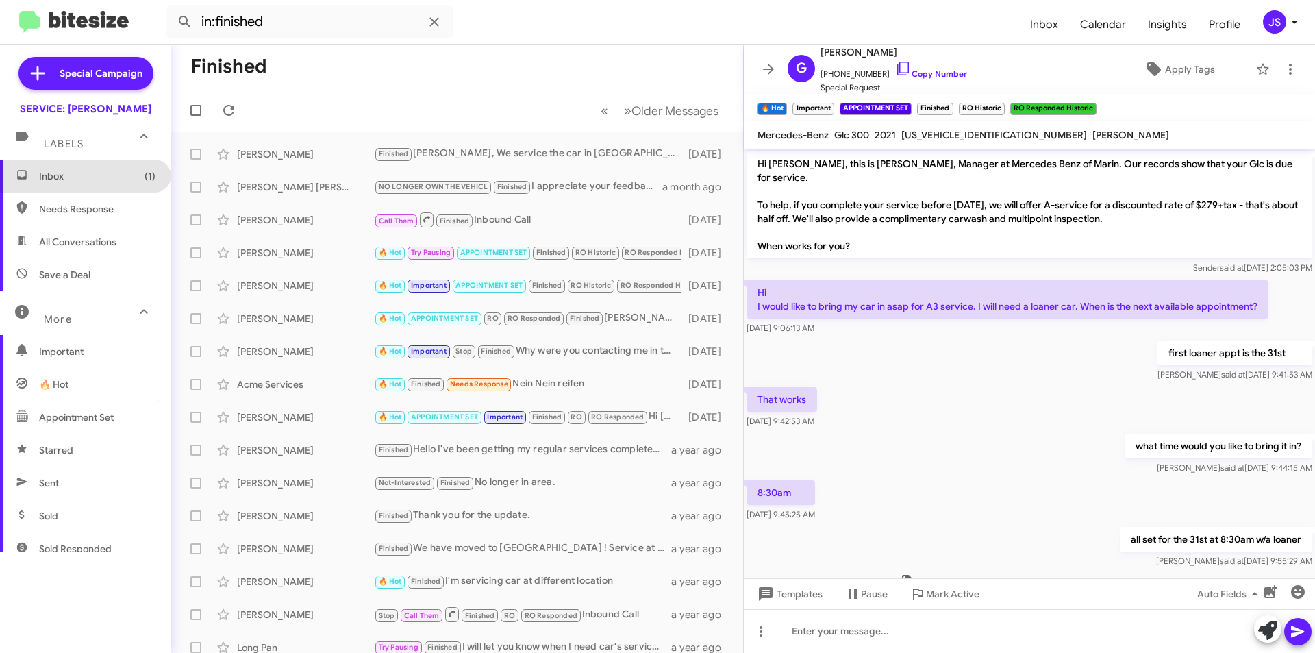
click at [87, 175] on span "Inbox (1)" at bounding box center [97, 176] width 116 height 14
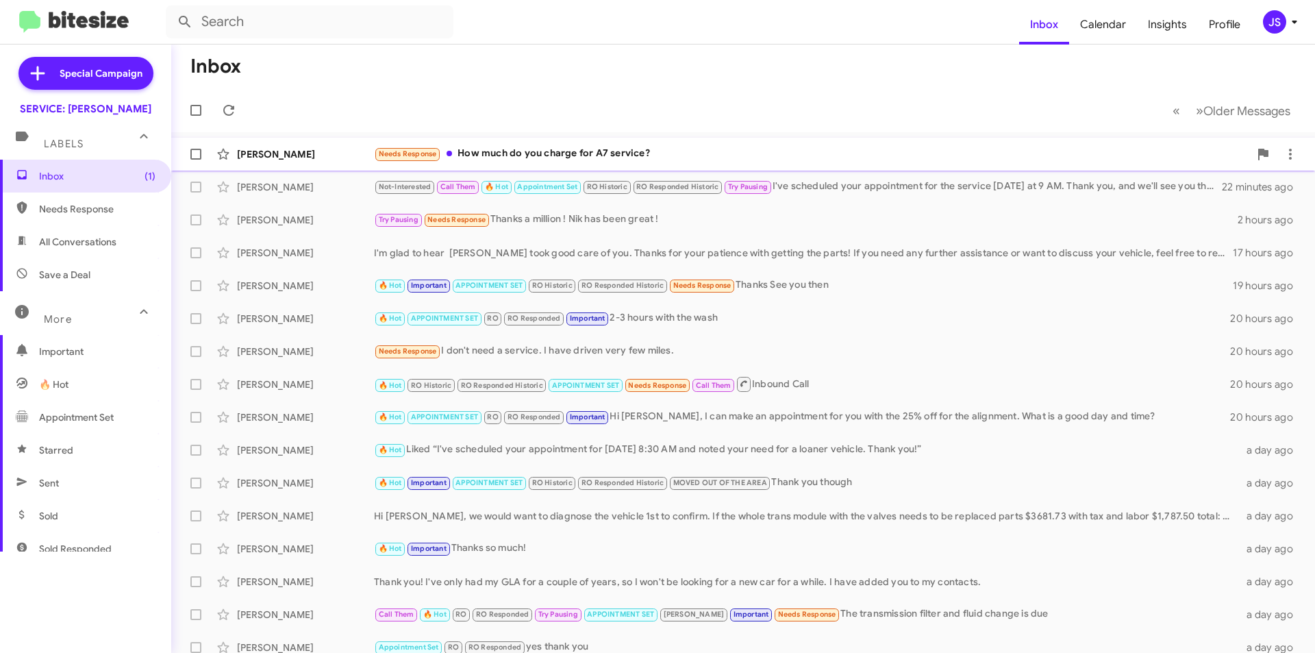
click at [467, 155] on div "Needs Response How much do you charge for A7 service?" at bounding box center [811, 154] width 875 height 16
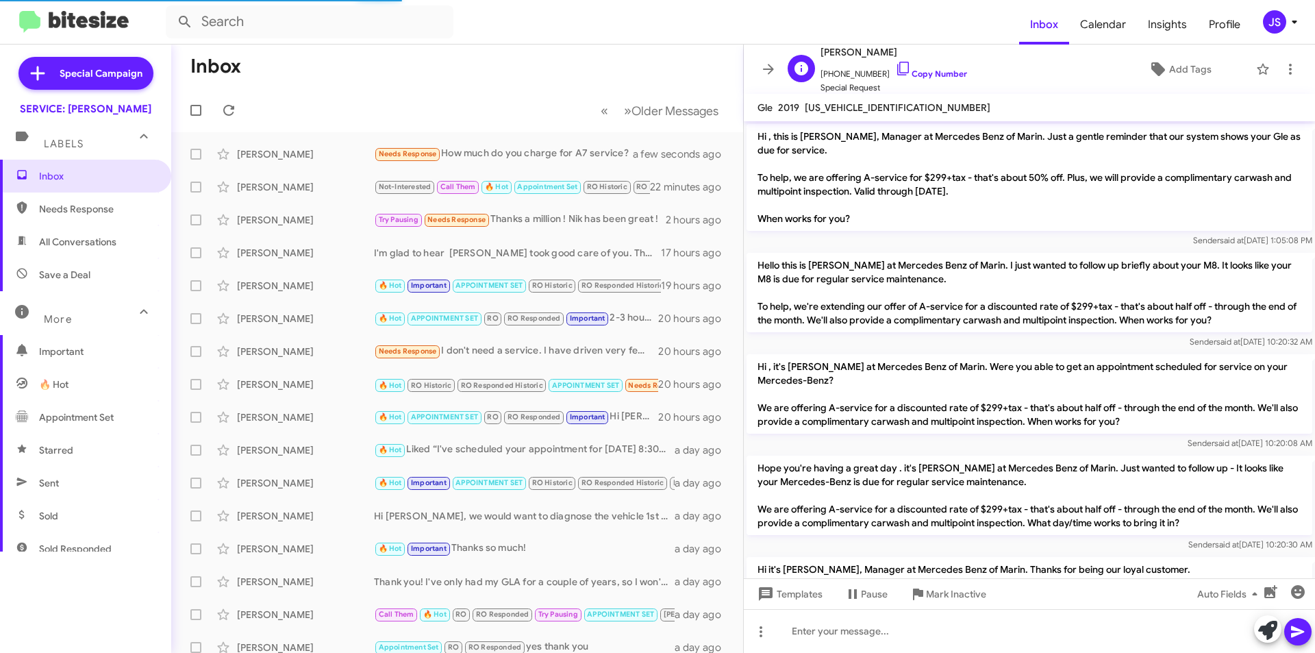
scroll to position [1981, 0]
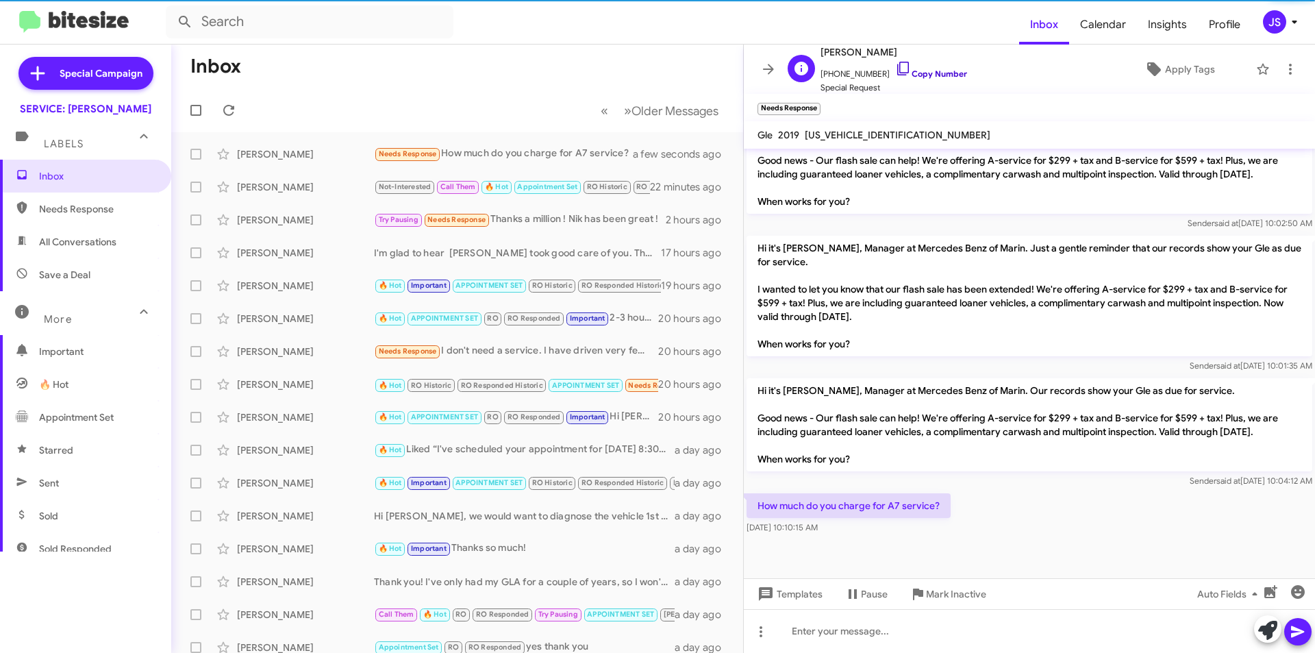
click at [900, 70] on link "Copy Number" at bounding box center [931, 73] width 72 height 10
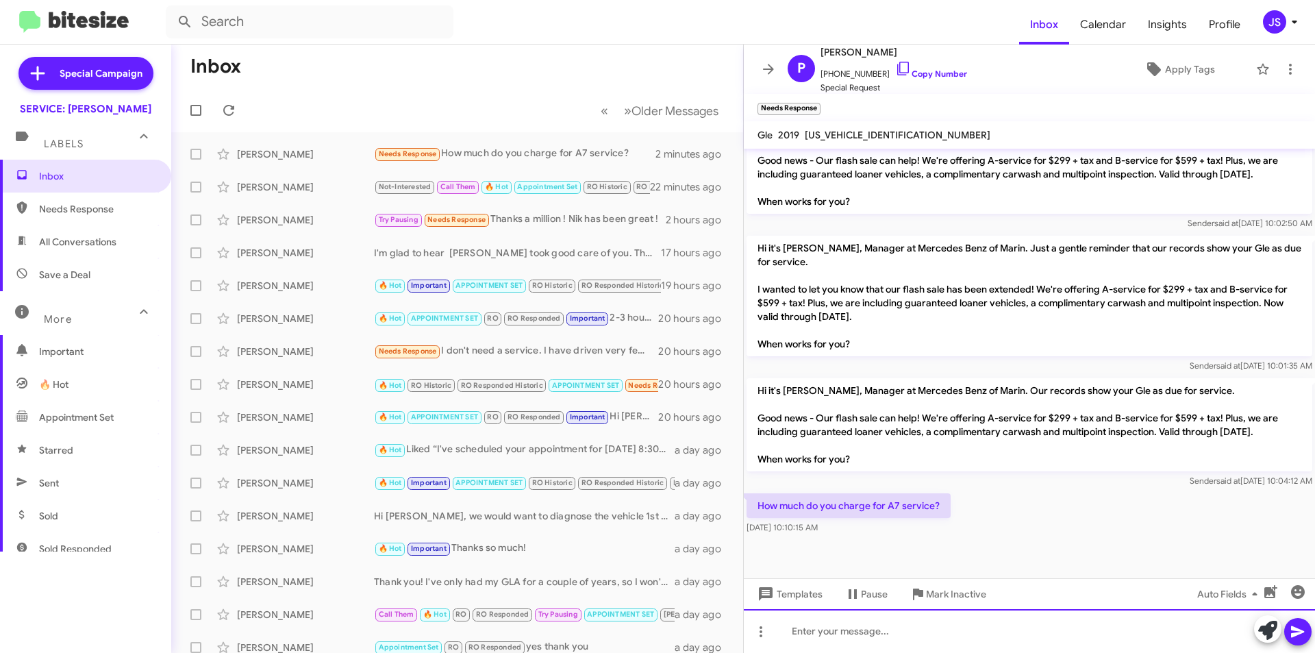
click at [893, 621] on div at bounding box center [1029, 631] width 571 height 44
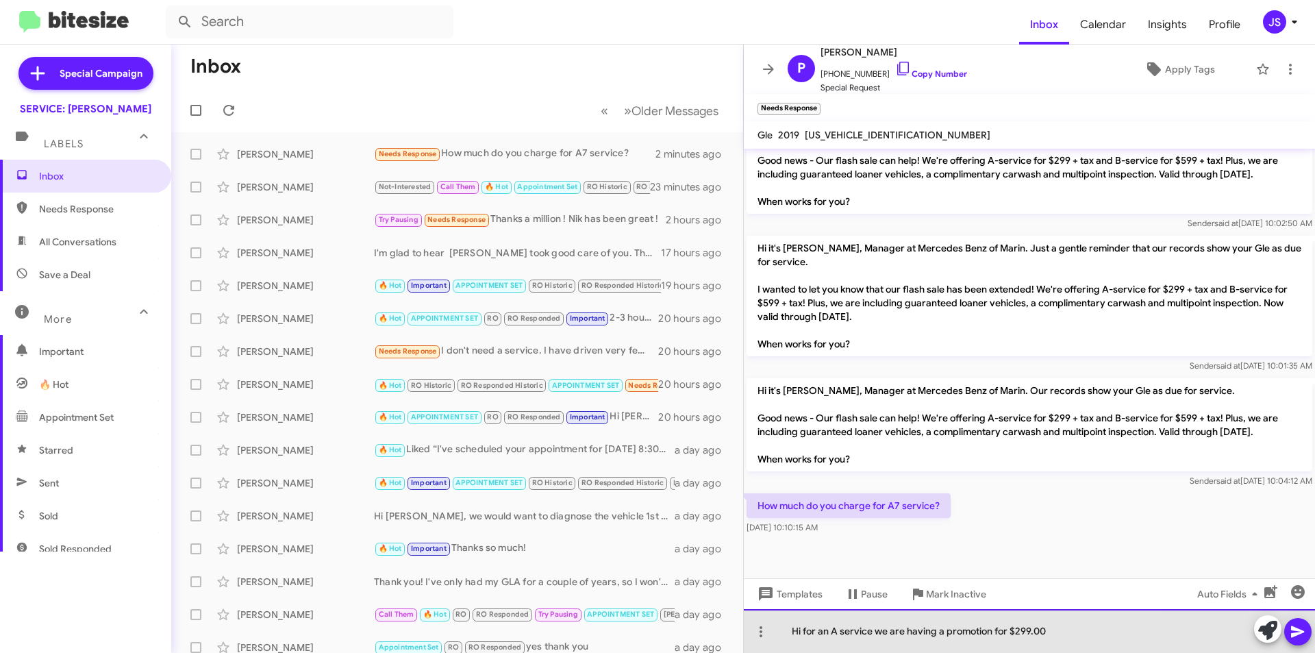
click at [803, 627] on div "Hi for an A service we are having a promotion for $299.00" at bounding box center [1029, 631] width 571 height 44
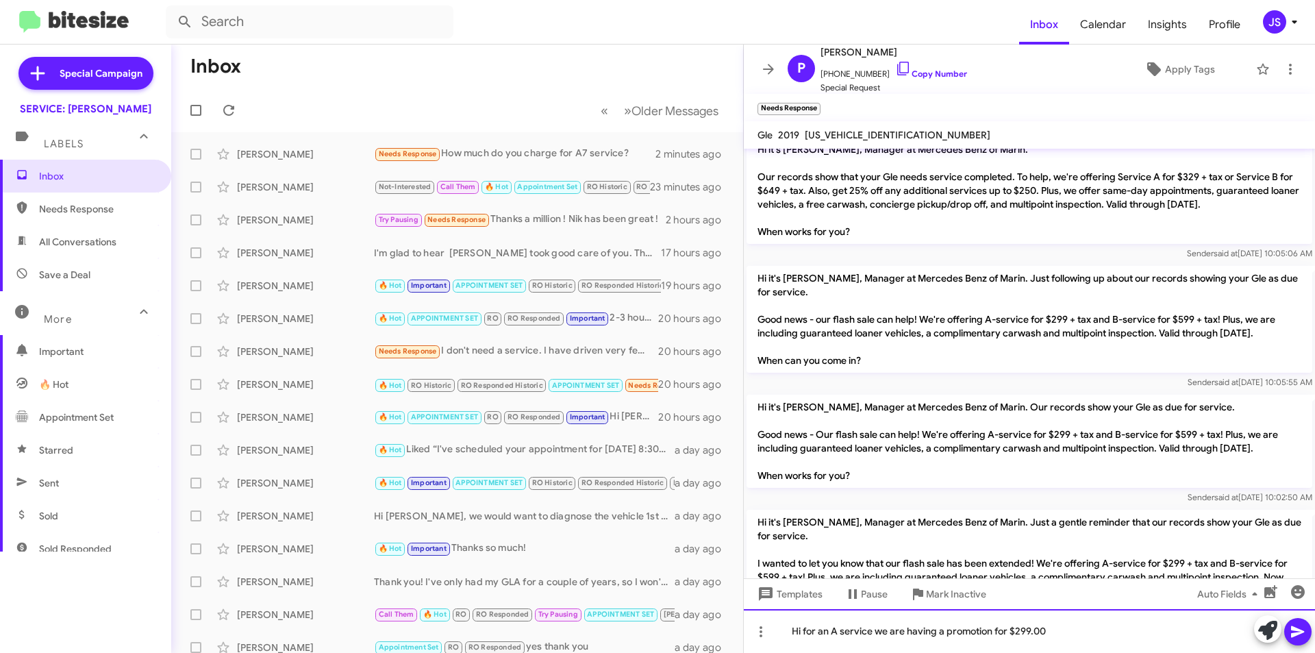
scroll to position [2008, 0]
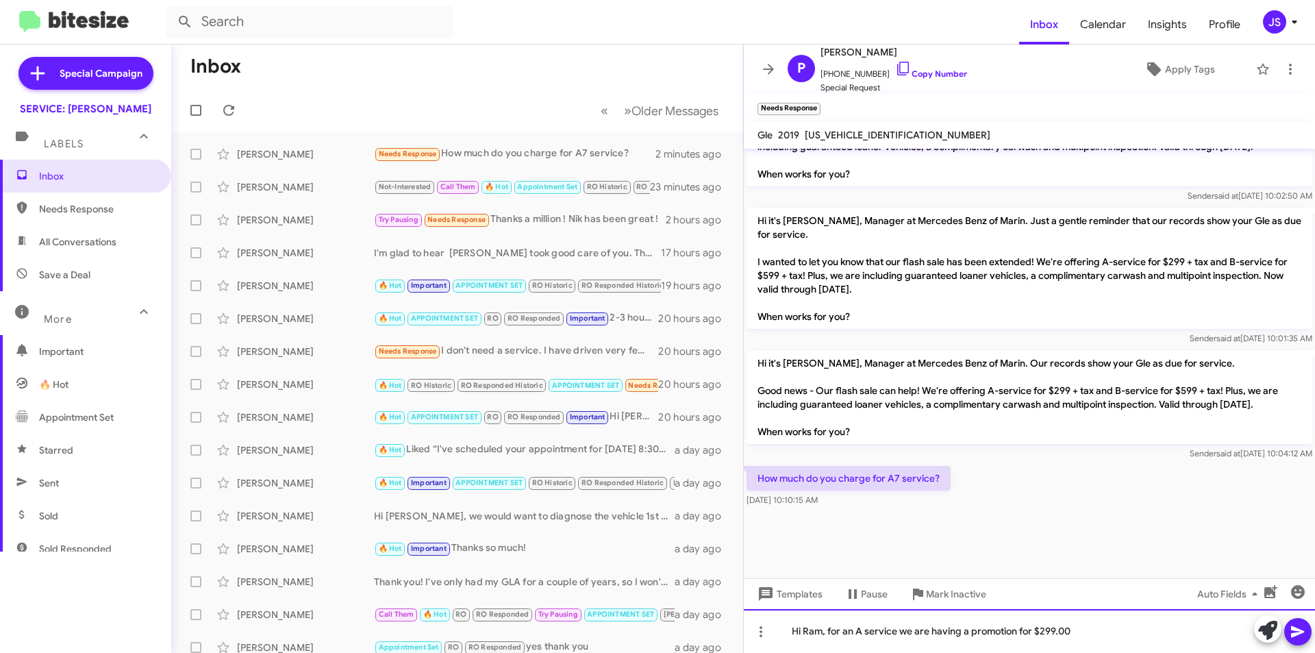
click at [1089, 633] on div "Hi Ram, for an A service we are having a promotion for $299.00" at bounding box center [1029, 631] width 571 height 44
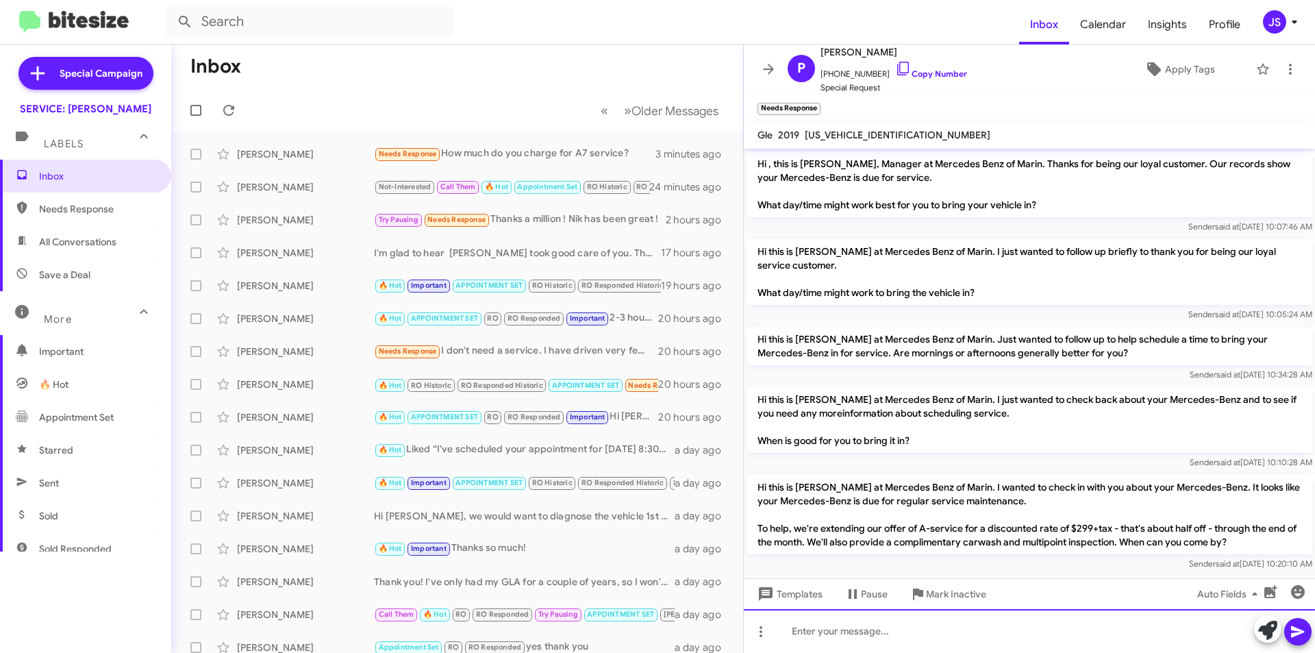
scroll to position [68, 0]
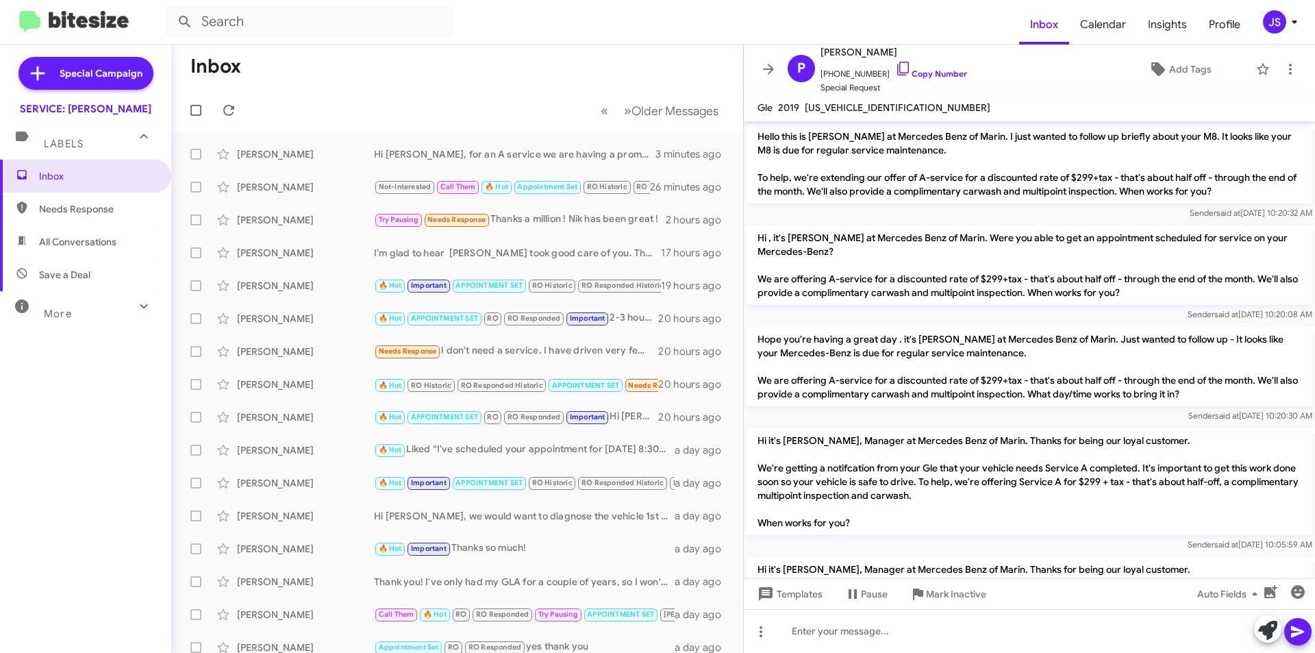
scroll to position [1899, 0]
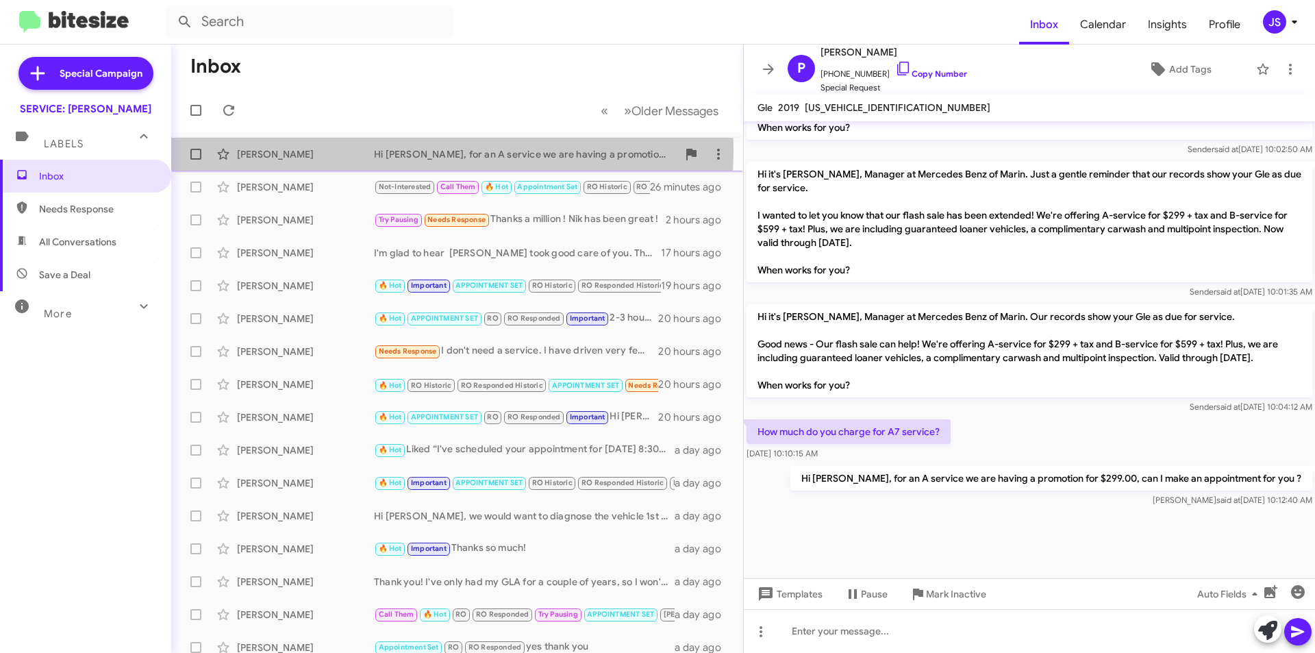
click at [288, 149] on div "[PERSON_NAME]" at bounding box center [305, 154] width 137 height 14
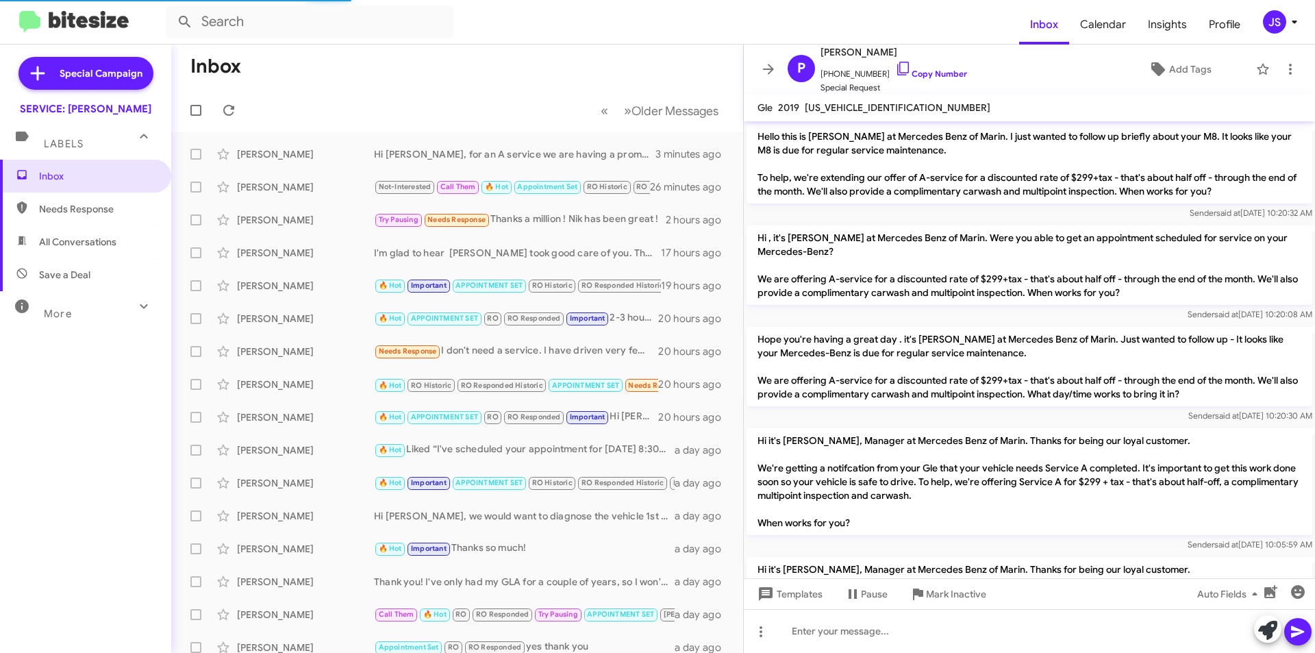
scroll to position [1899, 0]
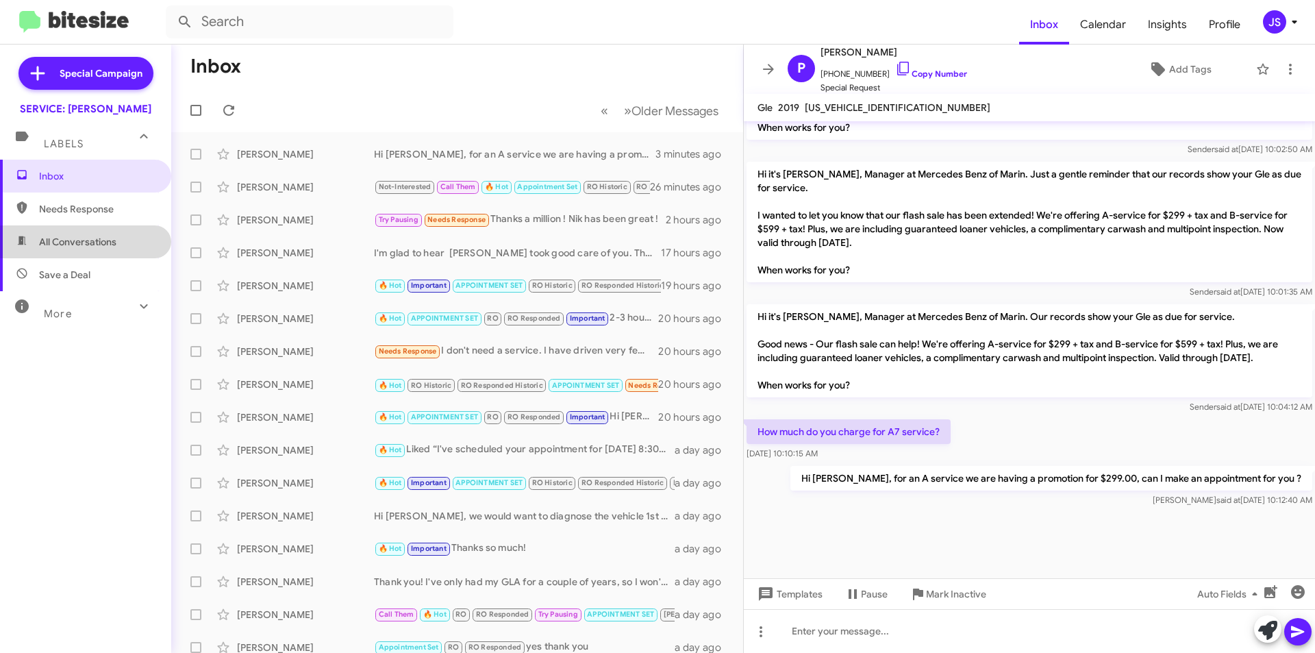
click at [90, 258] on div "Inbox Needs Response All Conversations Save a Deal More Important 🔥 Hot Appoint…" at bounding box center [85, 356] width 171 height 392
click at [103, 277] on span "Save a Deal" at bounding box center [85, 274] width 171 height 33
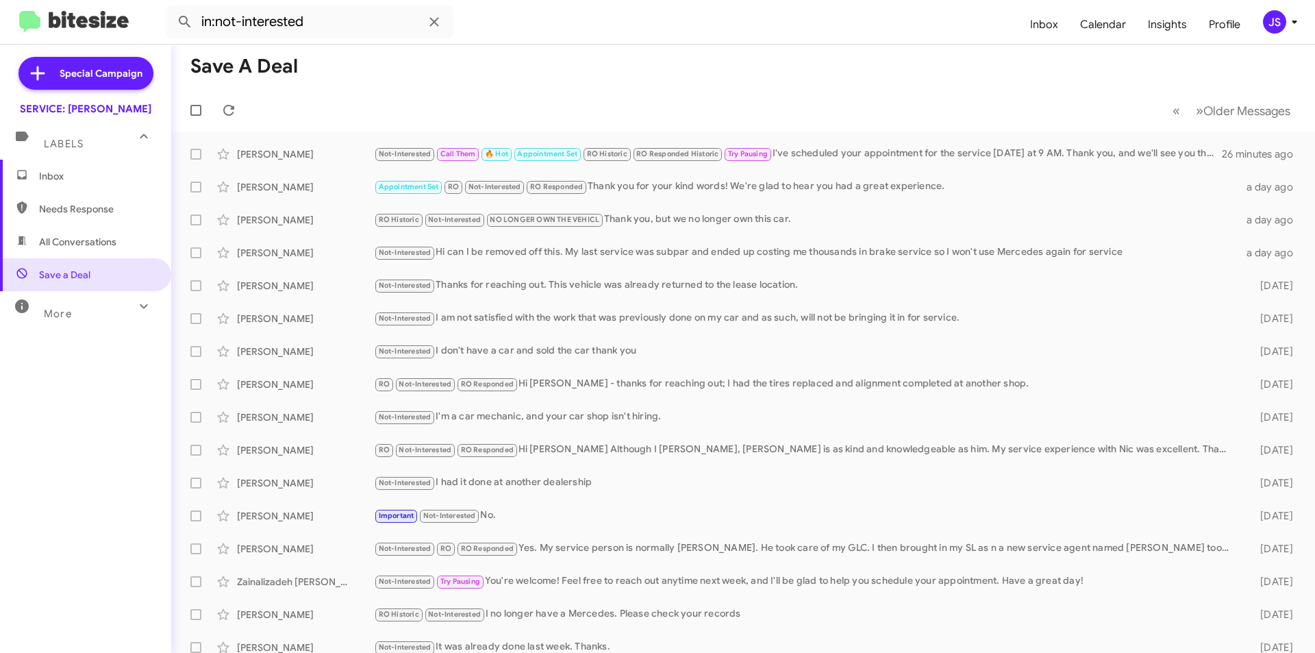
click at [79, 237] on span "All Conversations" at bounding box center [77, 242] width 77 height 14
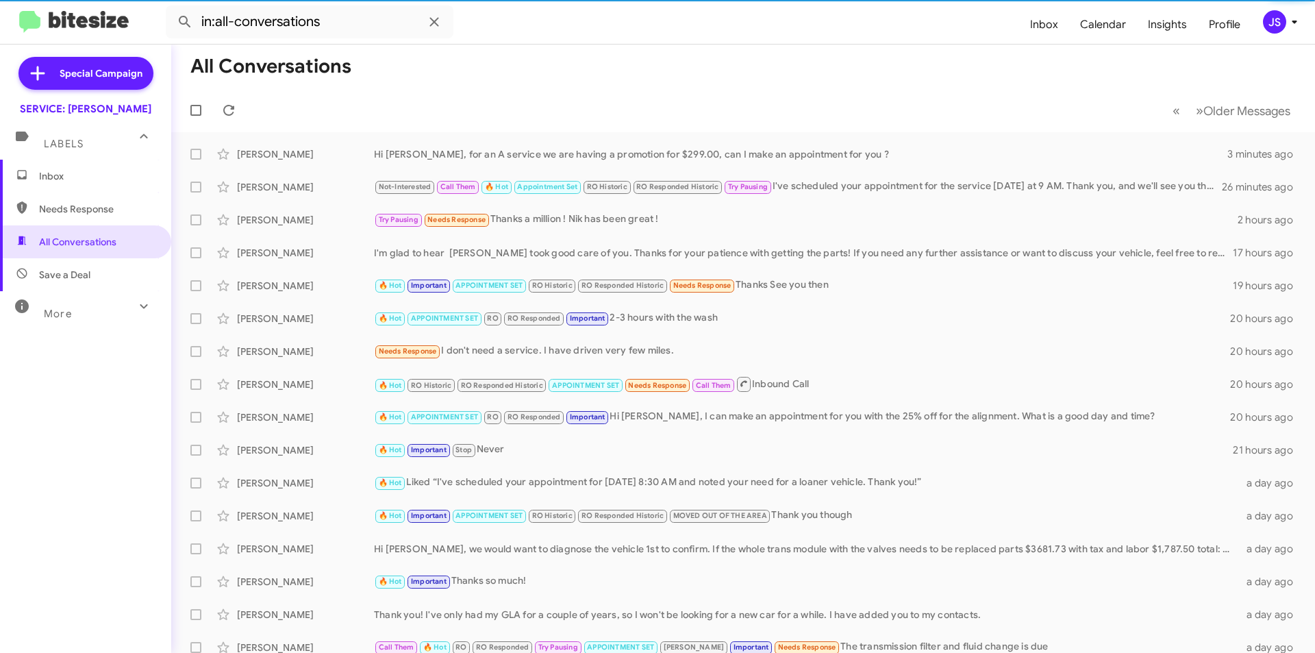
click at [98, 276] on span "Save a Deal" at bounding box center [85, 274] width 171 height 33
type input "in:not-interested"
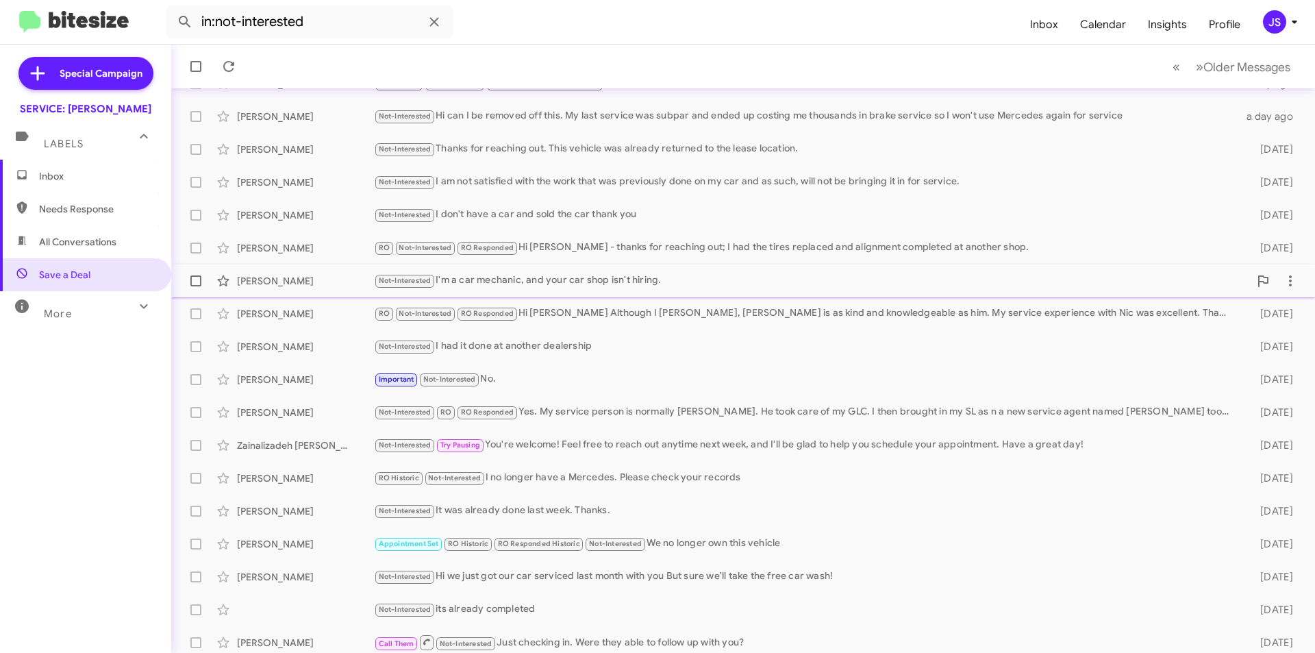
scroll to position [142, 0]
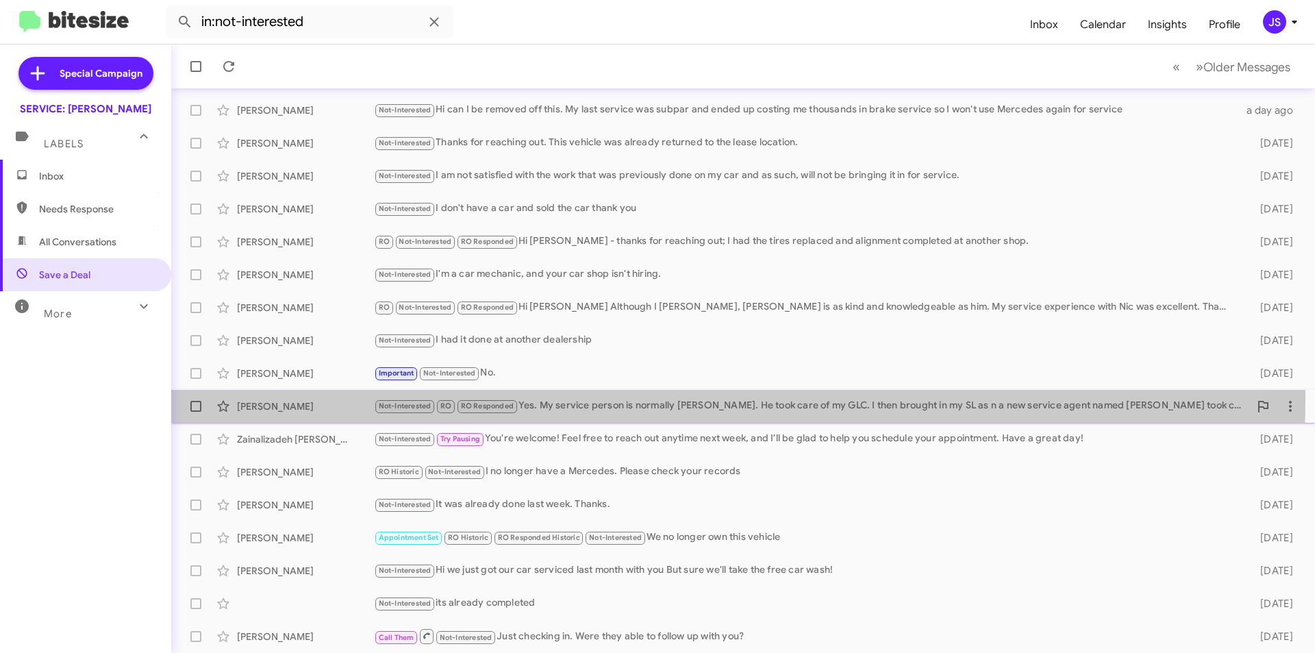
click at [588, 399] on div "Not-Interested RO RO Responded Yes. My service person is normally Don Murphy. H…" at bounding box center [811, 406] width 875 height 16
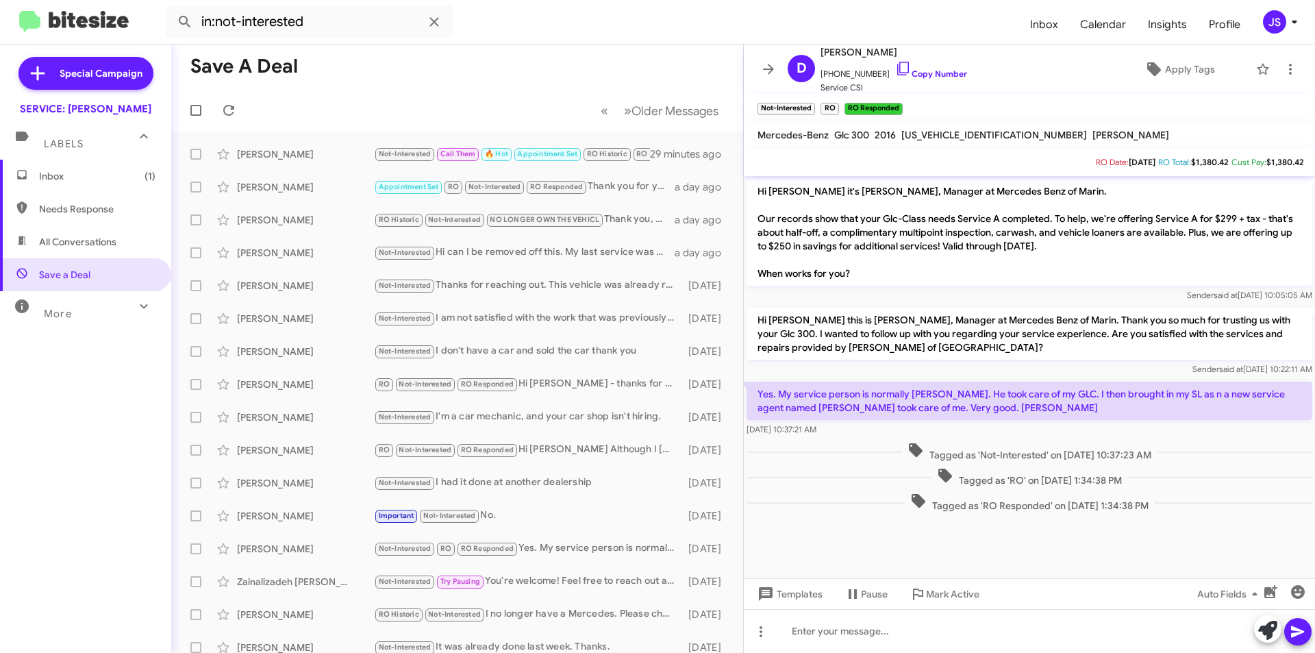
click at [112, 189] on span "Inbox (1)" at bounding box center [85, 176] width 171 height 33
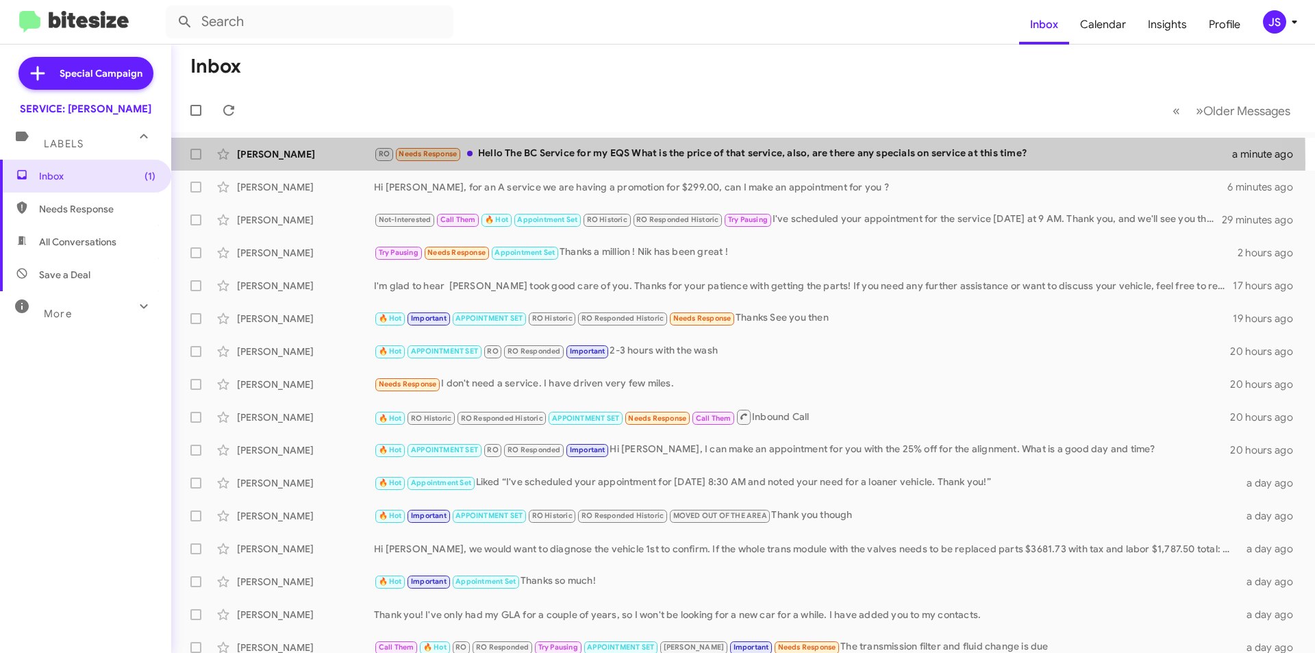
click at [336, 163] on div "Ashton Evans RO Needs Response Hello The BC Service for my EQS What is the pric…" at bounding box center [743, 153] width 1122 height 27
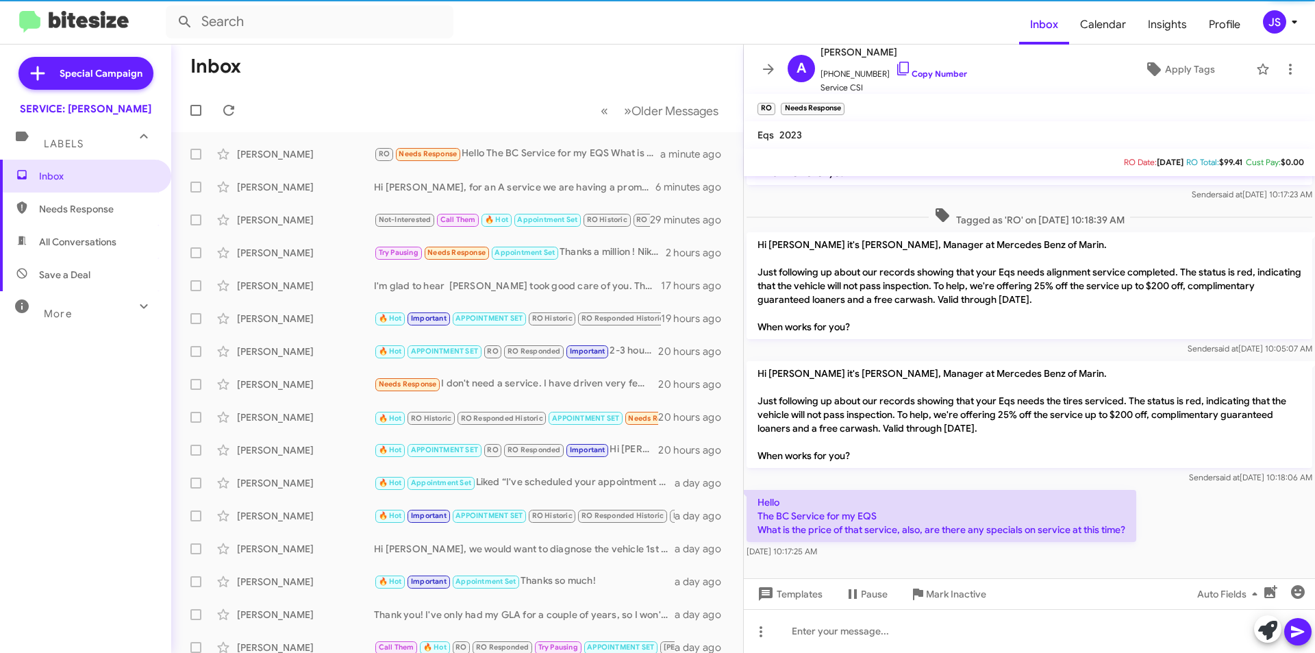
scroll to position [233, 0]
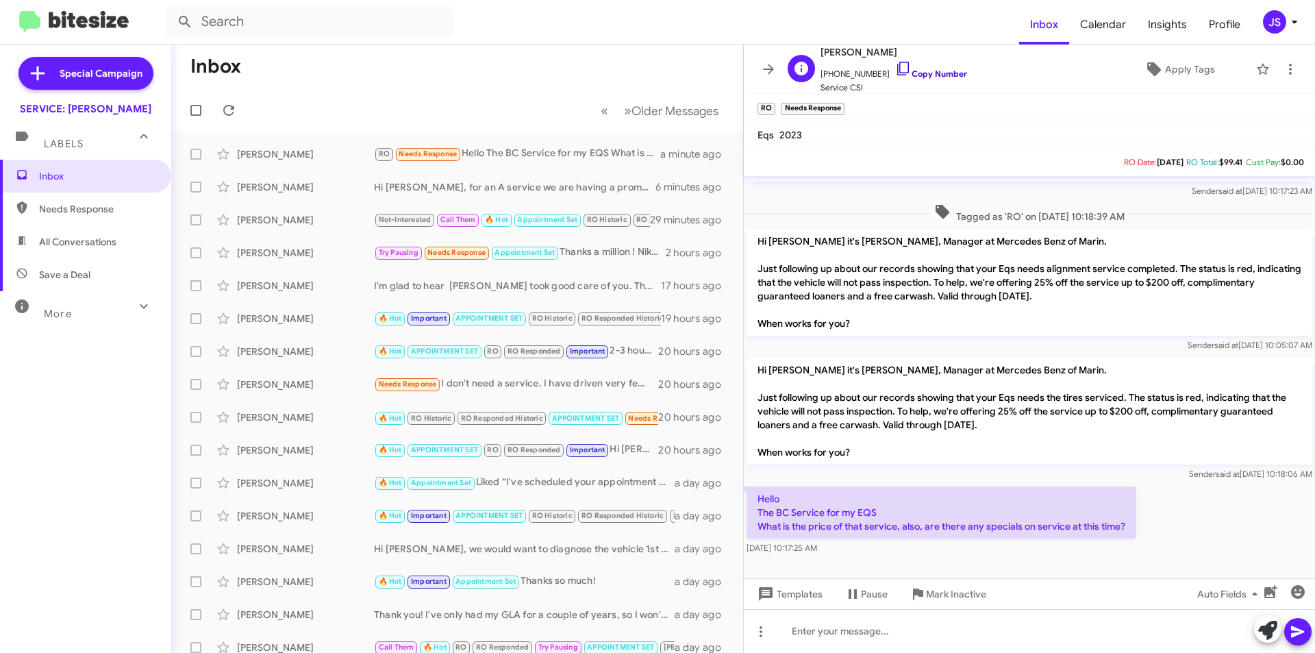
click at [895, 64] on icon at bounding box center [903, 68] width 16 height 16
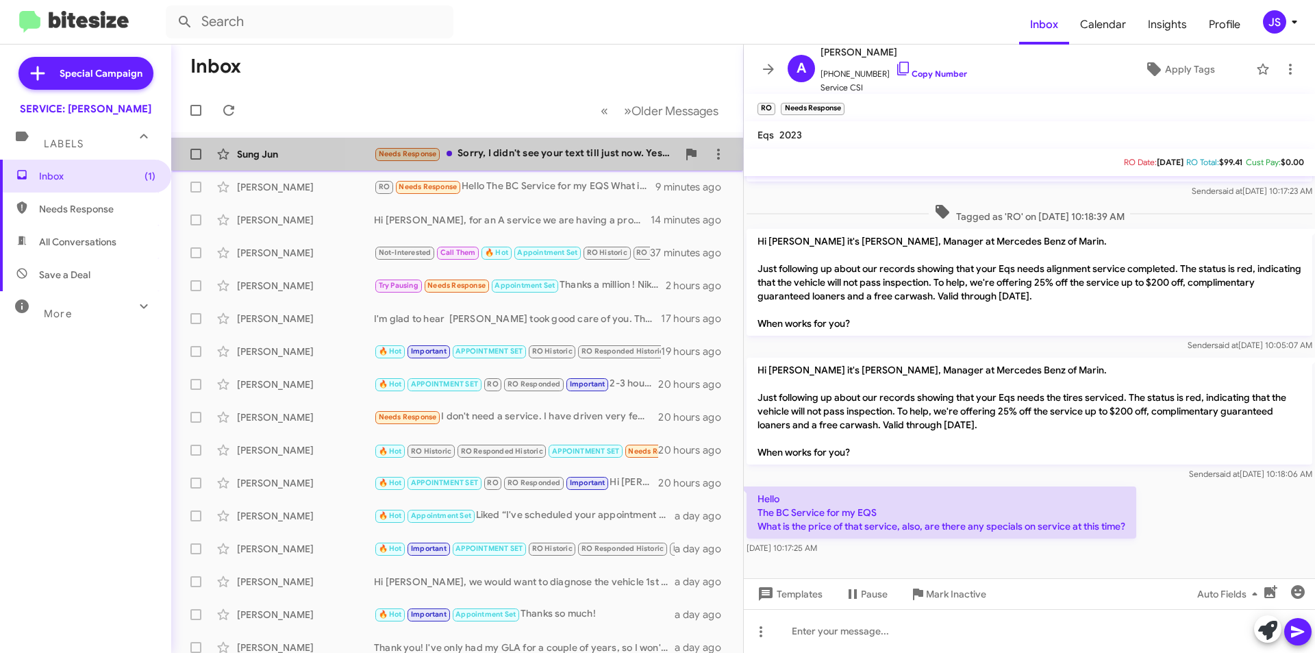
click at [473, 151] on div "Needs Response Sorry, I didn't see your text till just now. Yes please sign me …" at bounding box center [525, 154] width 303 height 16
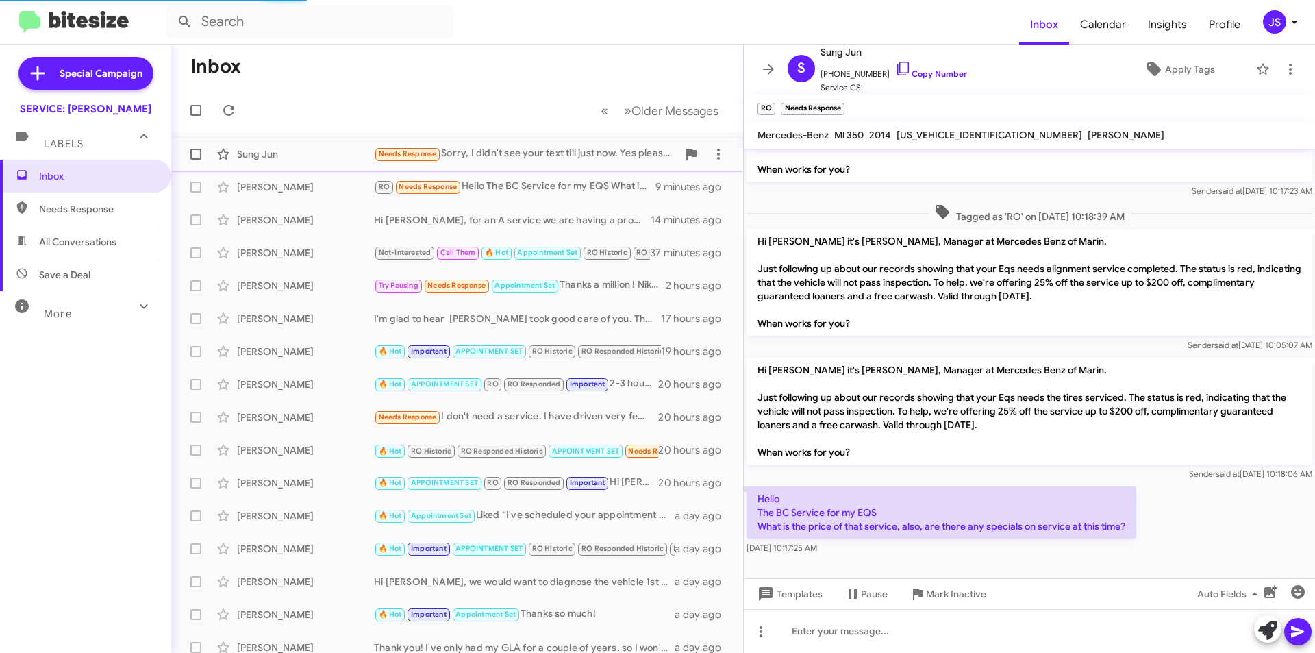
scroll to position [49, 0]
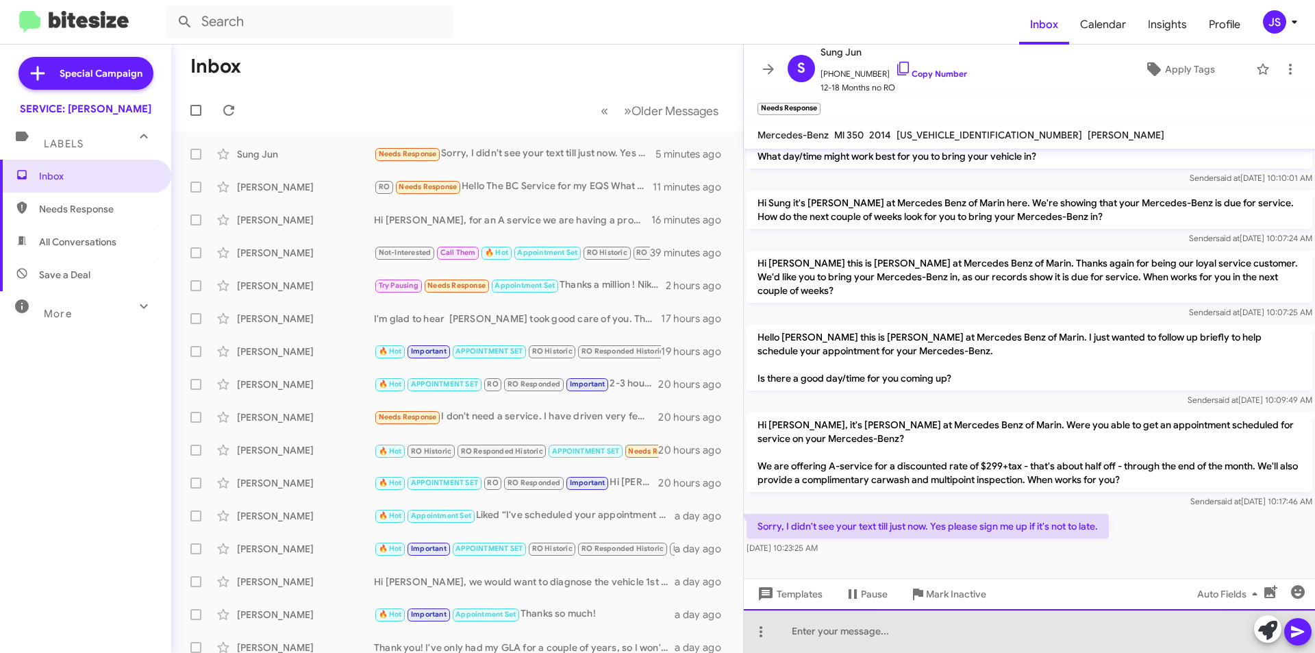
click at [1009, 631] on div at bounding box center [1029, 631] width 571 height 44
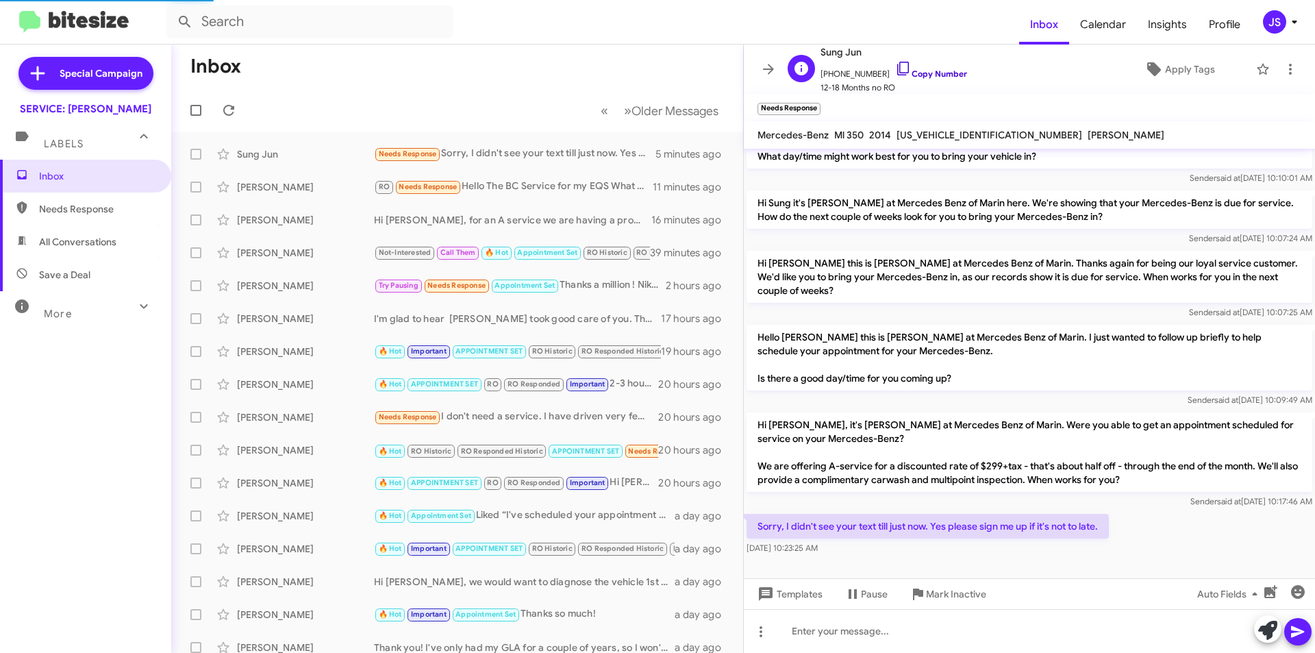
click at [889, 61] on div "Sung Jun +14152464185 Copy Number 12-18 Months no RO" at bounding box center [893, 69] width 147 height 51
click at [895, 70] on icon at bounding box center [903, 68] width 16 height 16
copy div "+14152464185"
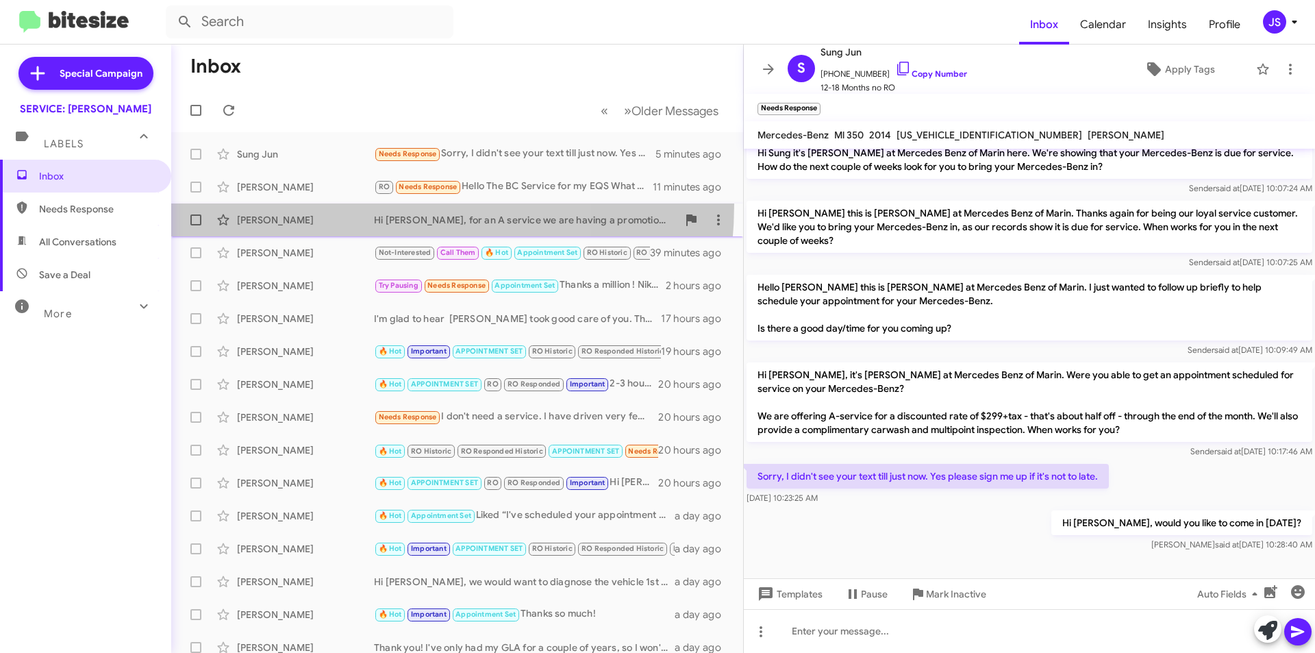
click at [314, 203] on span "Patange Hi Ram, for an A service we are having a promotion for $299.00, can I m…" at bounding box center [457, 219] width 572 height 33
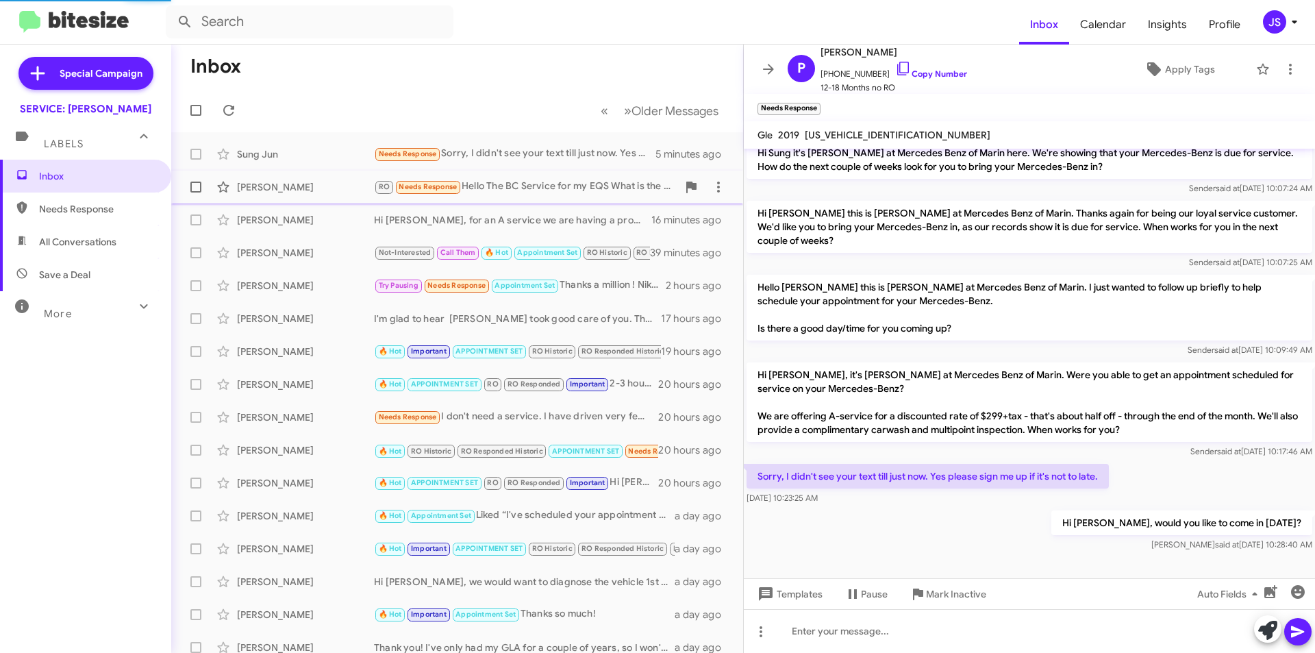
scroll to position [978, 0]
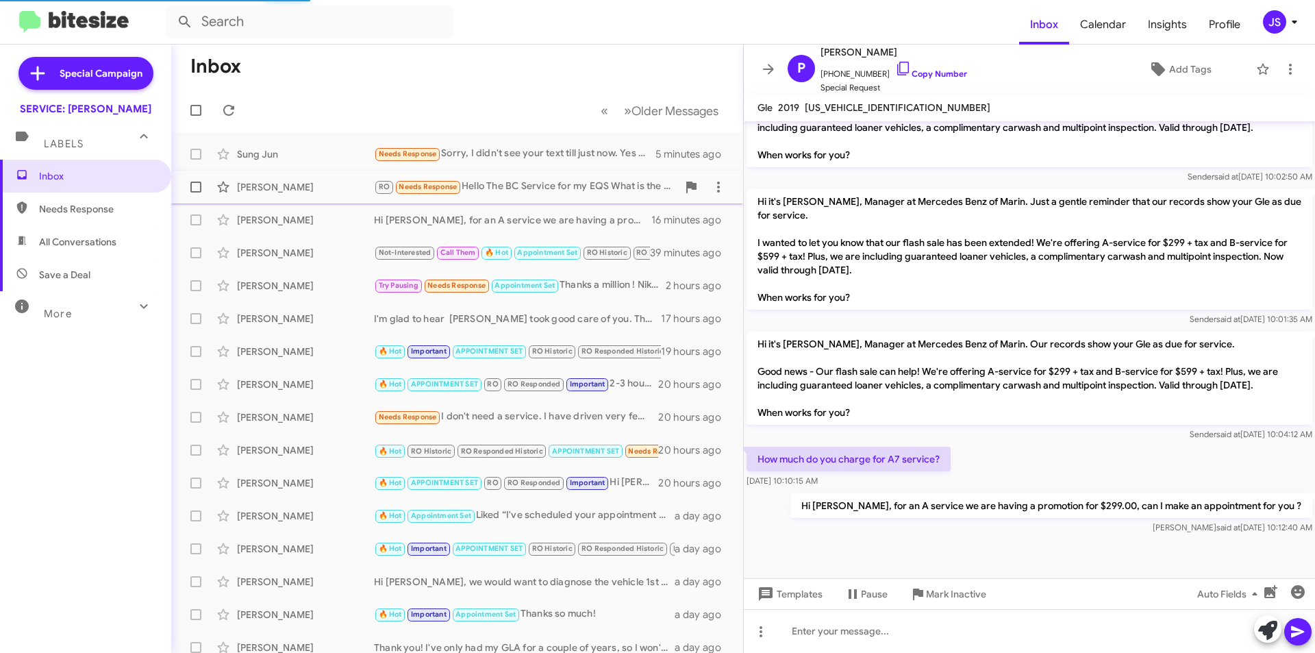
click at [314, 188] on div "[PERSON_NAME]" at bounding box center [305, 187] width 137 height 14
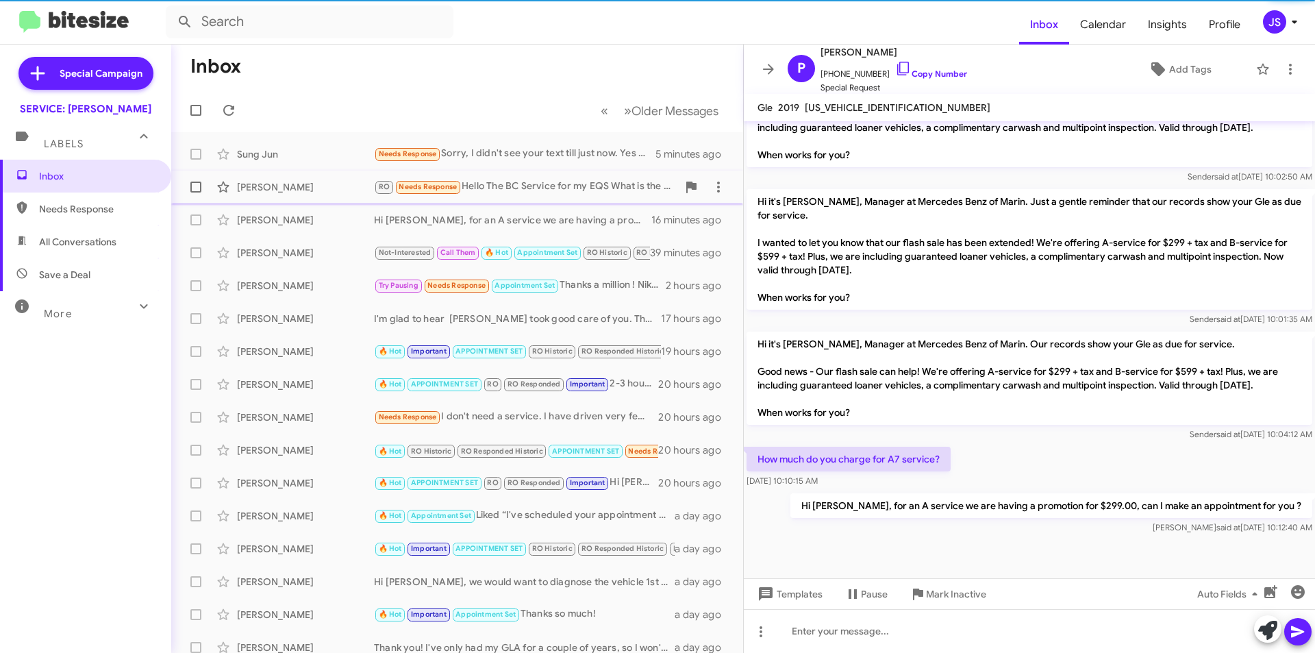
scroll to position [205, 0]
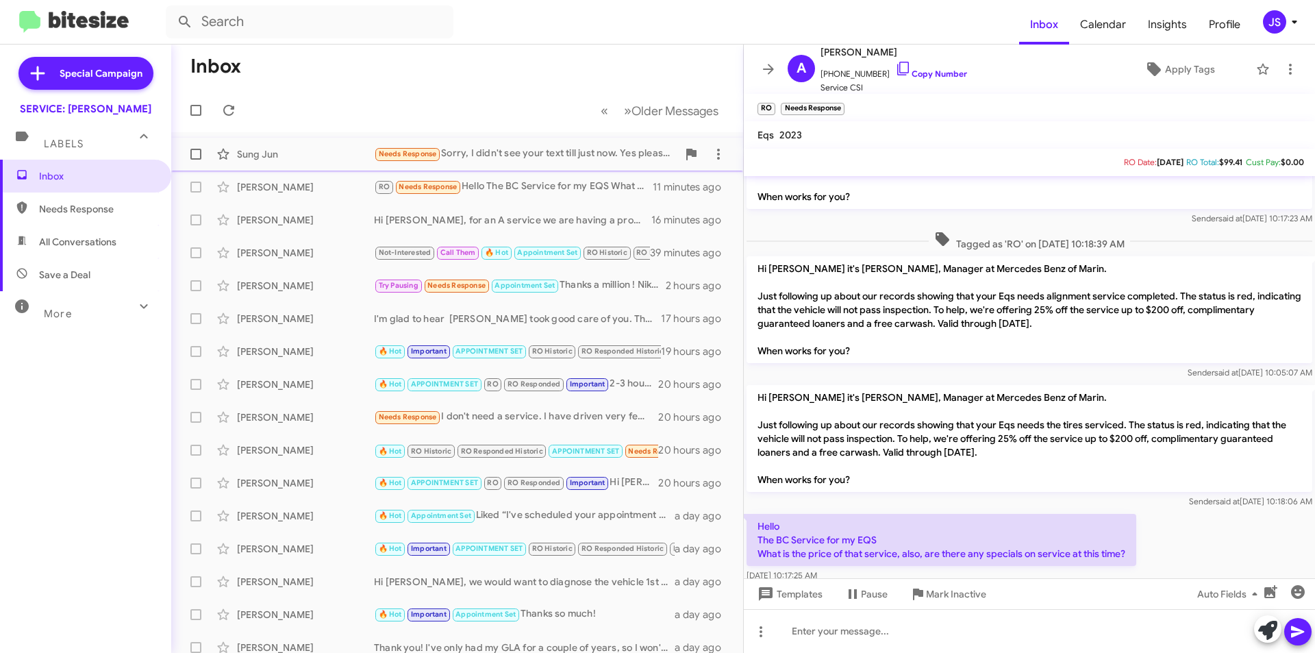
click at [307, 163] on div "Sung Jun Needs Response Sorry, I didn't see your text till just now. Yes please…" at bounding box center [457, 153] width 550 height 27
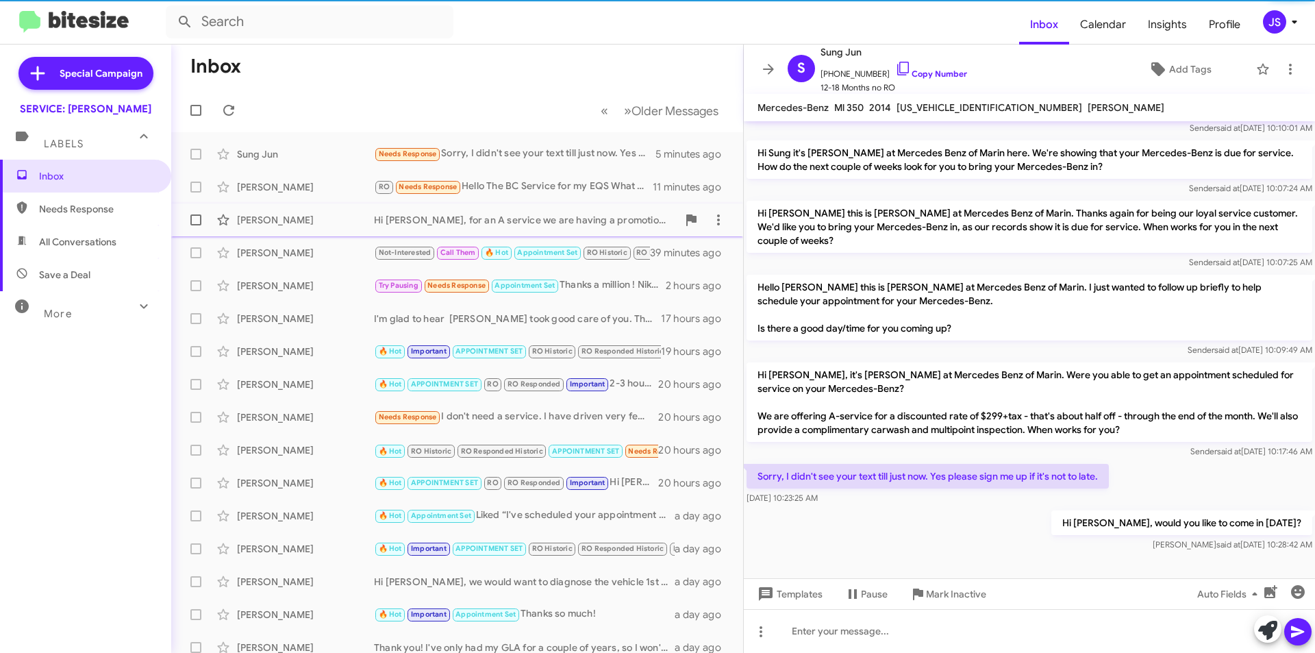
scroll to position [71, 0]
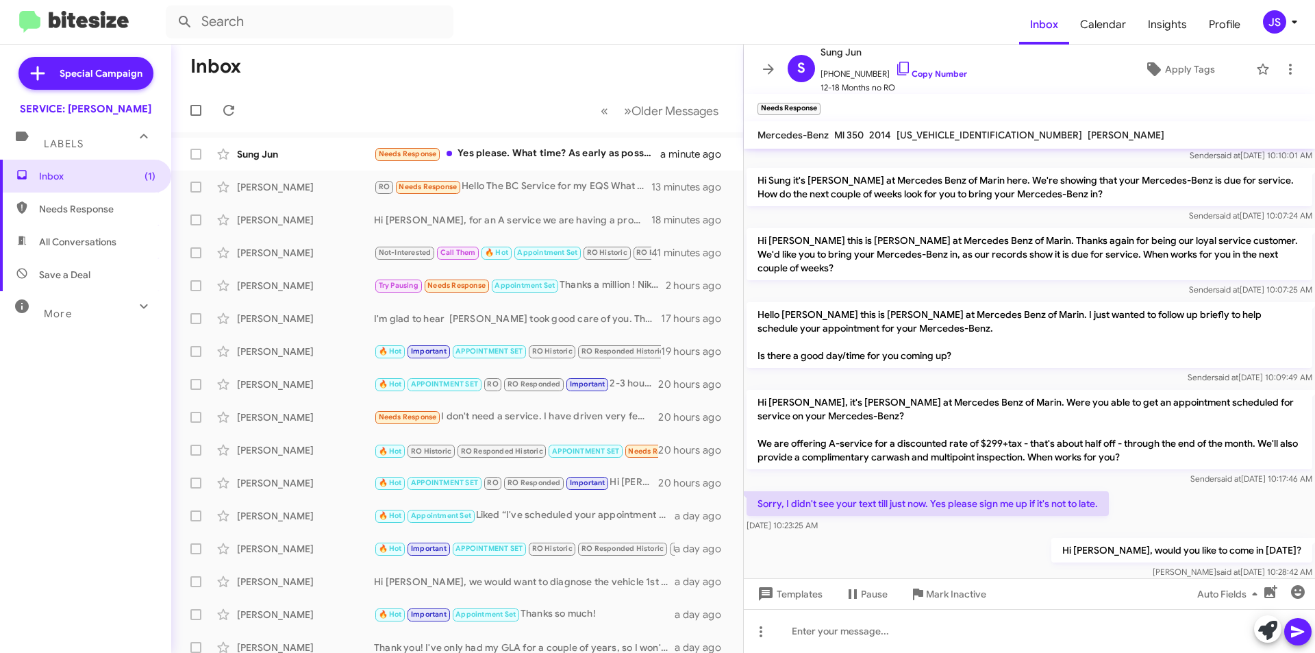
scroll to position [149, 0]
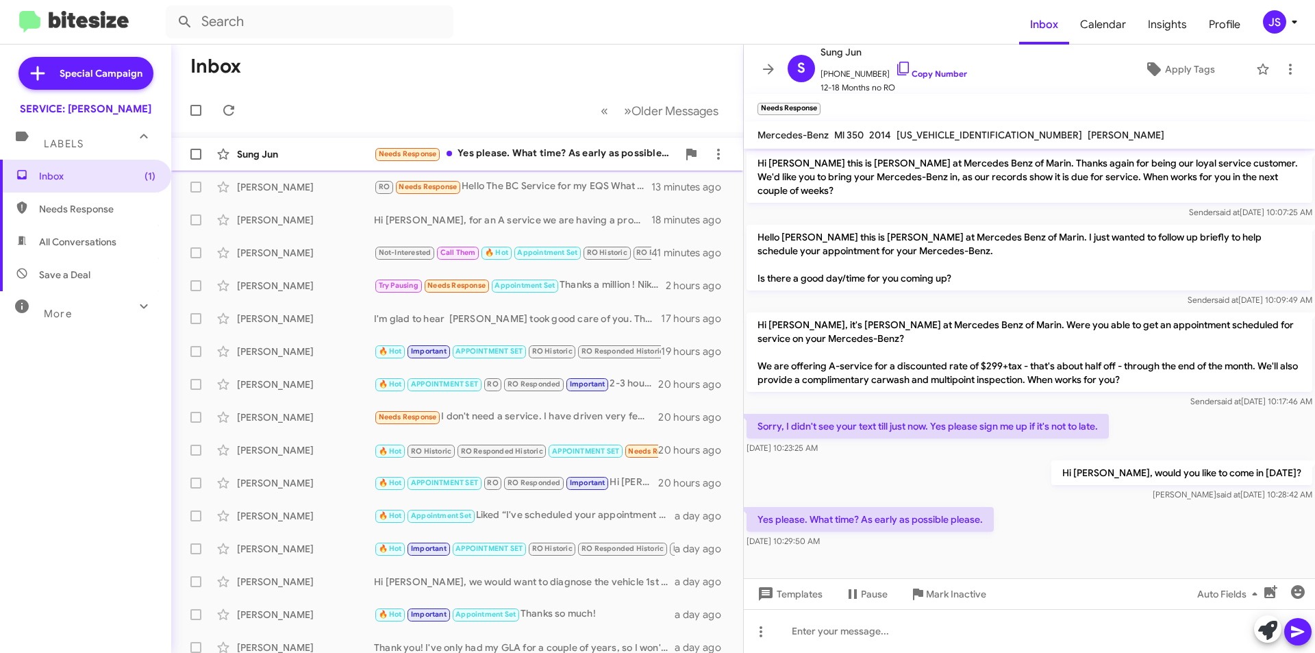
click at [325, 146] on div "Sung Jun Needs Response Yes please. What time? As early as possible please. a m…" at bounding box center [457, 153] width 550 height 27
click at [877, 633] on div at bounding box center [1029, 631] width 571 height 44
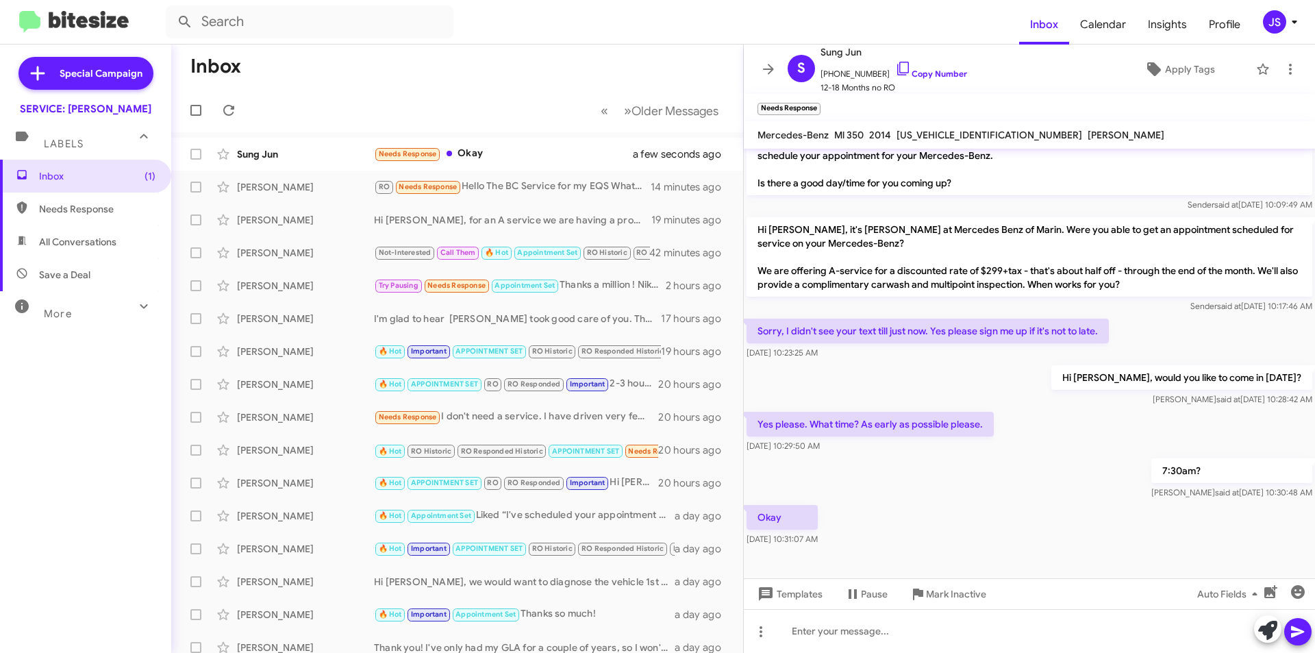
scroll to position [249, 0]
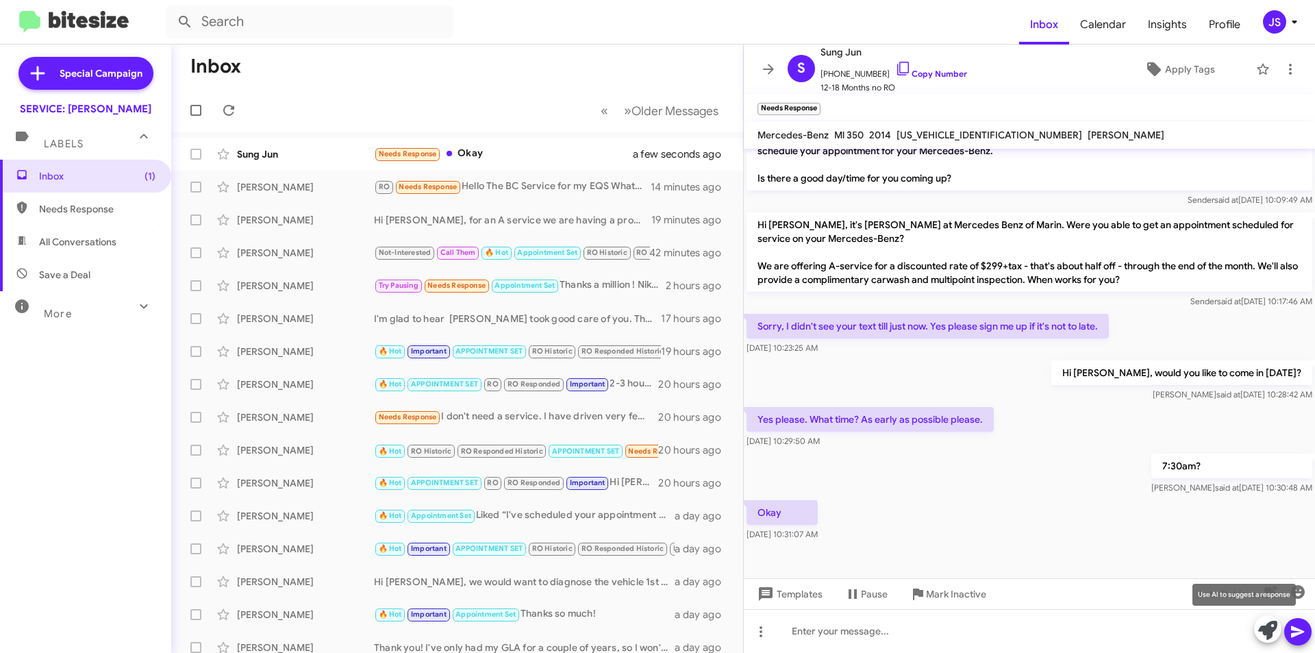
click at [1258, 629] on icon at bounding box center [1267, 629] width 19 height 19
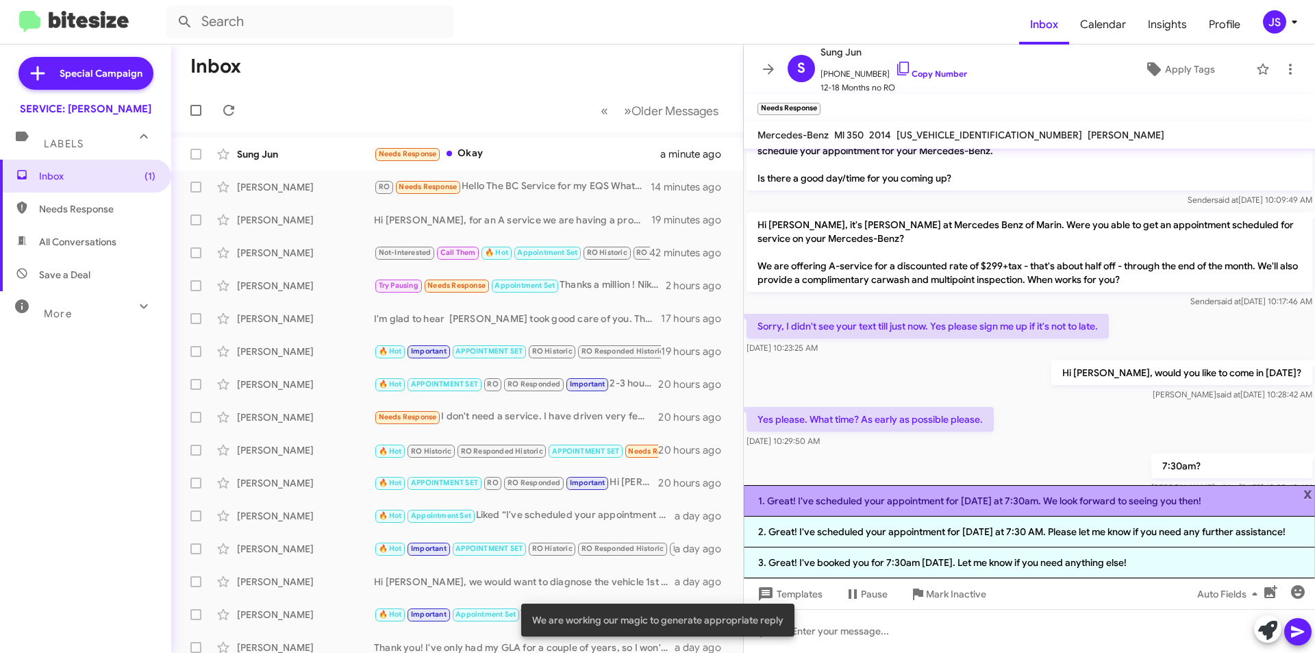
click at [894, 508] on li "1. Great! I've scheduled your appointment for tomorrow at 7:30am. We look forwa…" at bounding box center [1029, 500] width 571 height 31
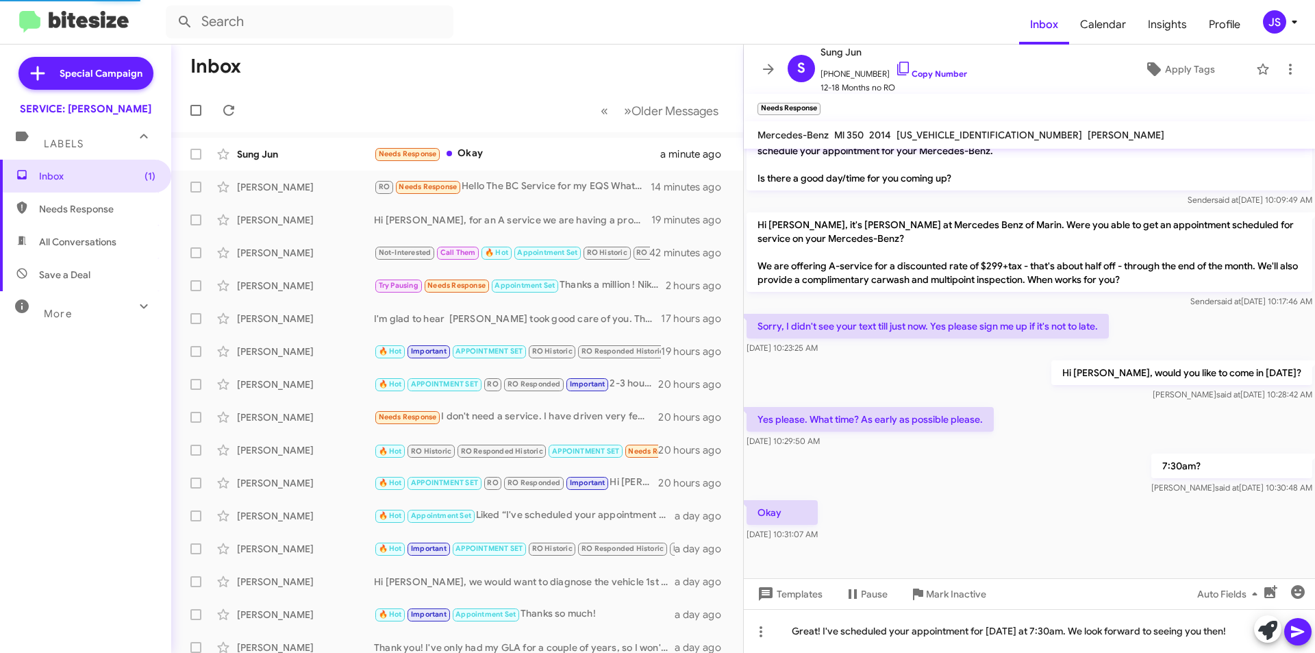
click at [1294, 622] on span at bounding box center [1297, 631] width 16 height 27
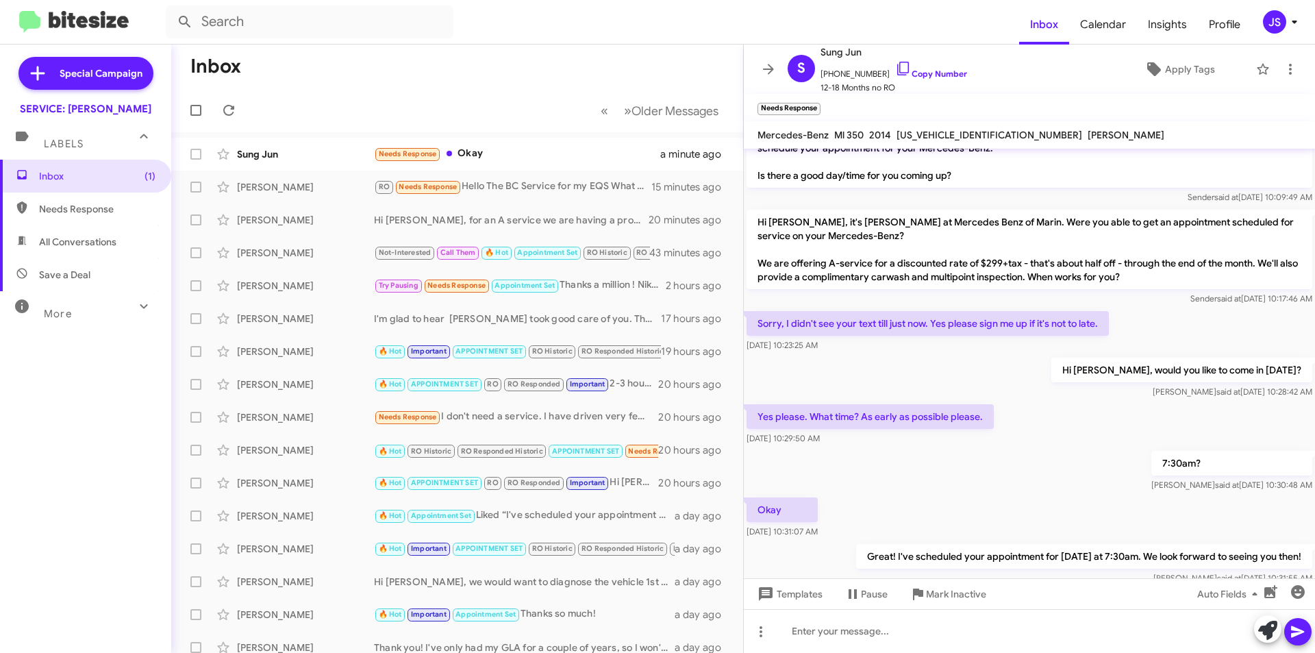
scroll to position [299, 0]
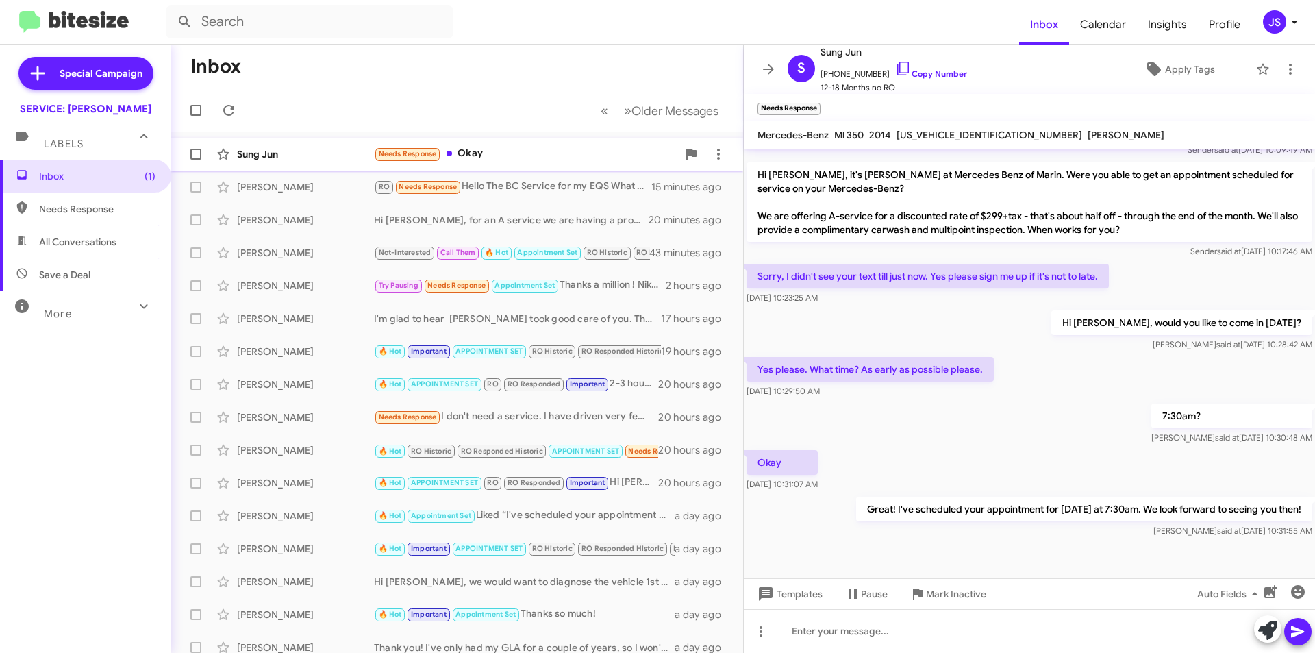
click at [477, 157] on div "Needs Response Okay" at bounding box center [525, 154] width 303 height 16
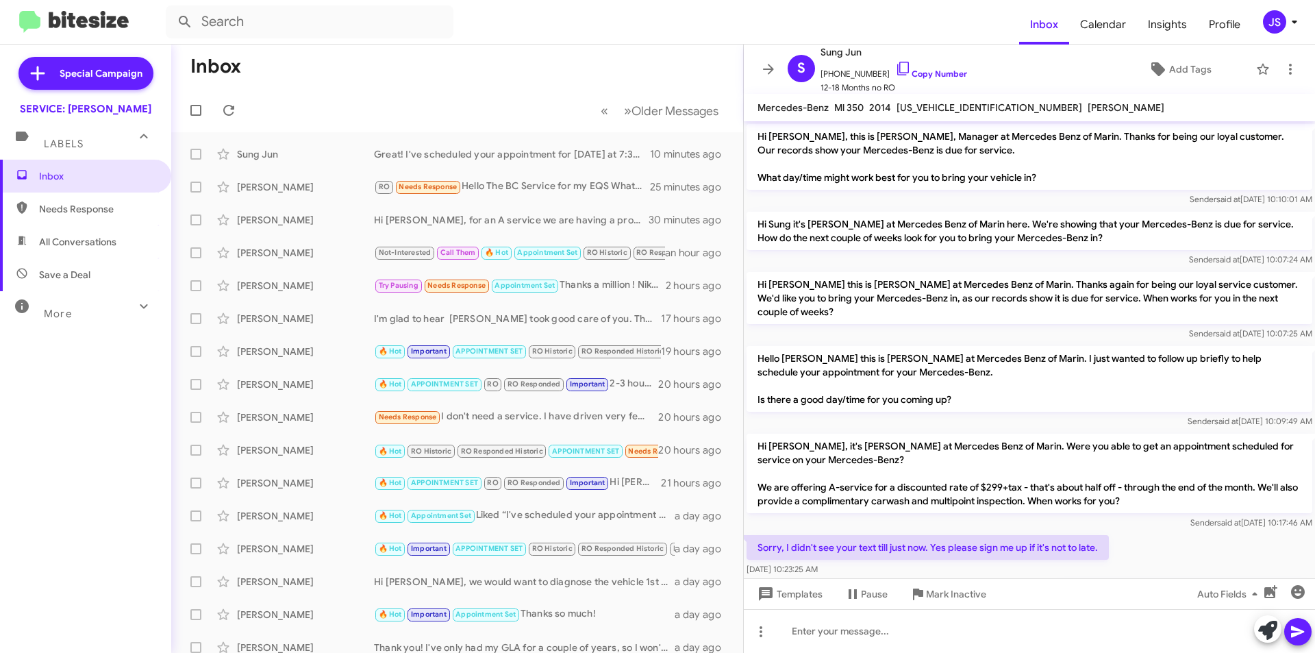
scroll to position [271, 0]
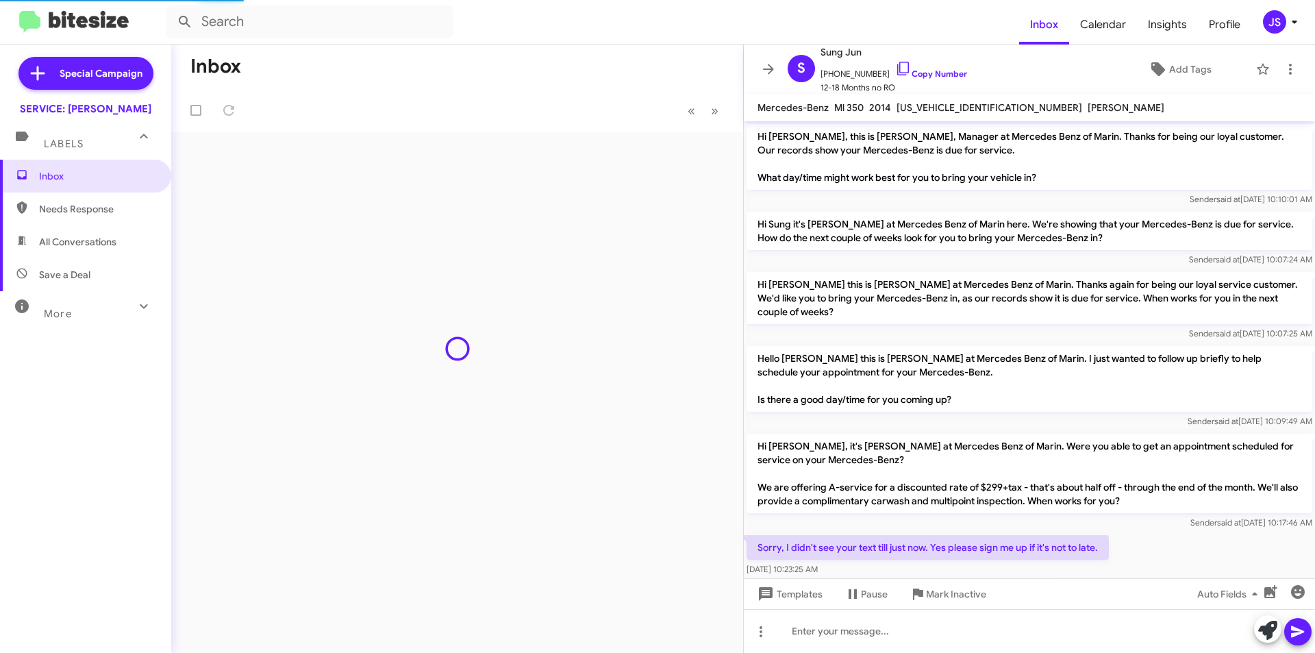
scroll to position [271, 0]
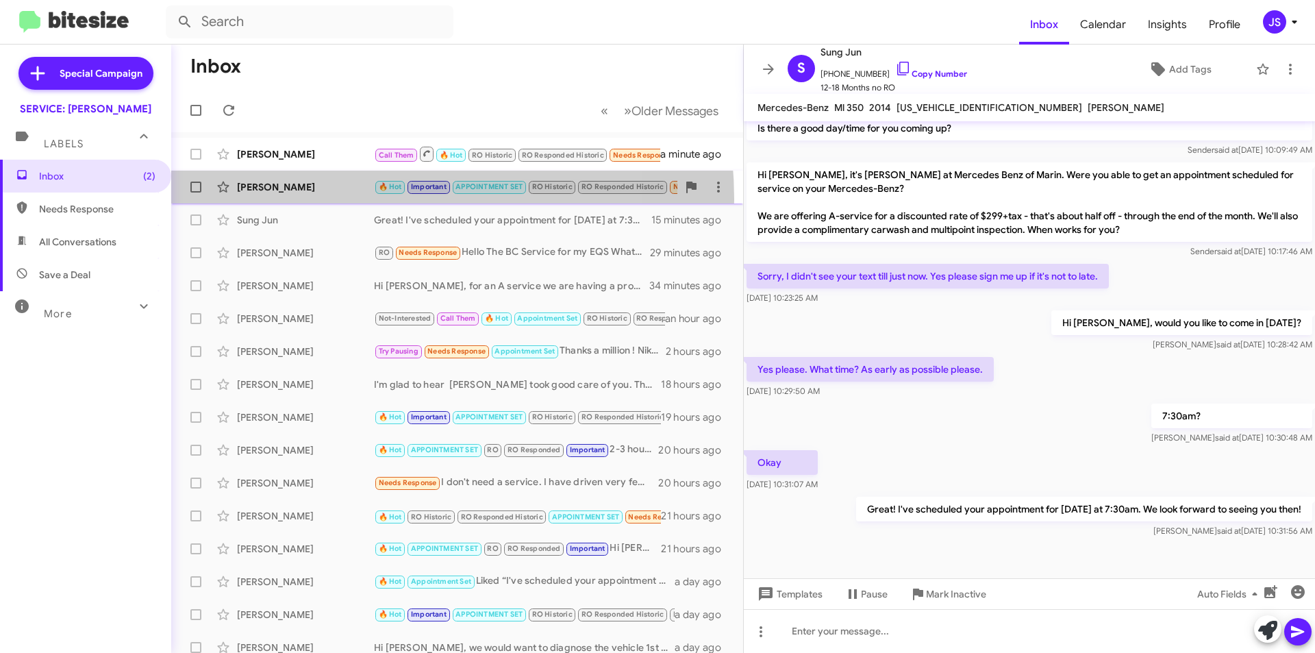
click at [340, 199] on div "[PERSON_NAME] 🔥 Hot Important APPOINTMENT SET RO Historic RO Responded Historic…" at bounding box center [457, 186] width 550 height 27
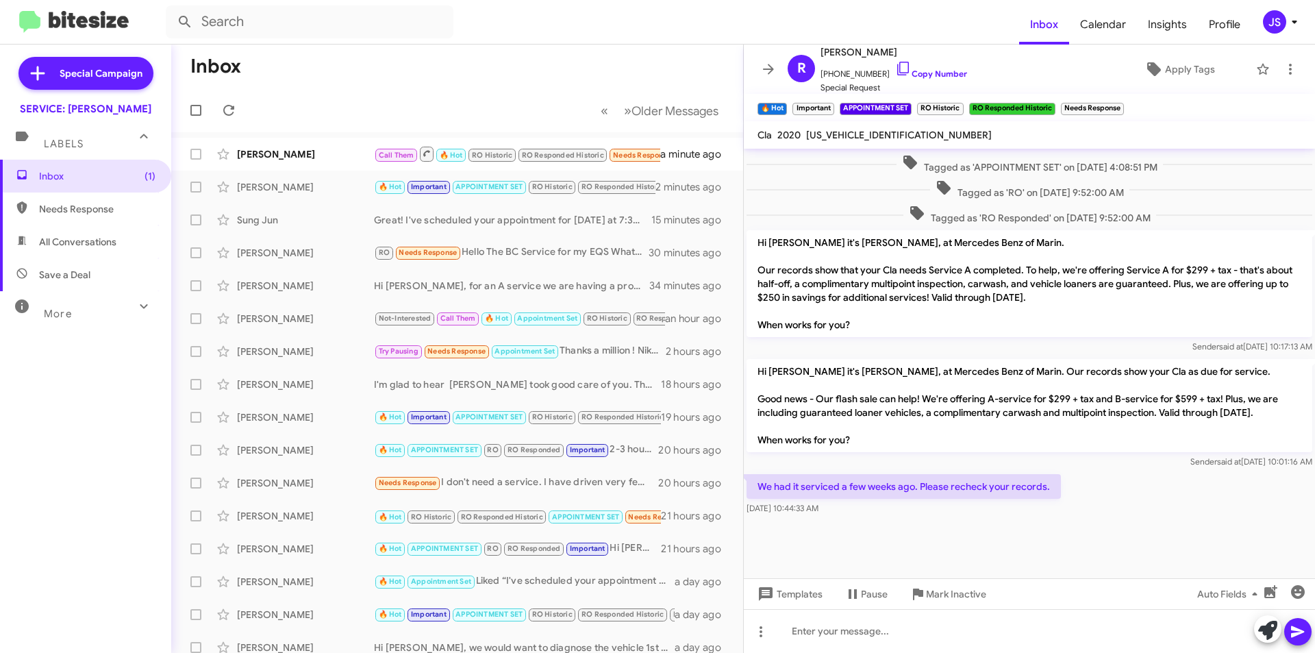
scroll to position [781, 0]
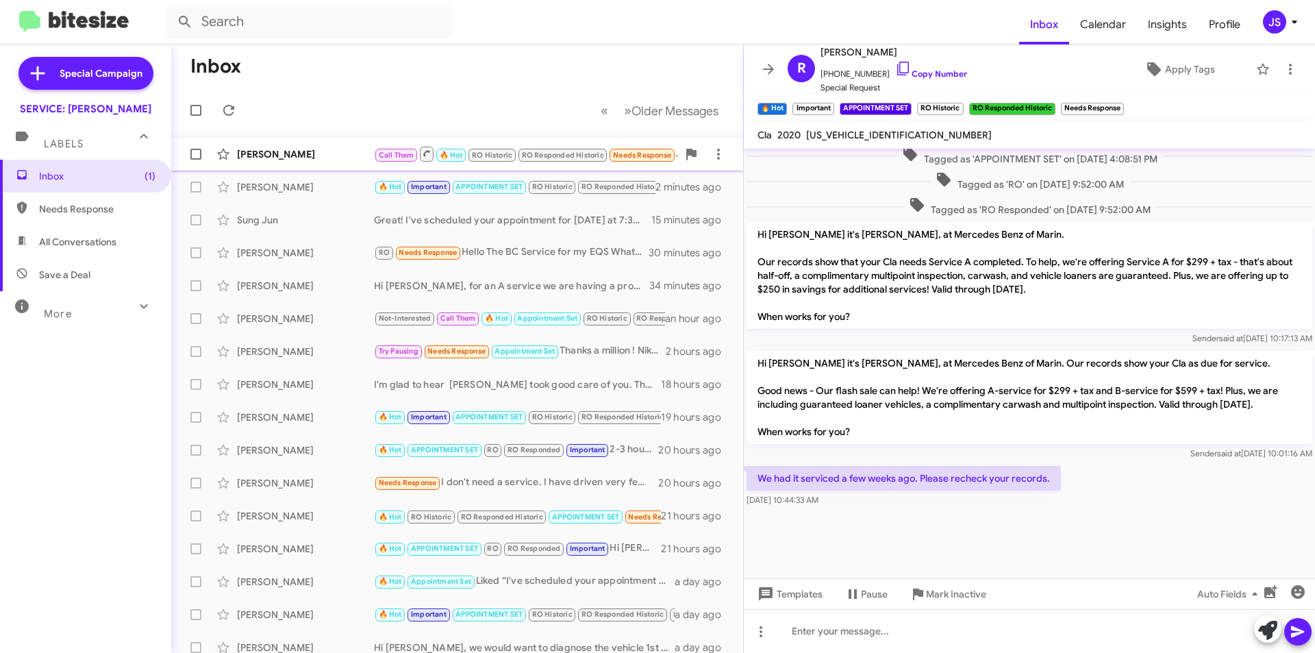
click at [324, 149] on div "[PERSON_NAME]" at bounding box center [305, 154] width 137 height 14
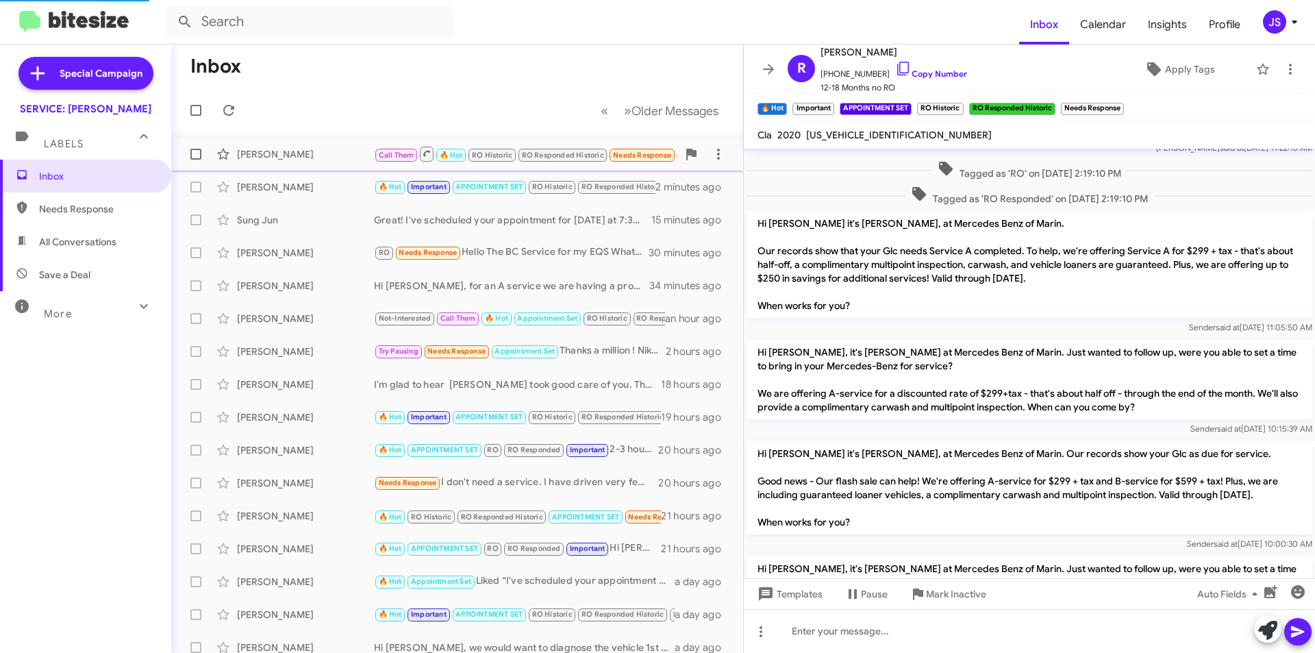
scroll to position [965, 0]
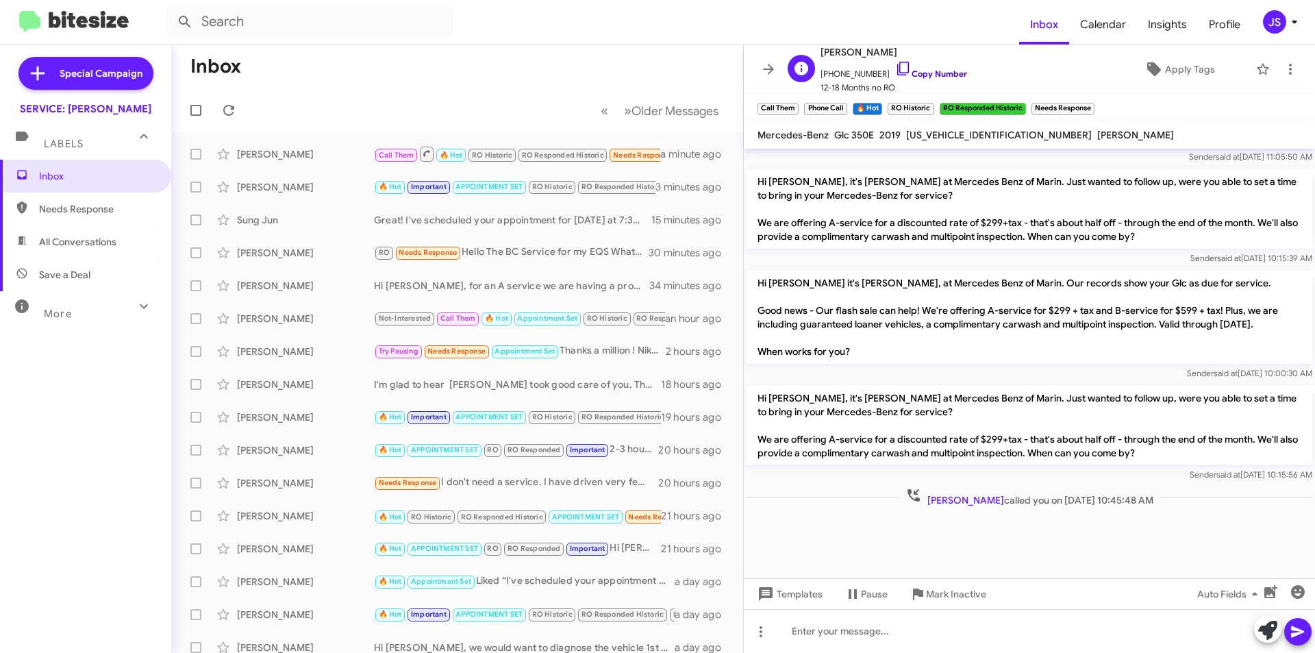
click at [895, 65] on icon at bounding box center [903, 68] width 16 height 16
click at [1135, 336] on p "Hi Jane it's Omar Ibrahimi, at Mercedes Benz of Marin. Our records show your Gl…" at bounding box center [1029, 316] width 566 height 93
click at [1113, 313] on p "Hi Jane it's Omar Ibrahimi, at Mercedes Benz of Marin. Our records show your Gl…" at bounding box center [1029, 316] width 566 height 93
click at [1196, 310] on p "Hi Jane it's Omar Ibrahimi, at Mercedes Benz of Marin. Our records show your Gl…" at bounding box center [1029, 316] width 566 height 93
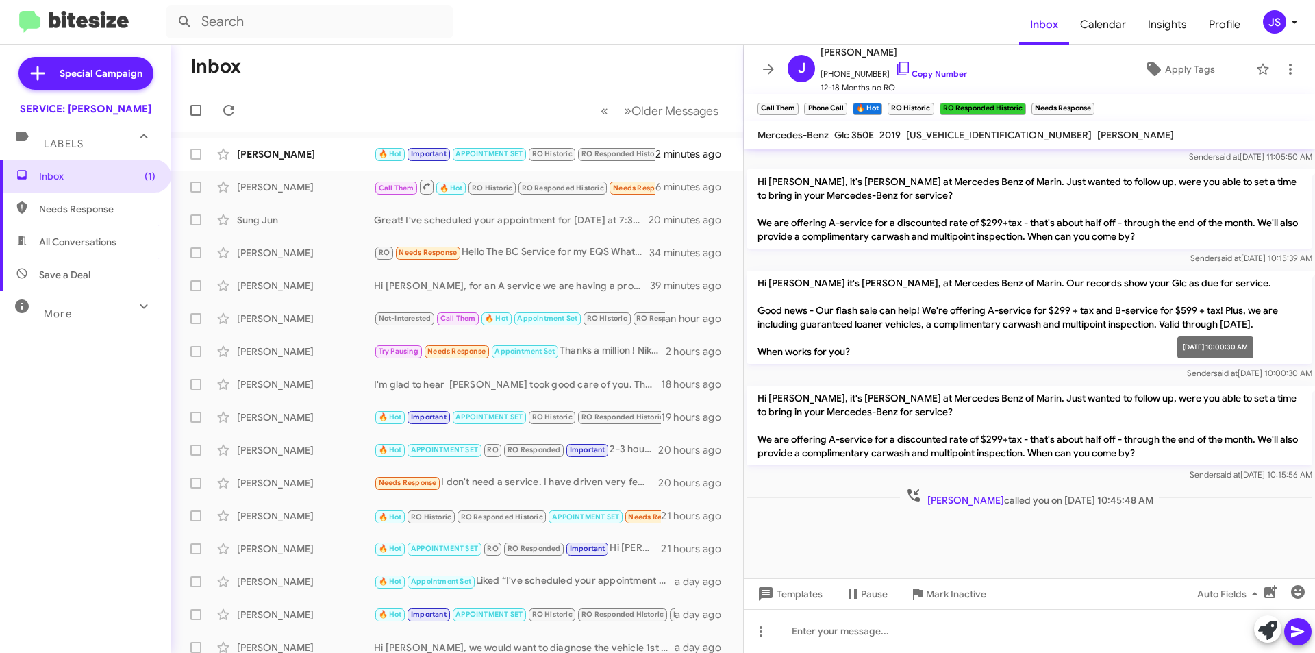
click at [1187, 370] on span "Sender said at Aug 22, 2025, 10:00:30 AM" at bounding box center [1249, 373] width 125 height 10
click at [1185, 70] on span "Apply Tags" at bounding box center [1190, 69] width 50 height 25
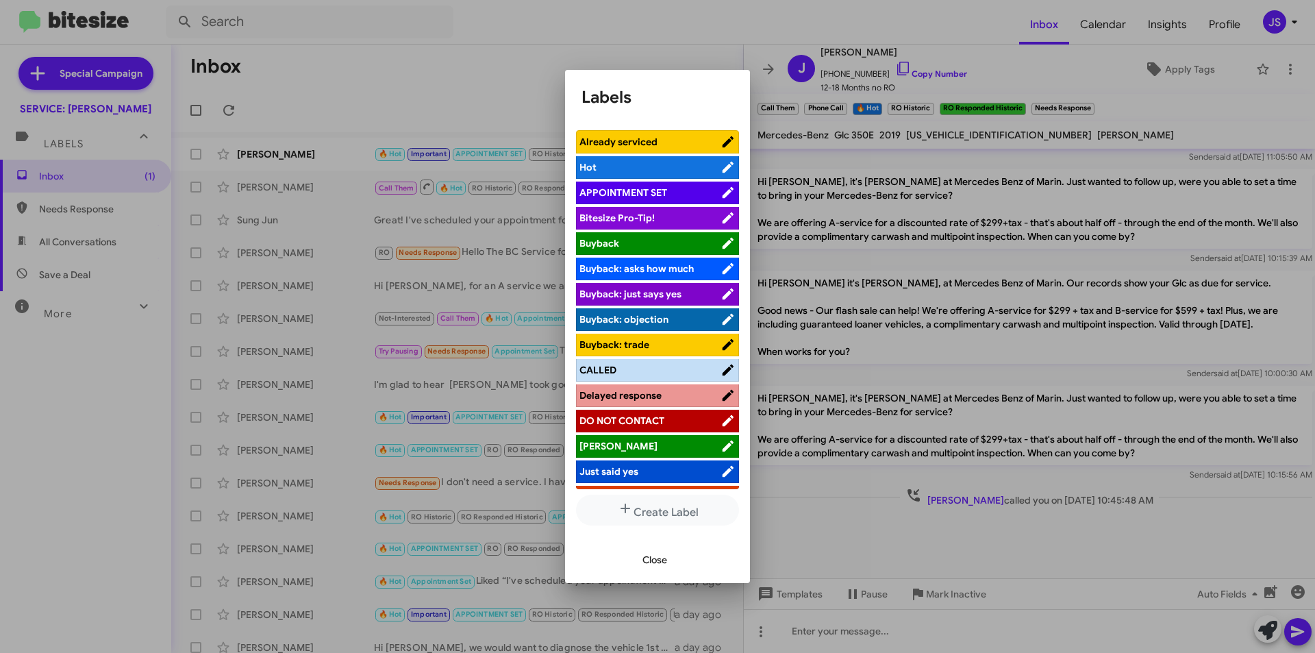
click at [646, 190] on span "APPOINTMENT SET" at bounding box center [623, 192] width 88 height 12
click at [660, 556] on span "Close" at bounding box center [654, 559] width 25 height 25
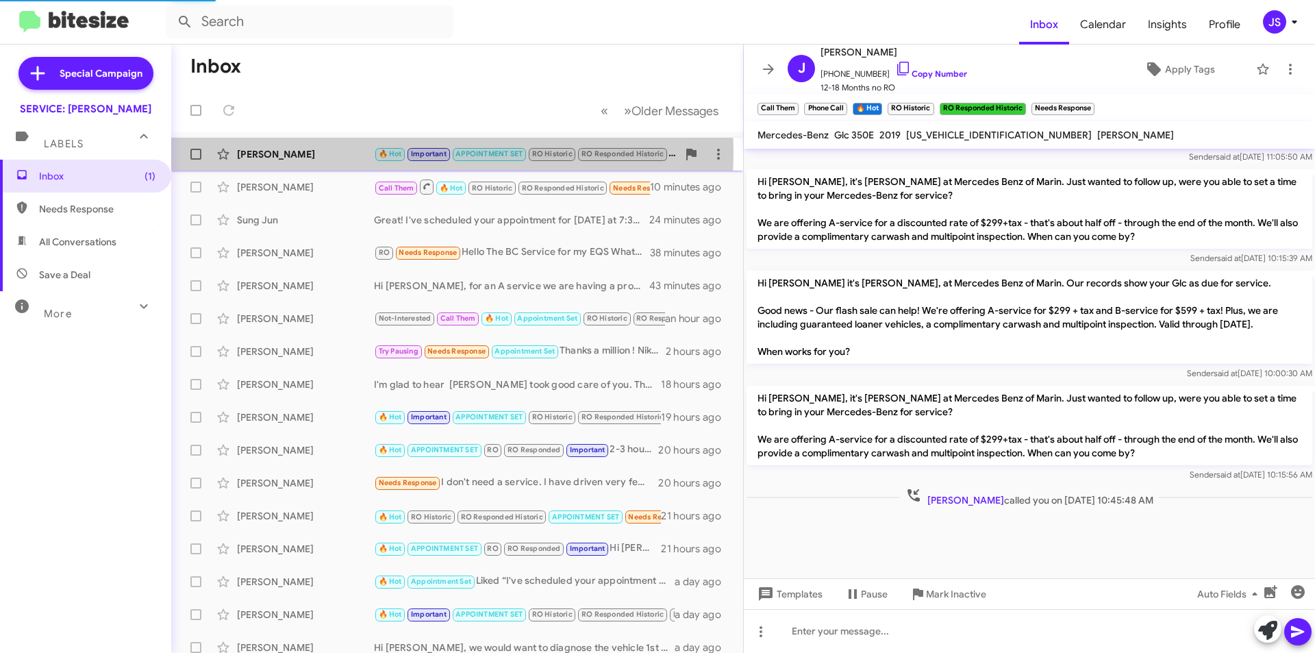
click at [275, 152] on div "[PERSON_NAME]" at bounding box center [305, 154] width 137 height 14
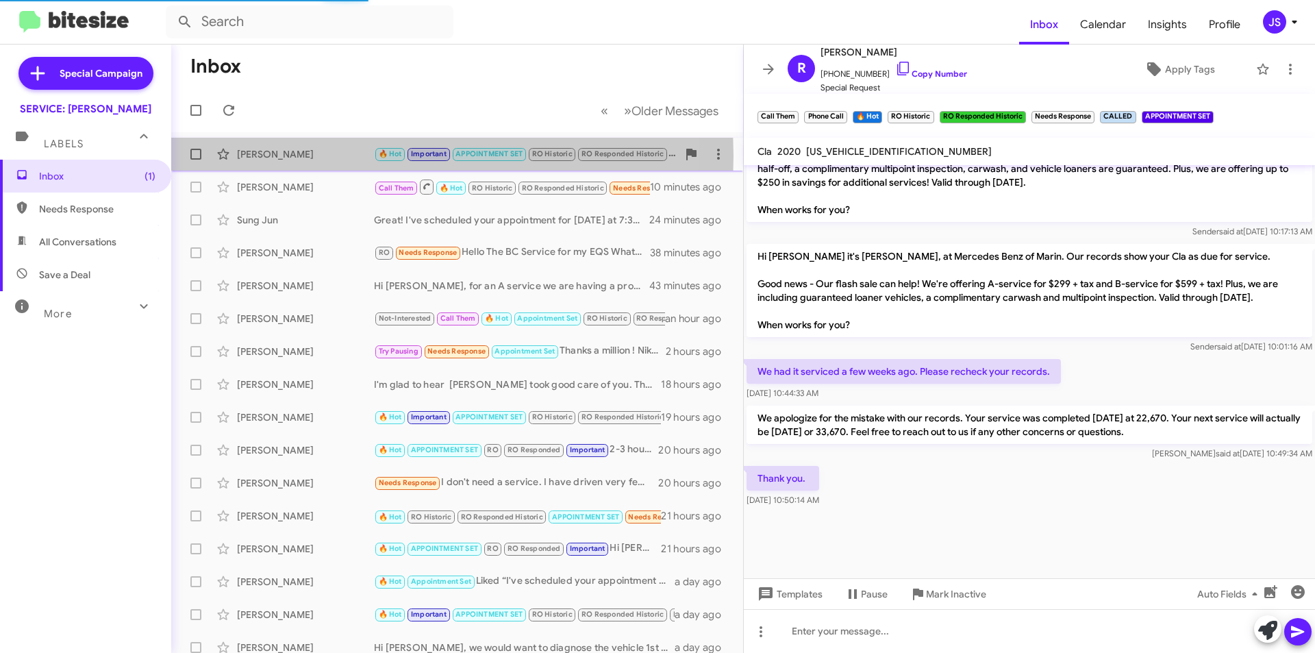
click at [281, 155] on div "[PERSON_NAME]" at bounding box center [305, 154] width 137 height 14
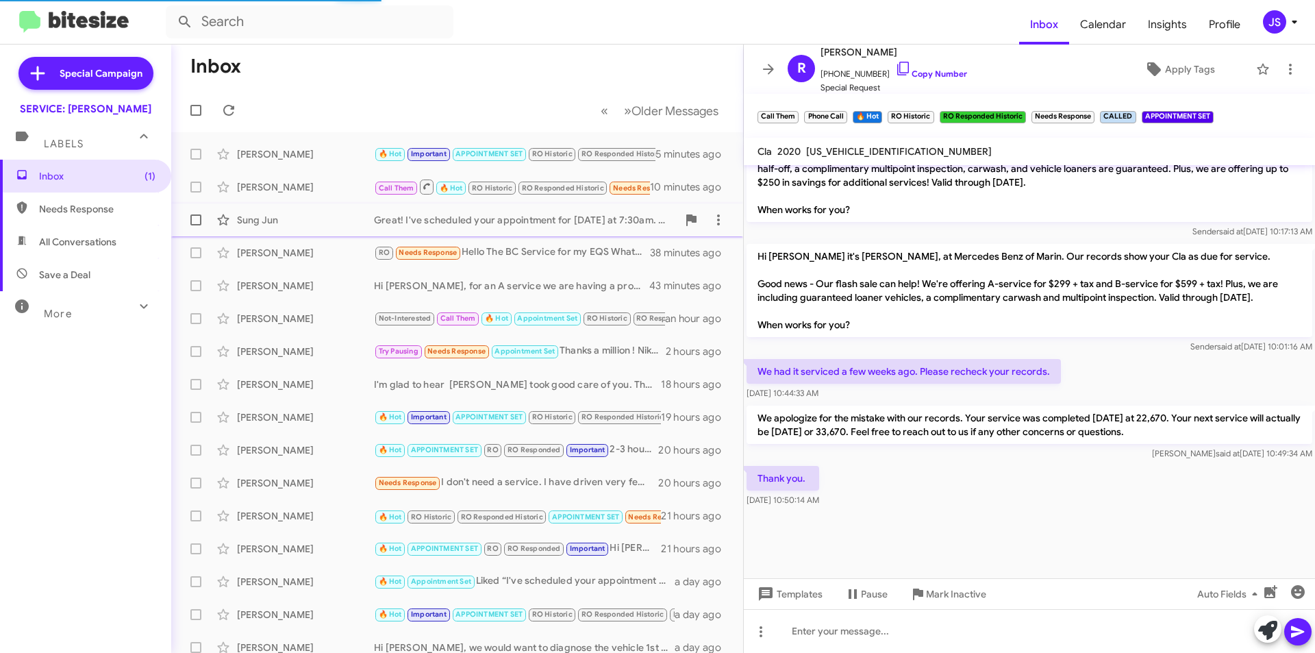
scroll to position [753, 0]
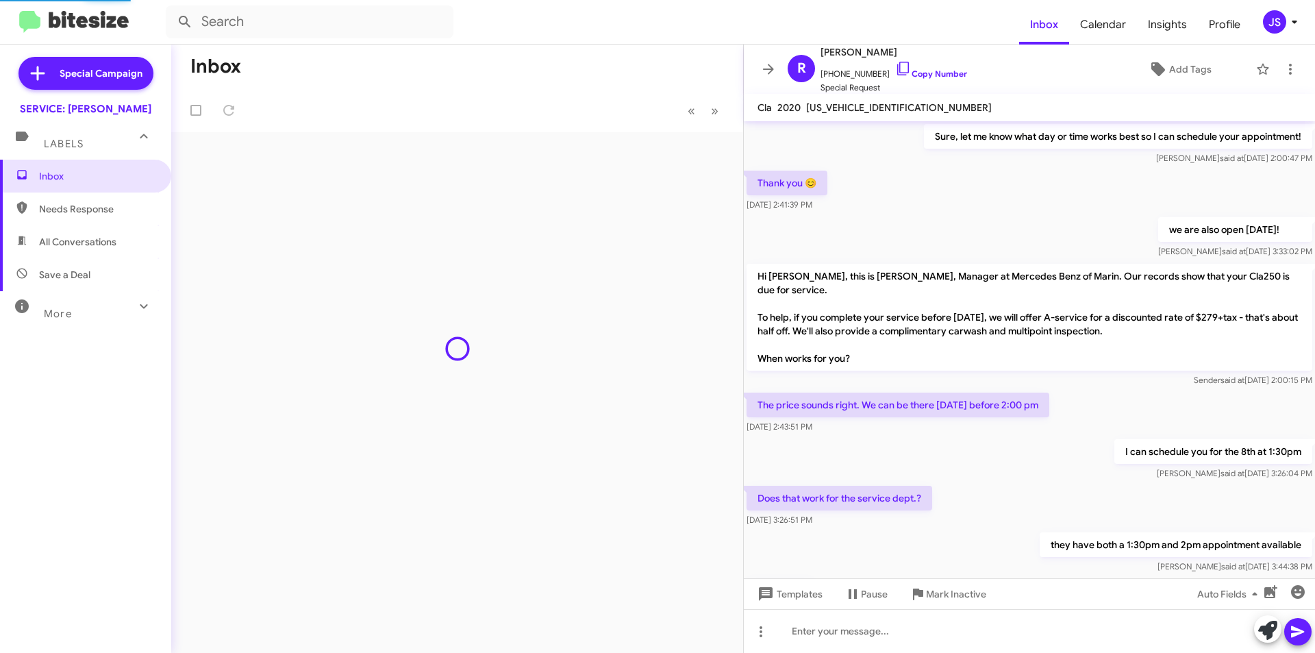
scroll to position [726, 0]
